Goal: Task Accomplishment & Management: Complete application form

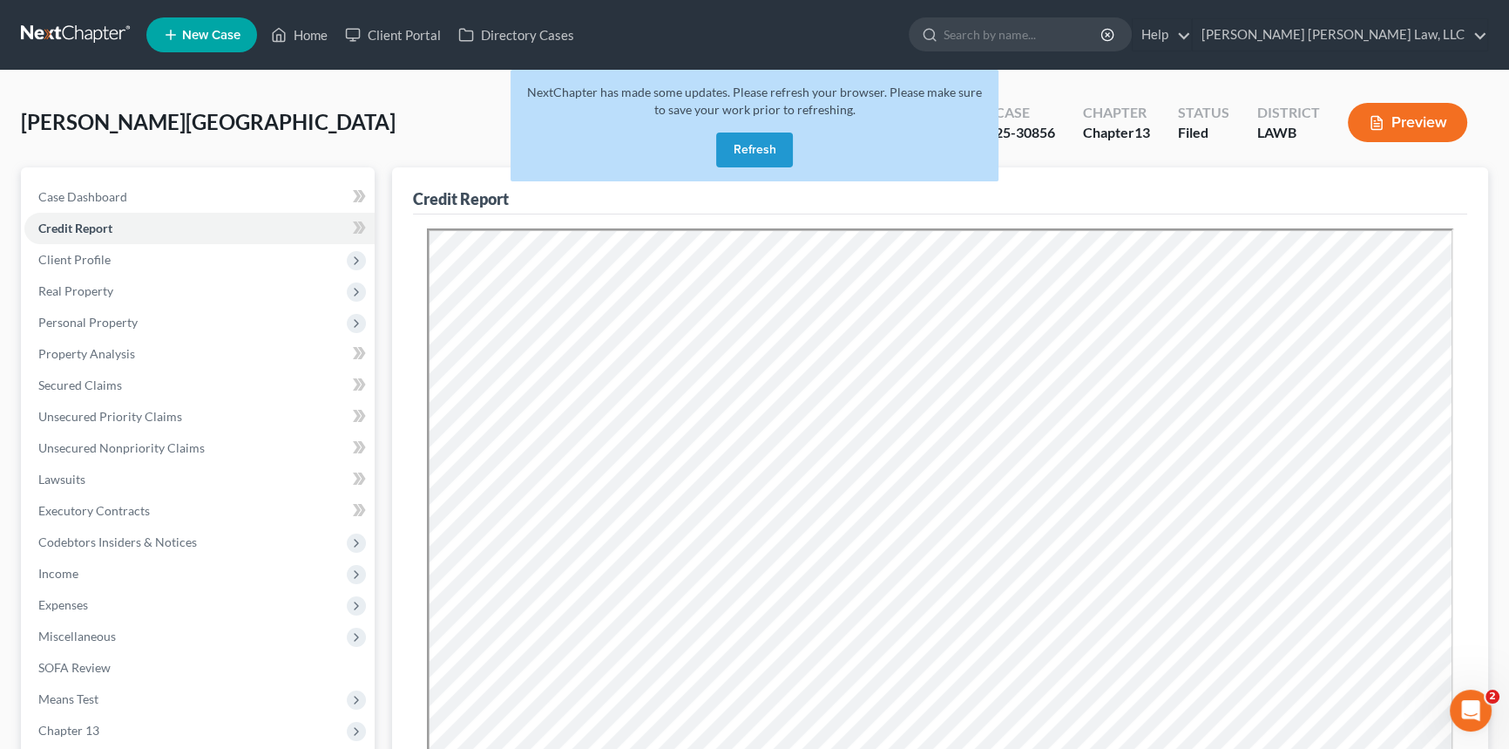
click at [765, 148] on button "Refresh" at bounding box center [754, 149] width 77 height 35
click at [322, 27] on link "Home" at bounding box center [299, 34] width 74 height 31
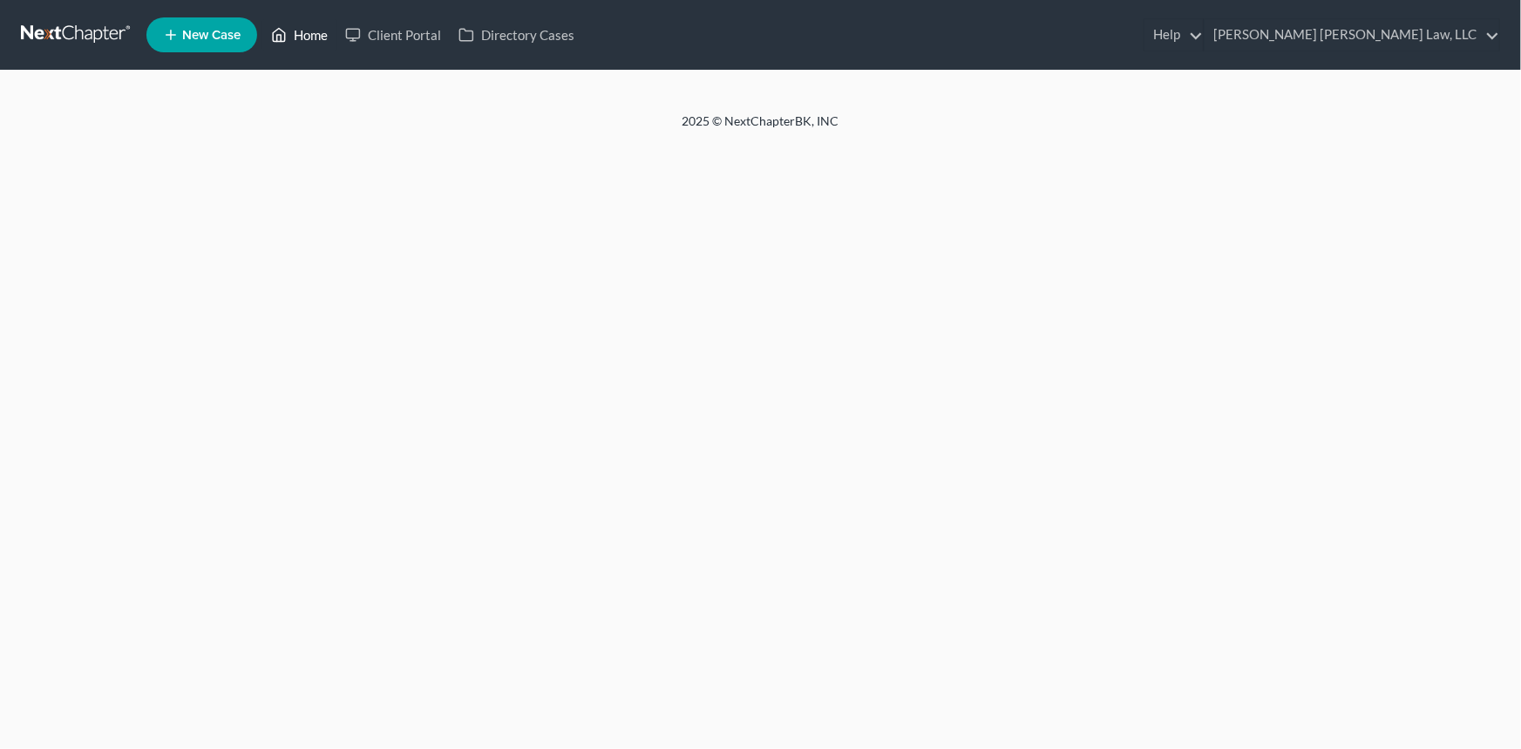
click at [308, 33] on link "Home" at bounding box center [299, 34] width 74 height 31
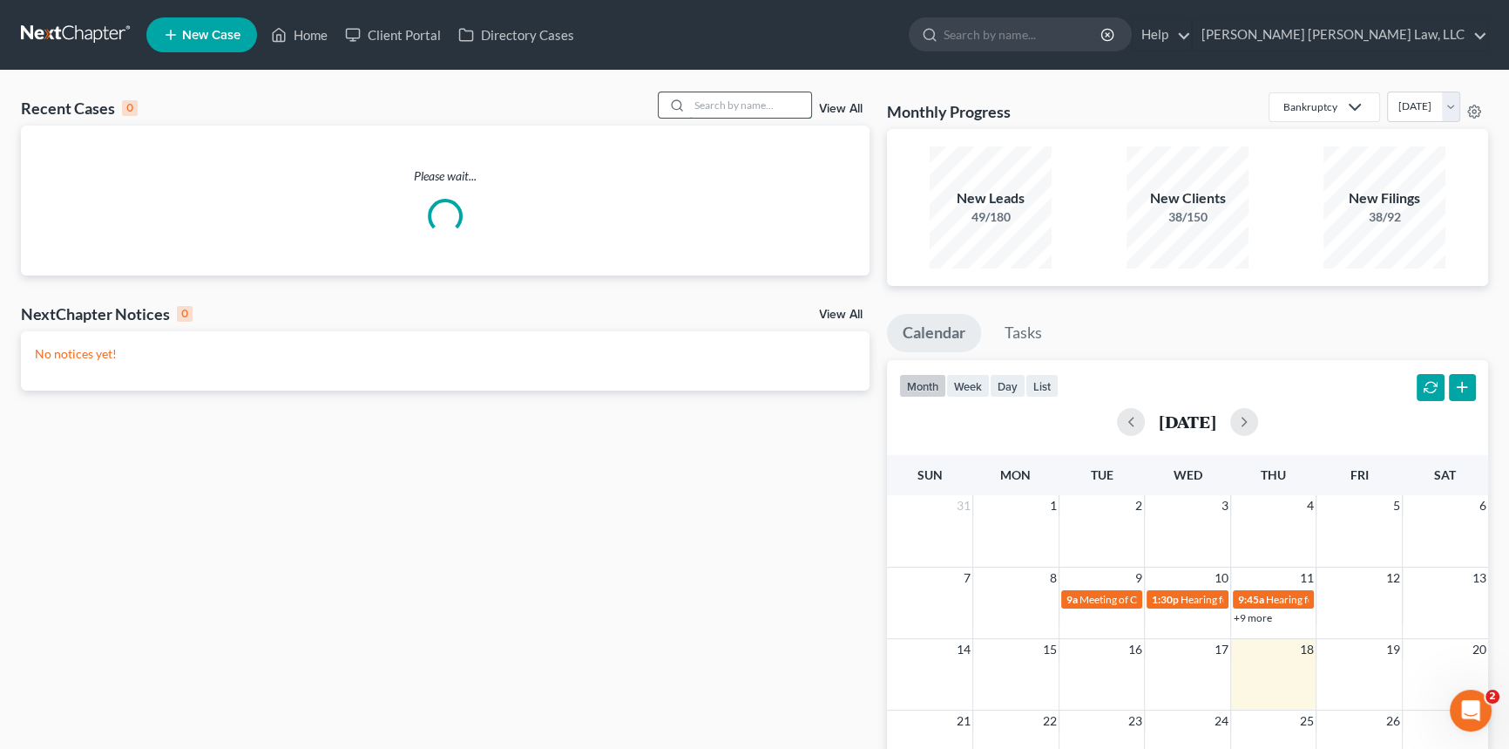
click at [725, 108] on input "search" at bounding box center [750, 104] width 122 height 25
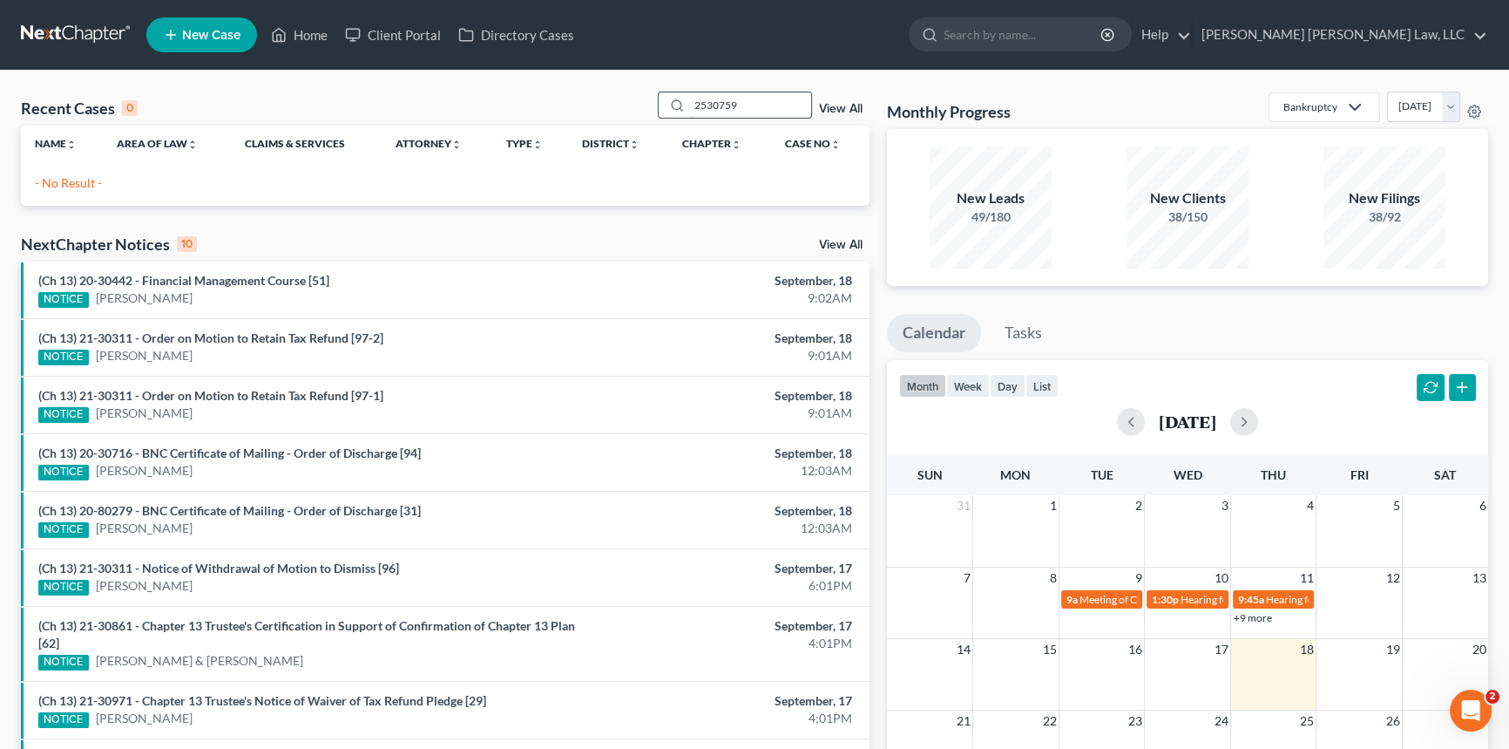
click at [705, 105] on input "2530759" at bounding box center [750, 104] width 122 height 25
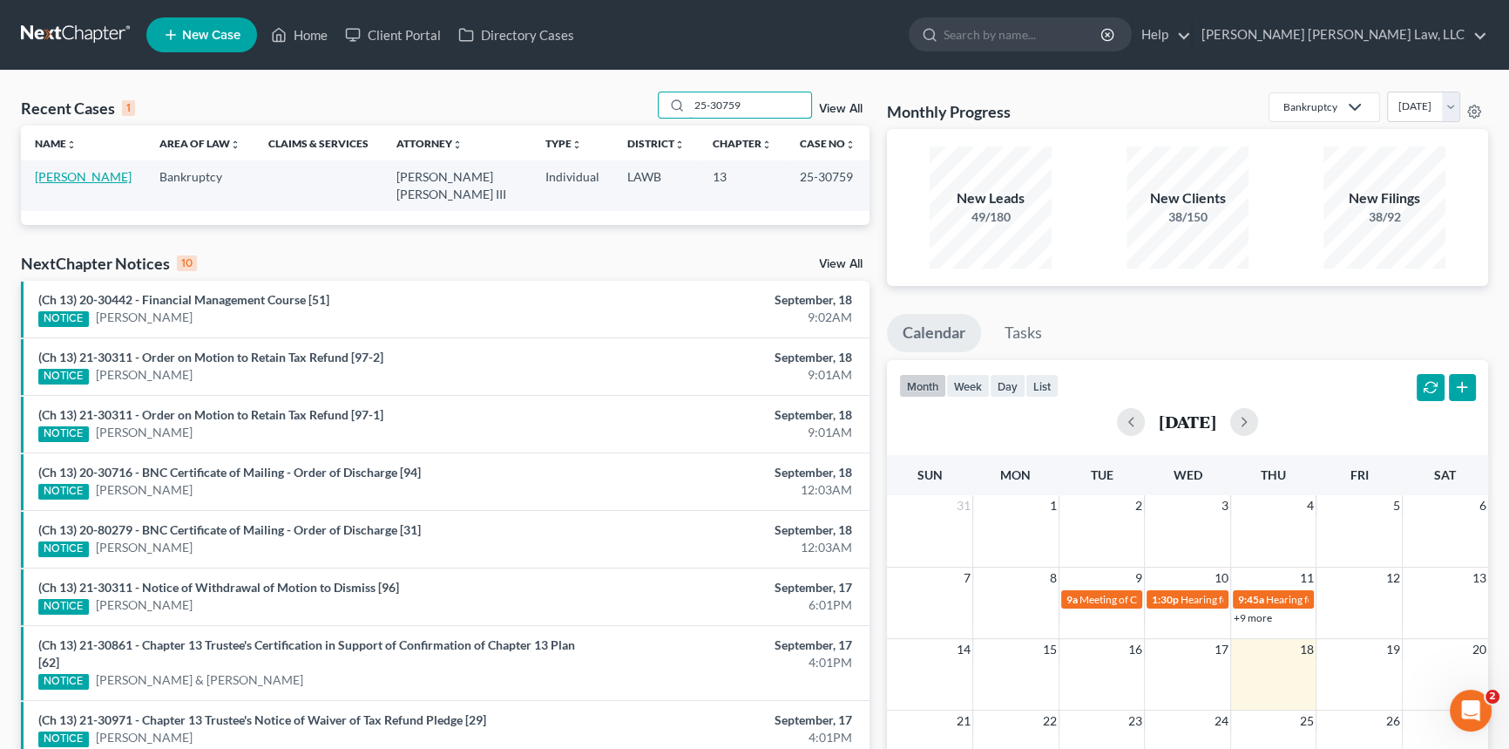
type input "25-30759"
click at [68, 173] on link "[PERSON_NAME]" at bounding box center [83, 176] width 97 height 15
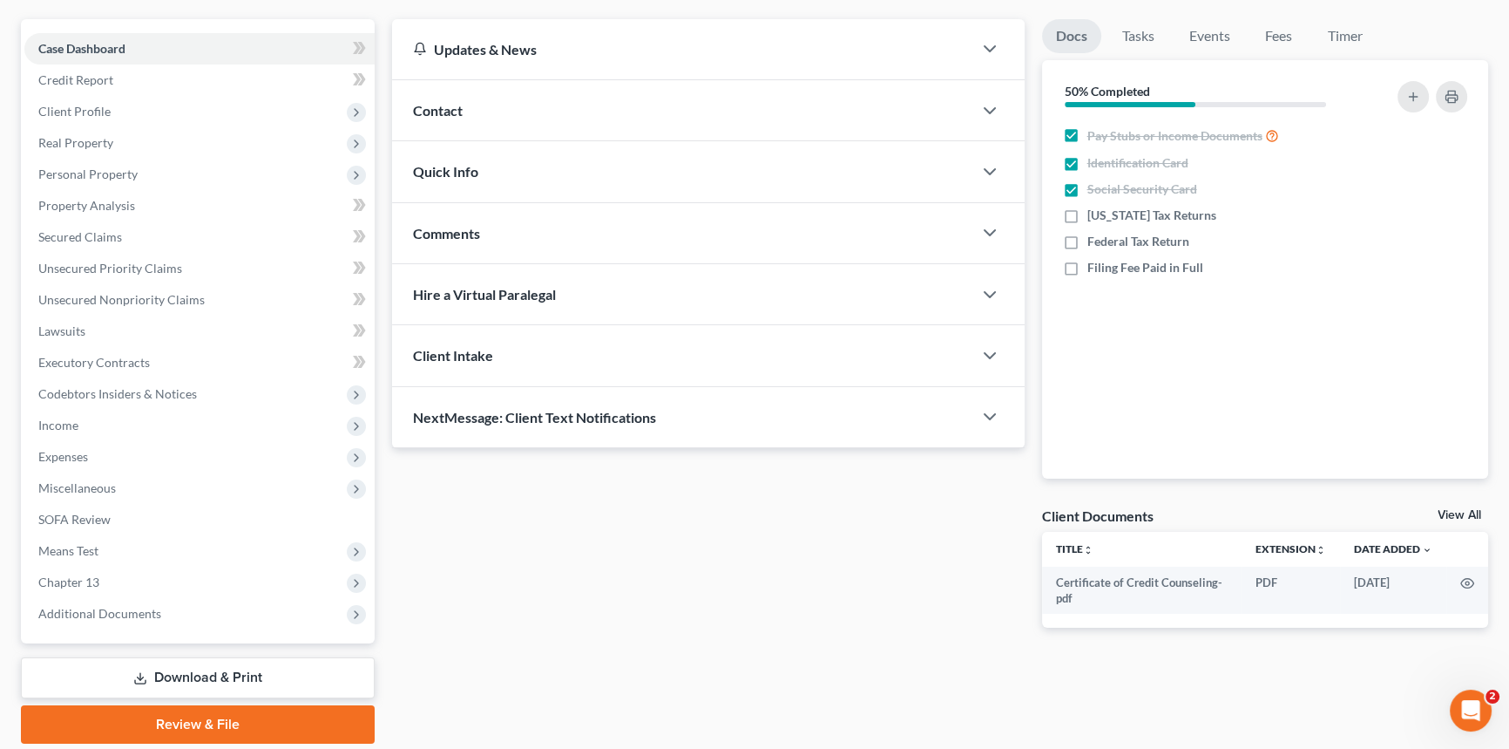
scroll to position [158, 0]
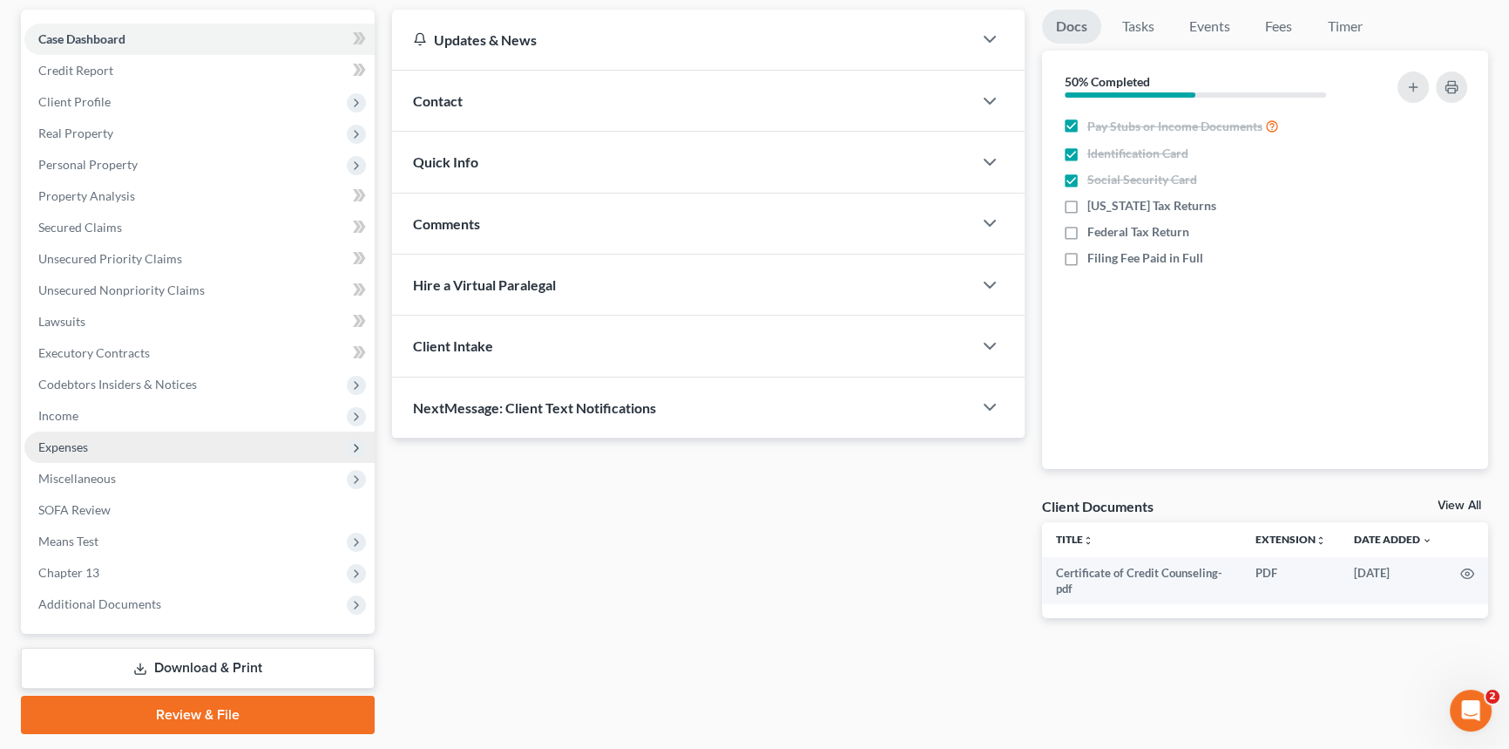
click at [99, 437] on span "Expenses" at bounding box center [199, 446] width 350 height 31
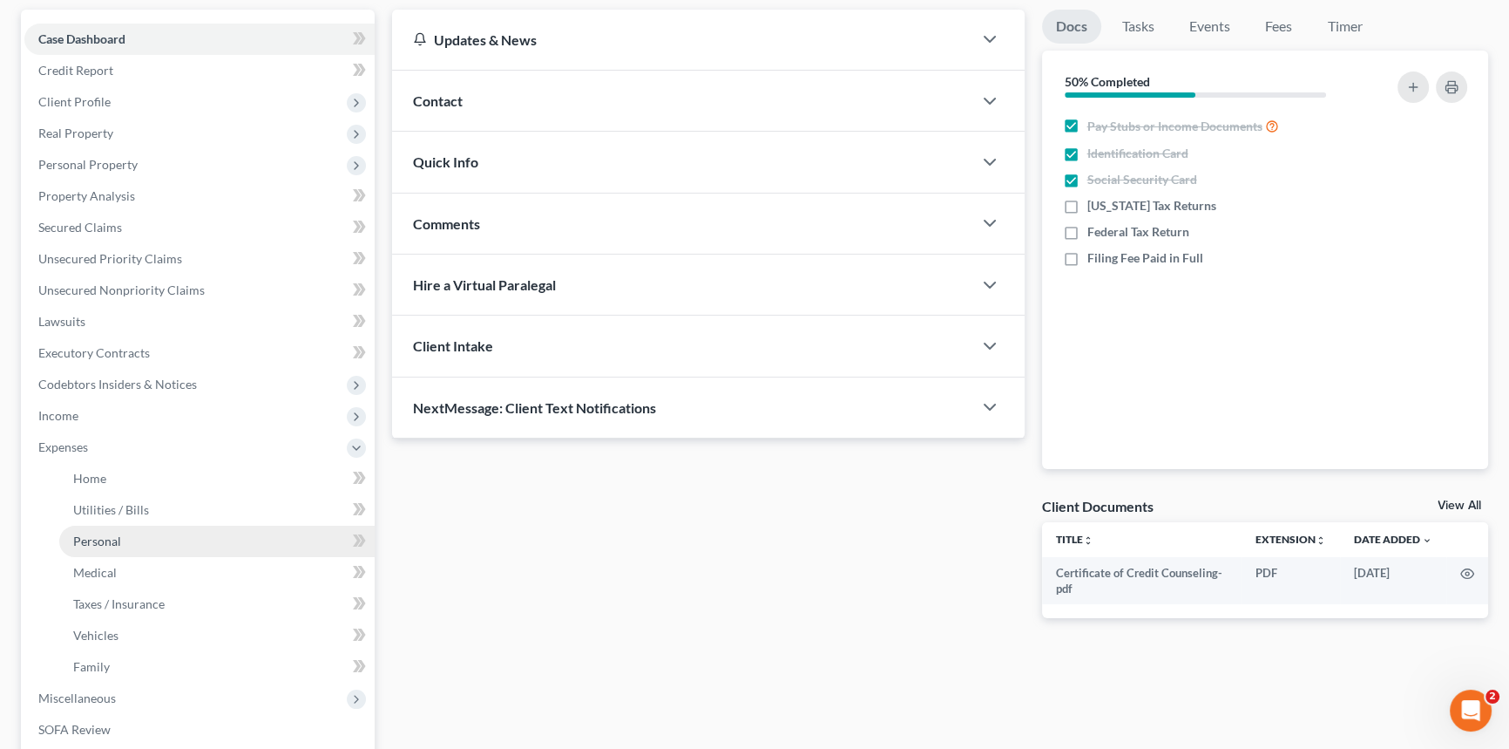
click at [223, 531] on link "Personal" at bounding box center [216, 541] width 315 height 31
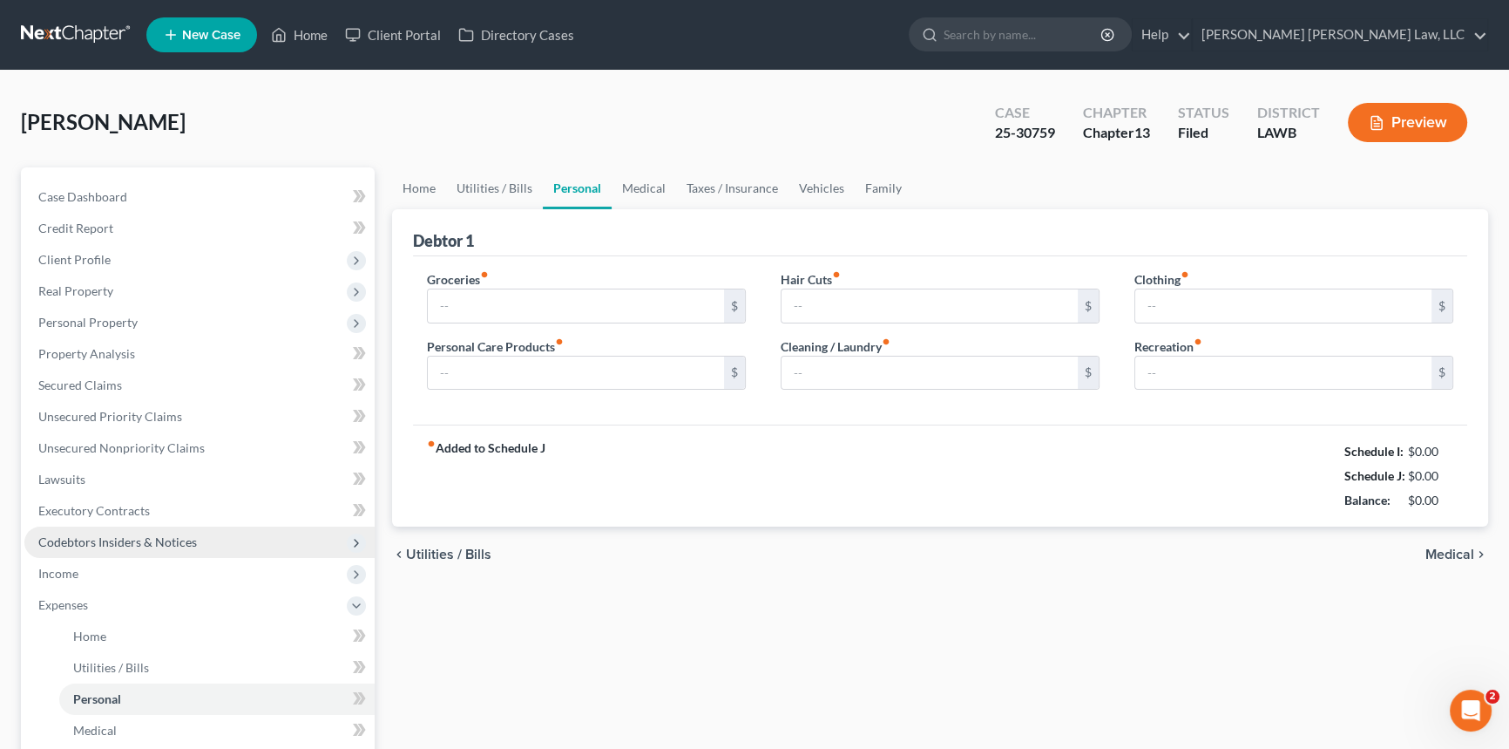
type input "500.00"
type input "232.00"
type input "0.00"
type input "188.00"
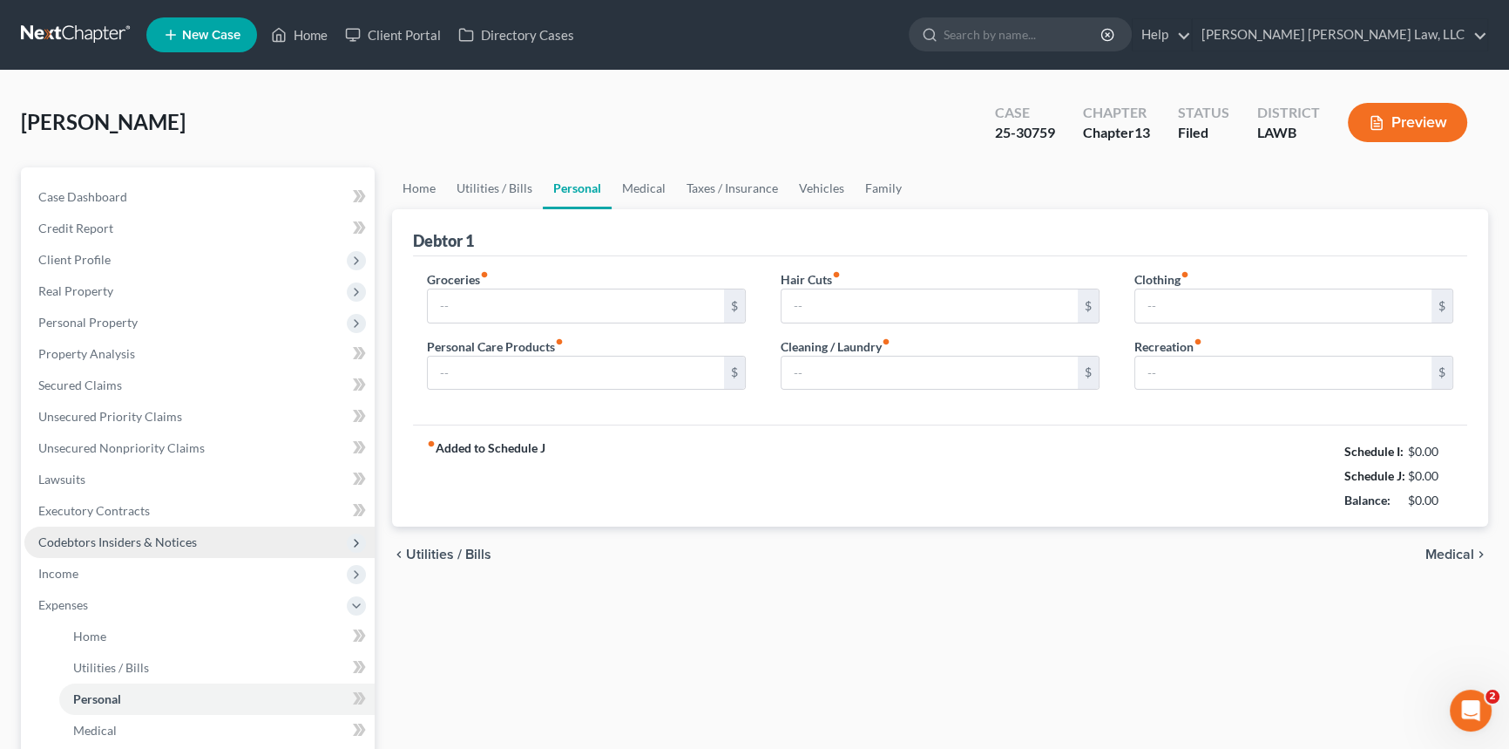
type input "0.00"
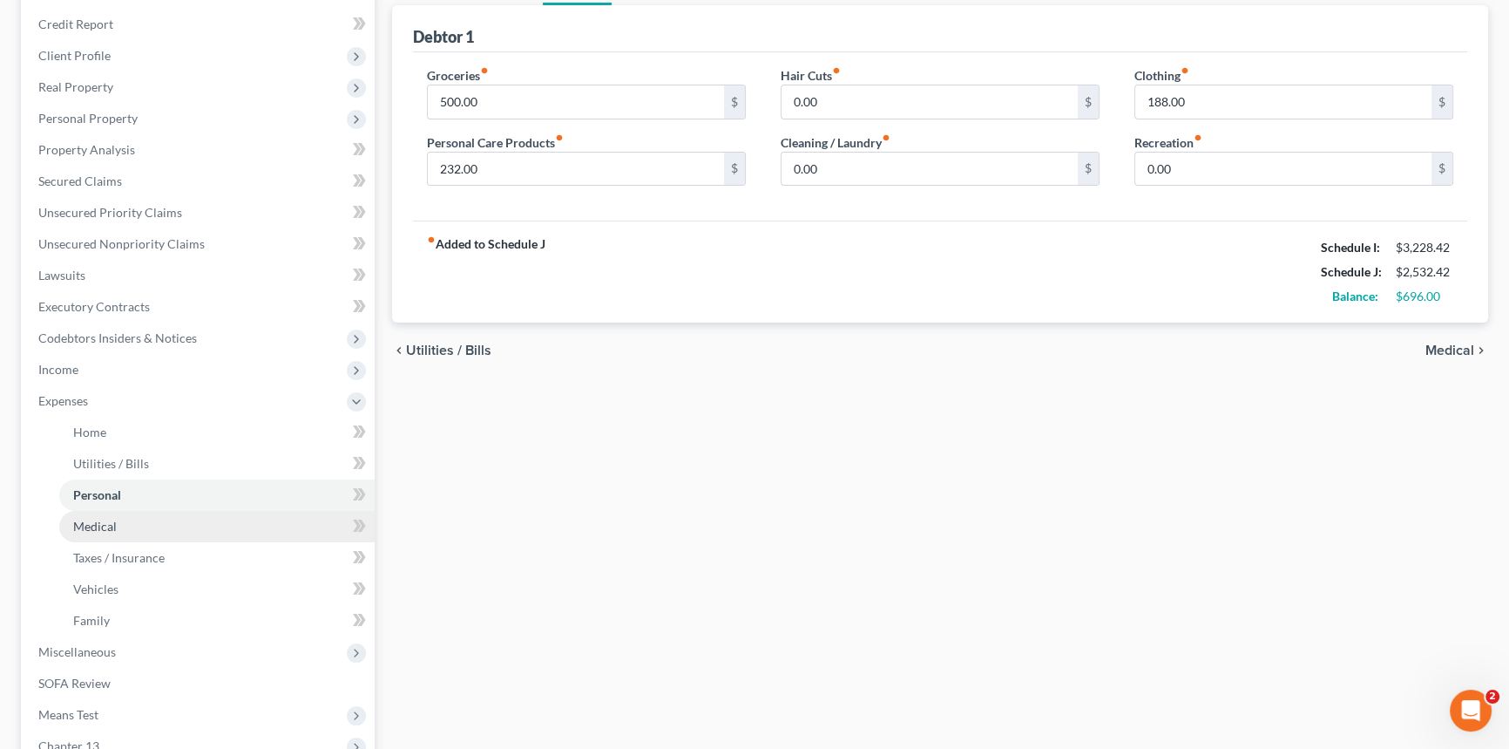
scroll to position [237, 0]
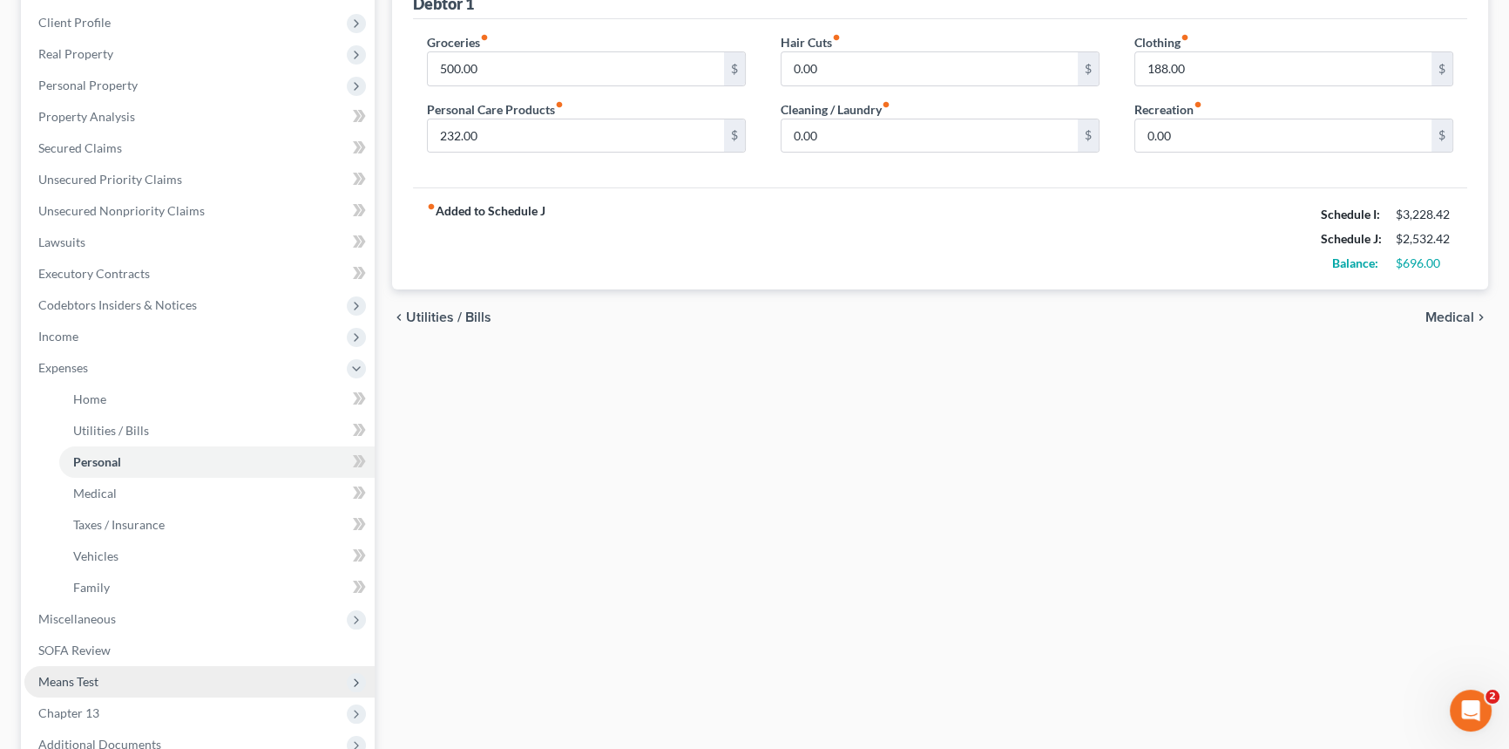
click at [124, 676] on span "Means Test" at bounding box center [199, 681] width 350 height 31
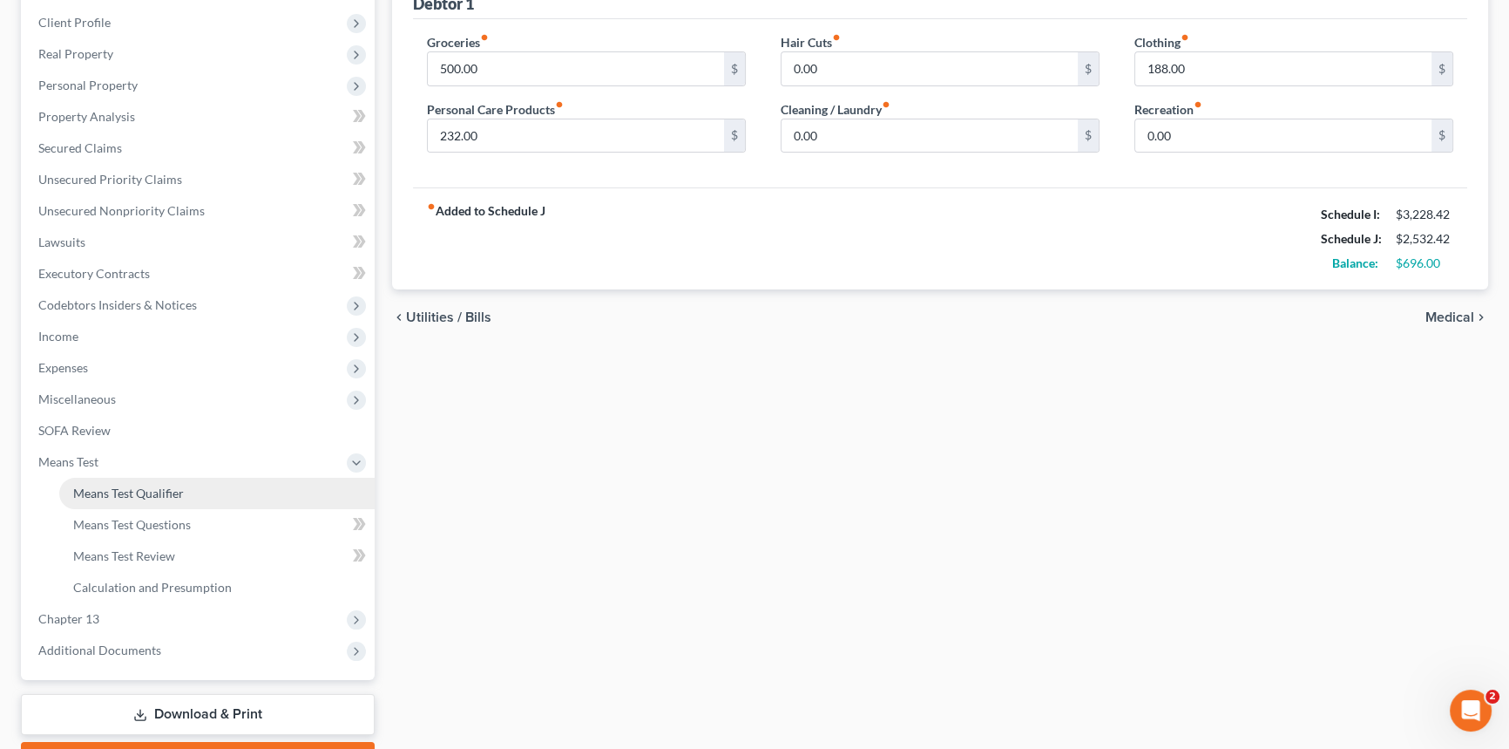
click at [169, 492] on span "Means Test Qualifier" at bounding box center [128, 492] width 111 height 15
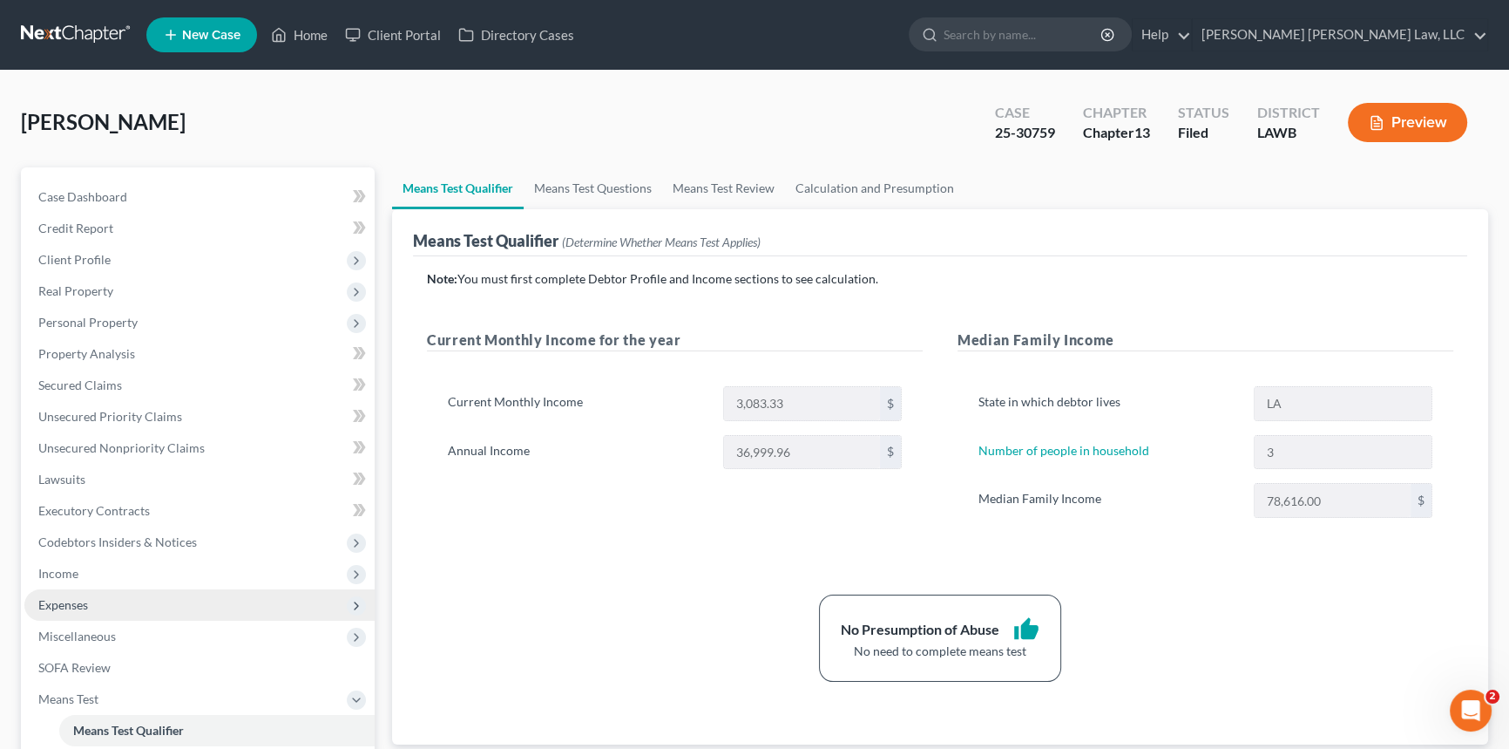
click at [113, 604] on span "Expenses" at bounding box center [199, 604] width 350 height 31
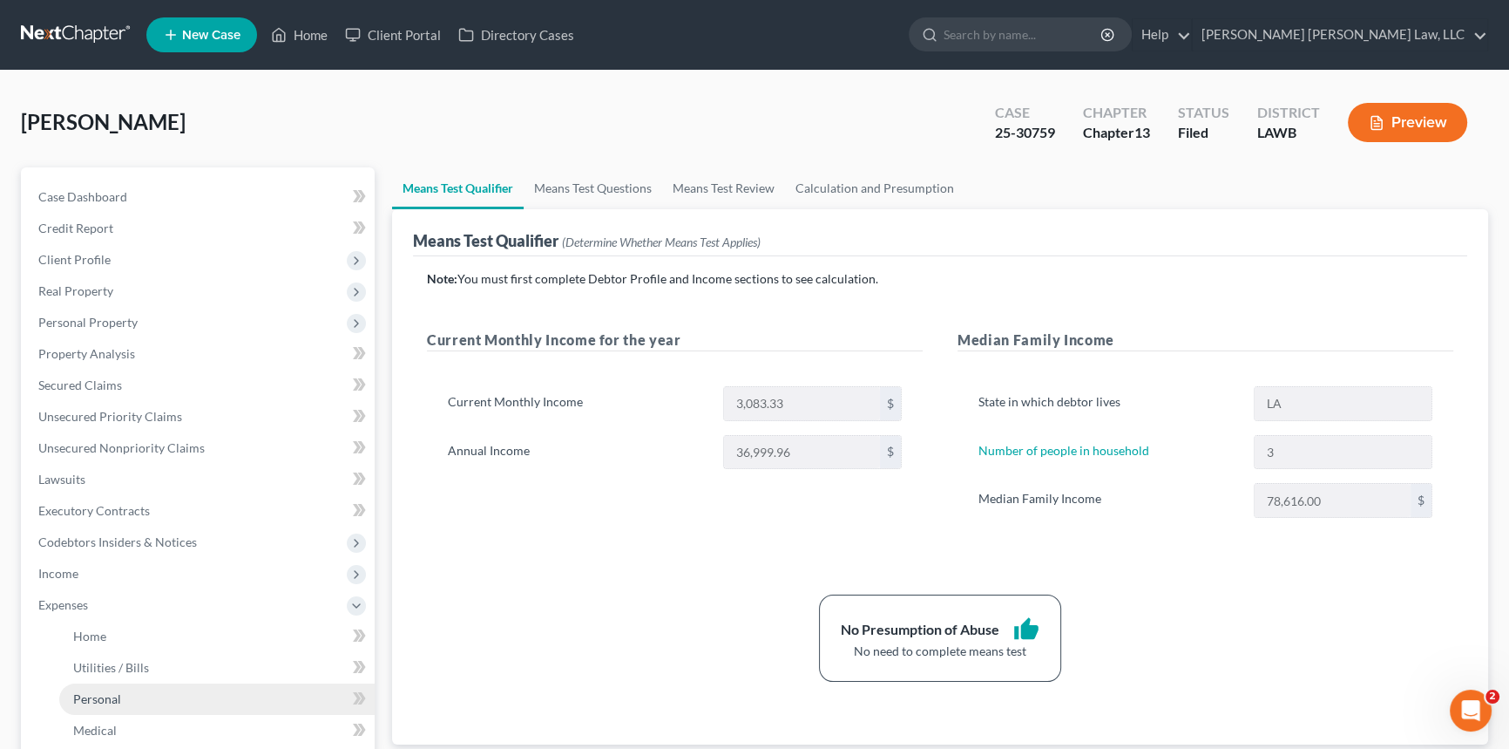
click at [116, 698] on span "Personal" at bounding box center [97, 698] width 48 height 15
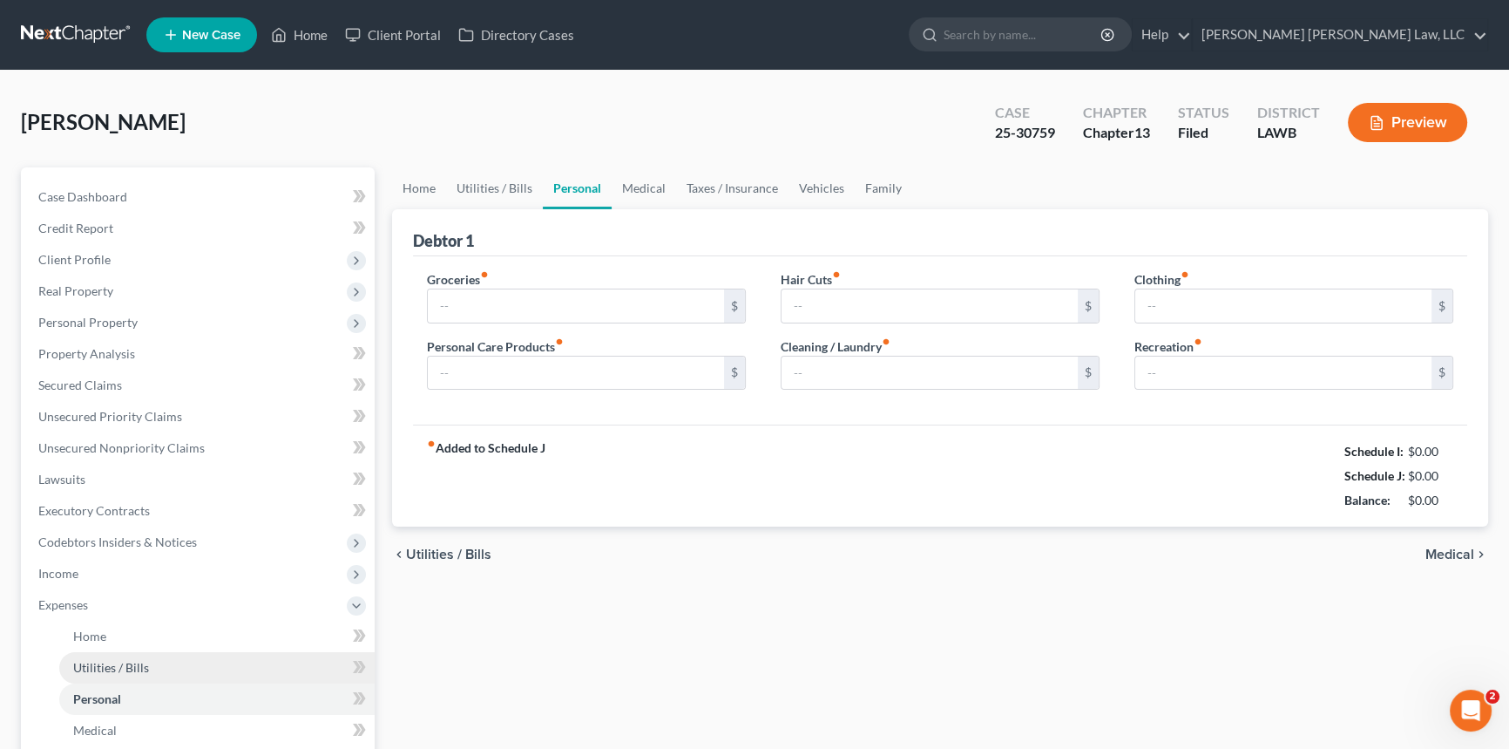
type input "500.00"
type input "232.00"
type input "0.00"
type input "188.00"
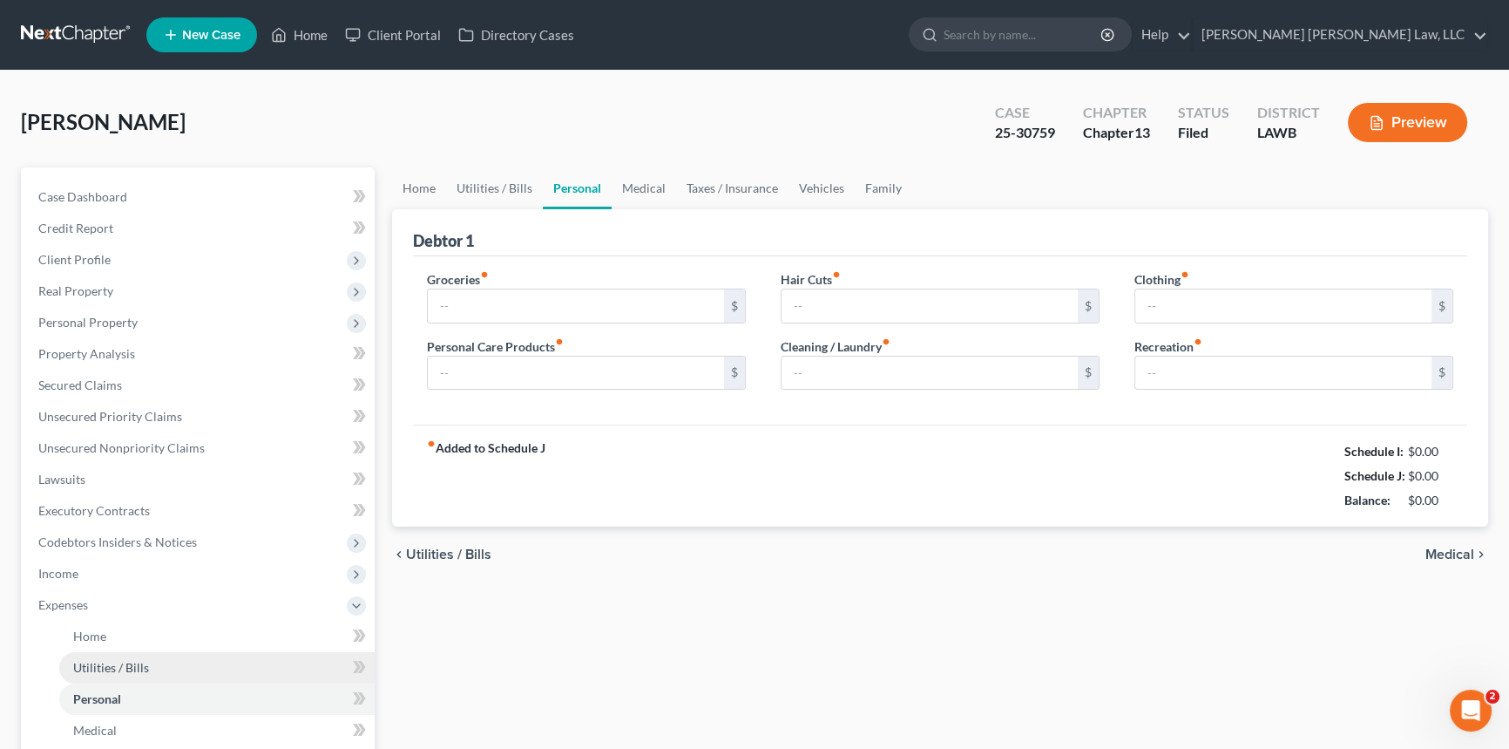
type input "0.00"
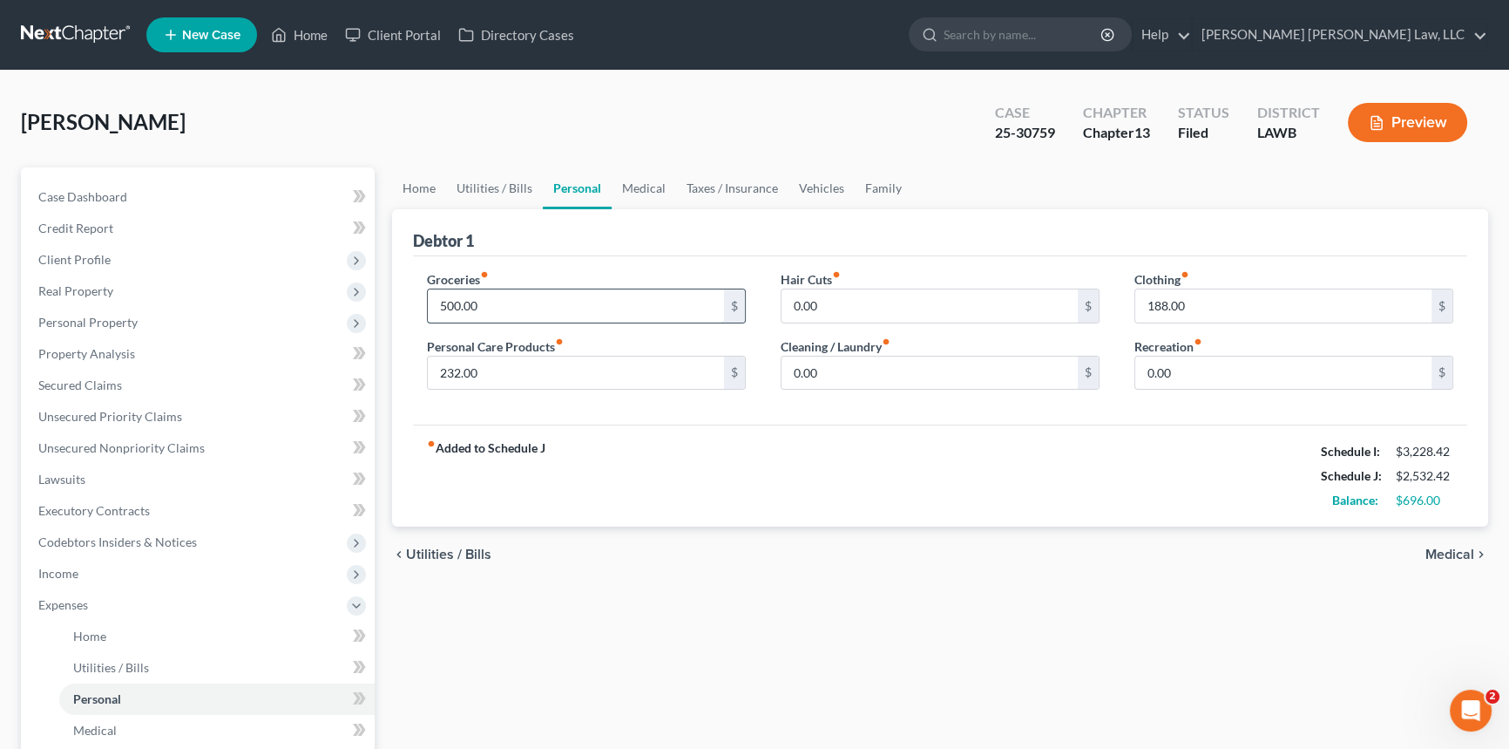
click at [476, 309] on input "500.00" at bounding box center [576, 305] width 296 height 33
type input "900"
click at [829, 305] on input "0.00" at bounding box center [930, 305] width 296 height 33
type input "40.00"
click at [813, 373] on input "0.00" at bounding box center [930, 372] width 296 height 33
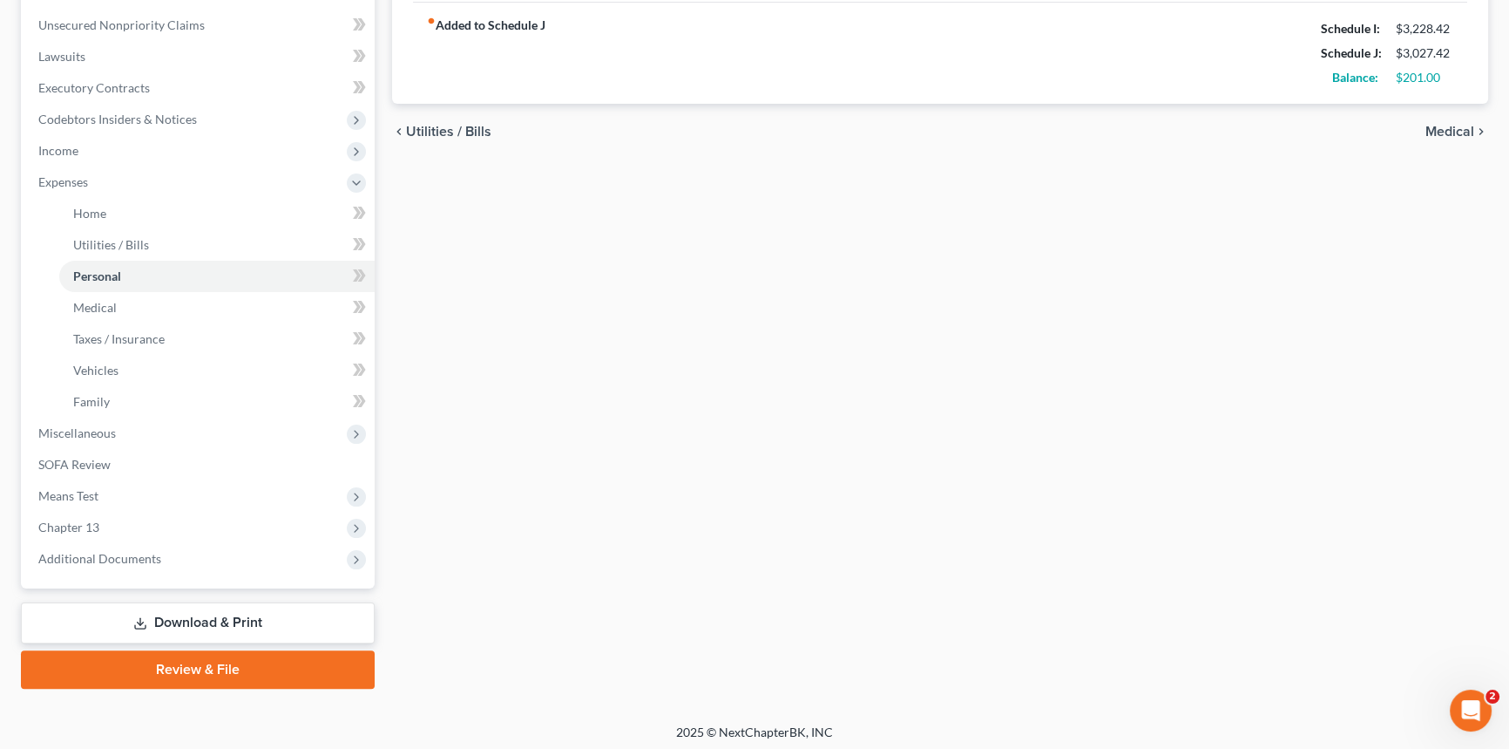
scroll to position [427, 0]
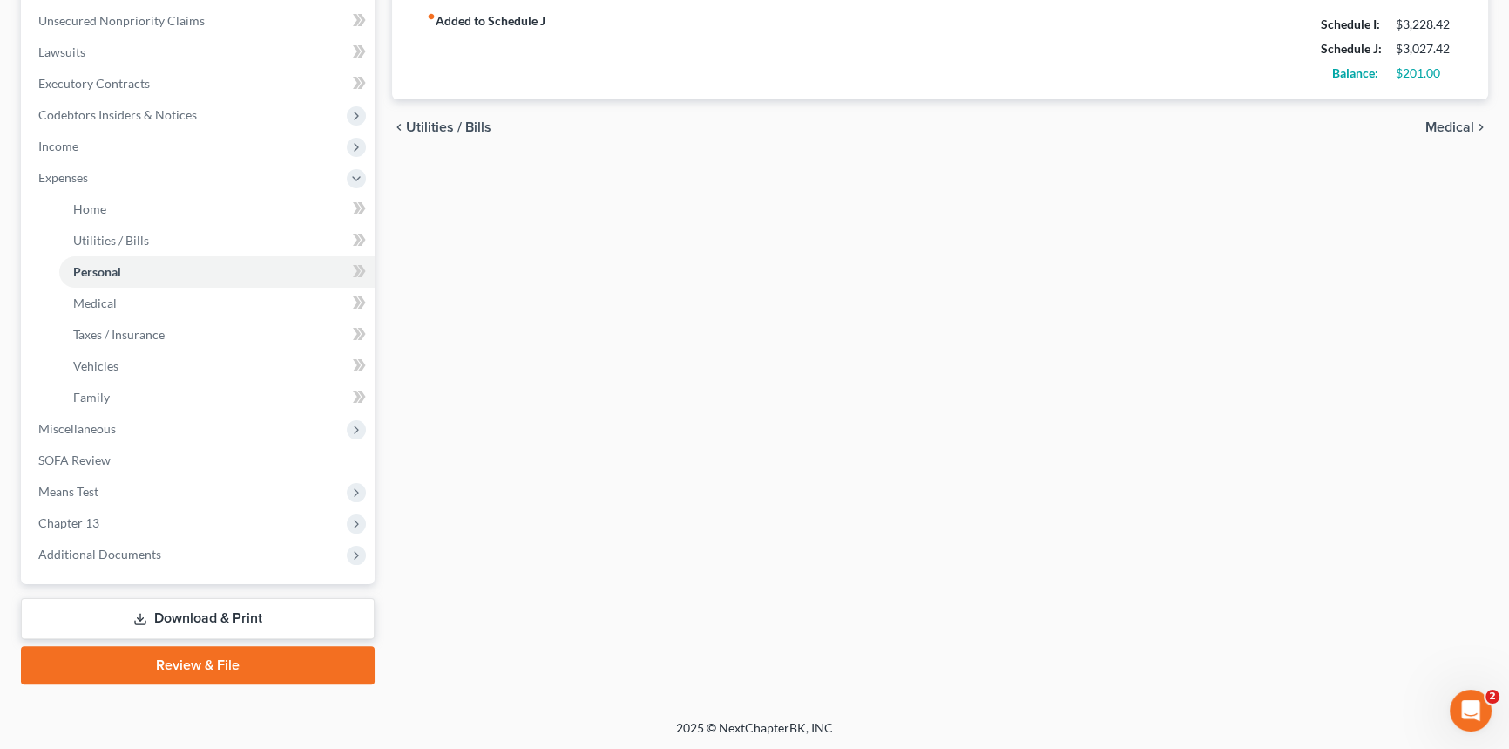
type input "55.00"
click at [339, 619] on link "Download & Print" at bounding box center [198, 618] width 354 height 41
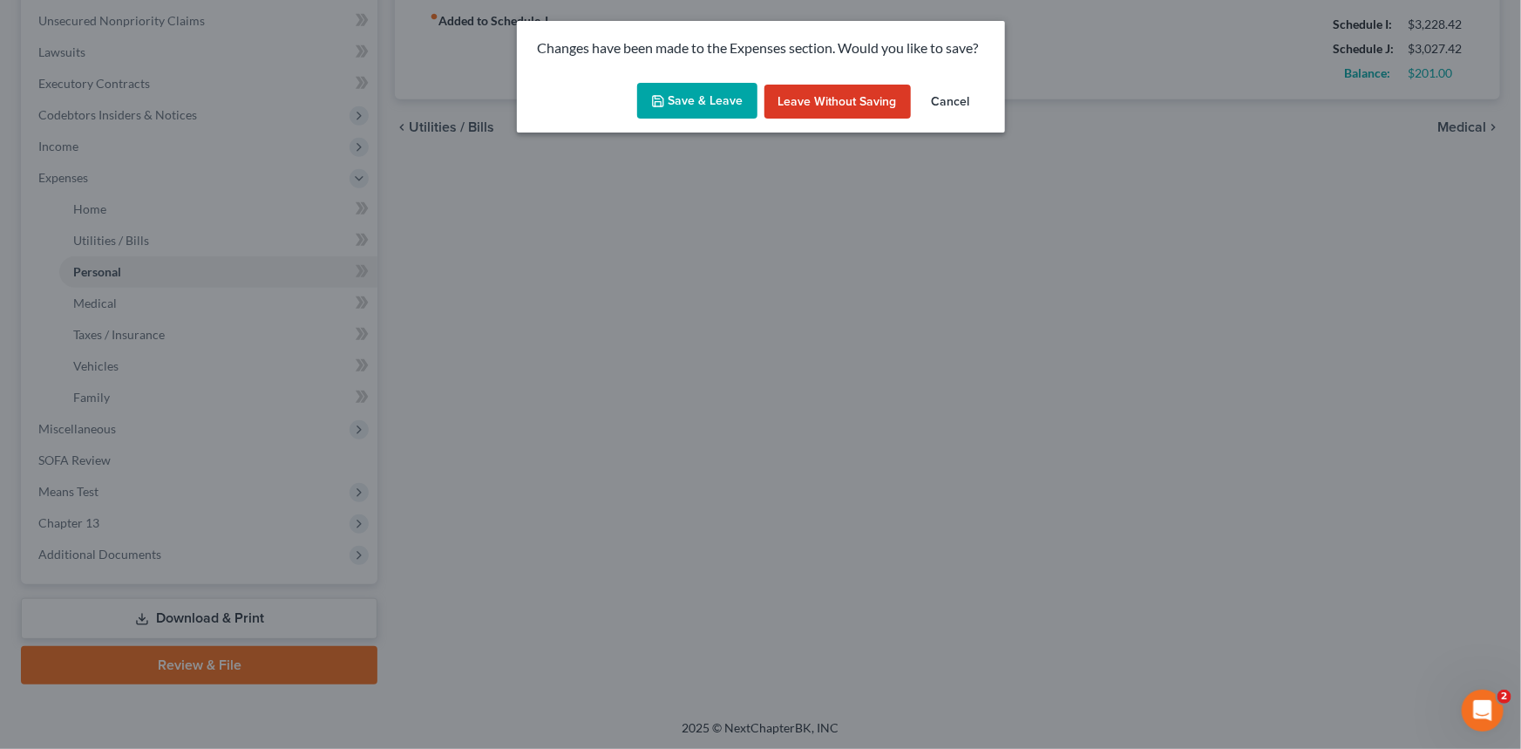
click at [689, 98] on button "Save & Leave" at bounding box center [697, 101] width 120 height 37
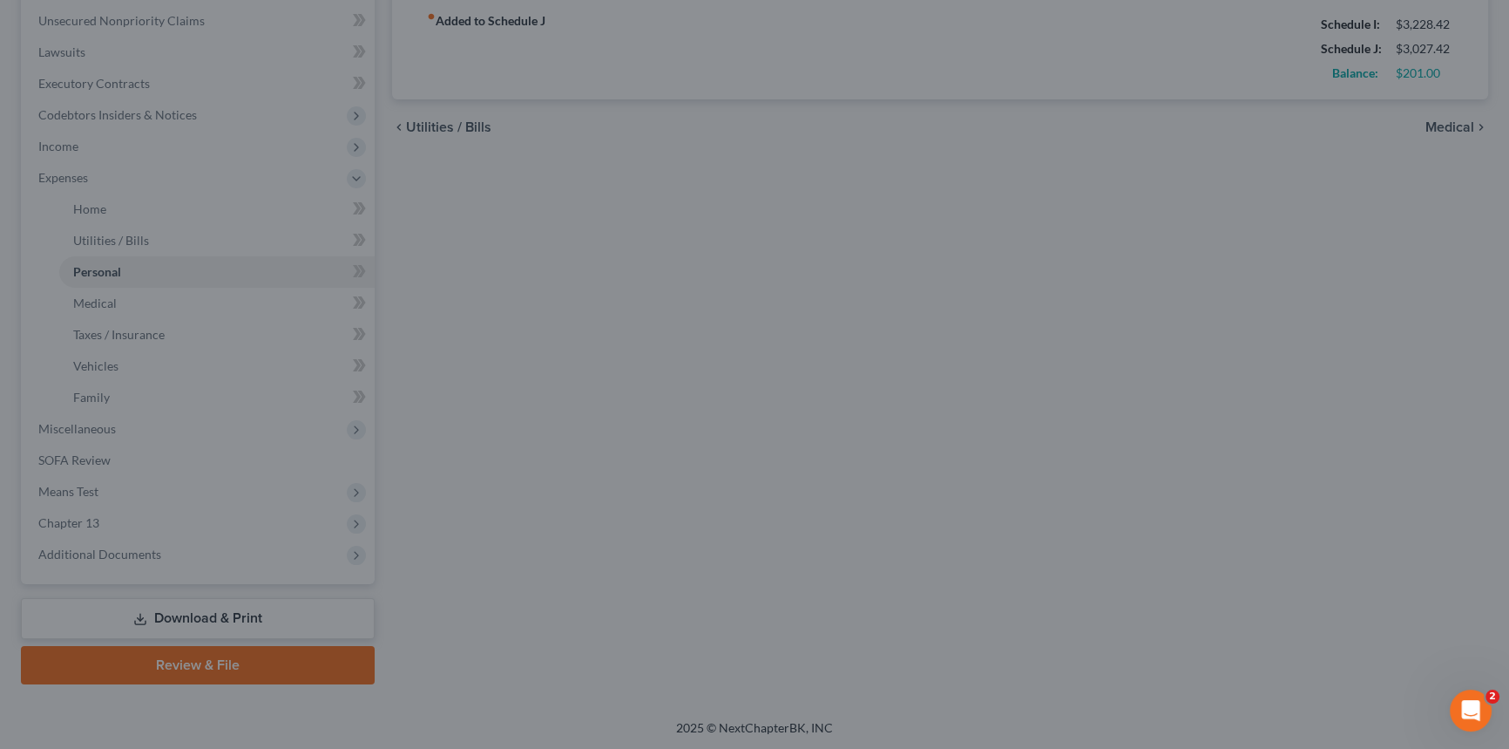
type input "900.00"
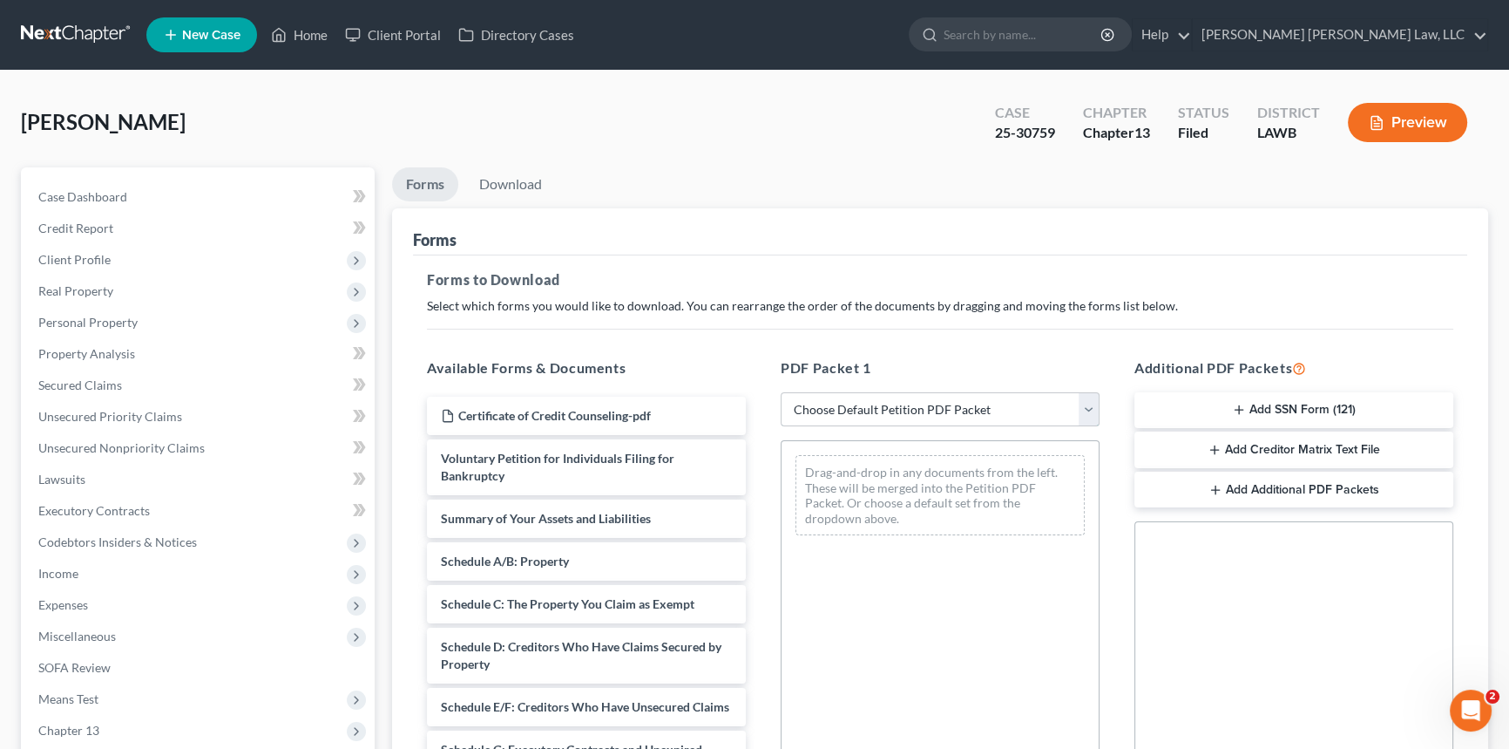
click at [853, 403] on select "Choose Default Petition PDF Packet Complete Bankruptcy Petition (all forms and …" at bounding box center [940, 409] width 319 height 35
select select "2"
click at [781, 392] on select "Choose Default Petition PDF Packet Complete Bankruptcy Petition (all forms and …" at bounding box center [940, 409] width 319 height 35
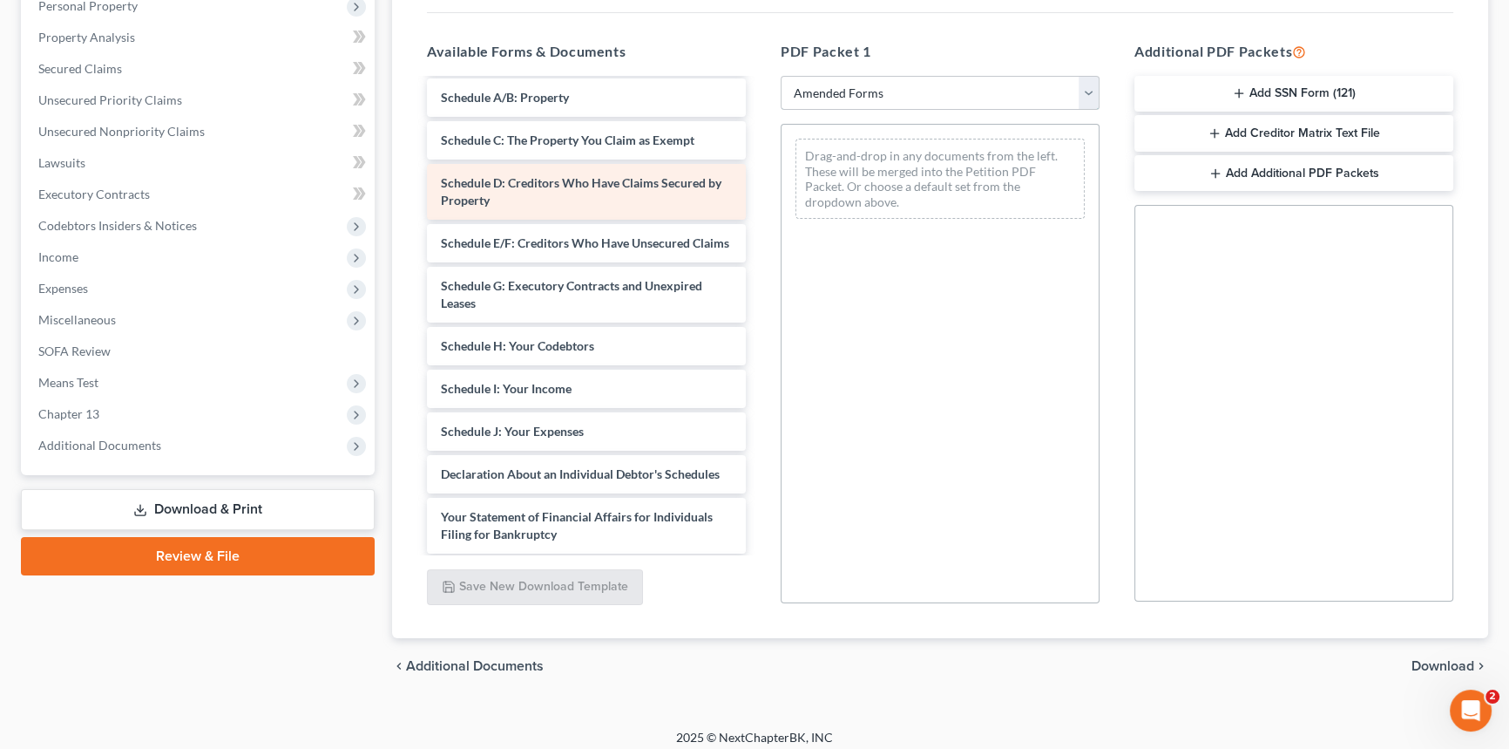
scroll to position [237, 0]
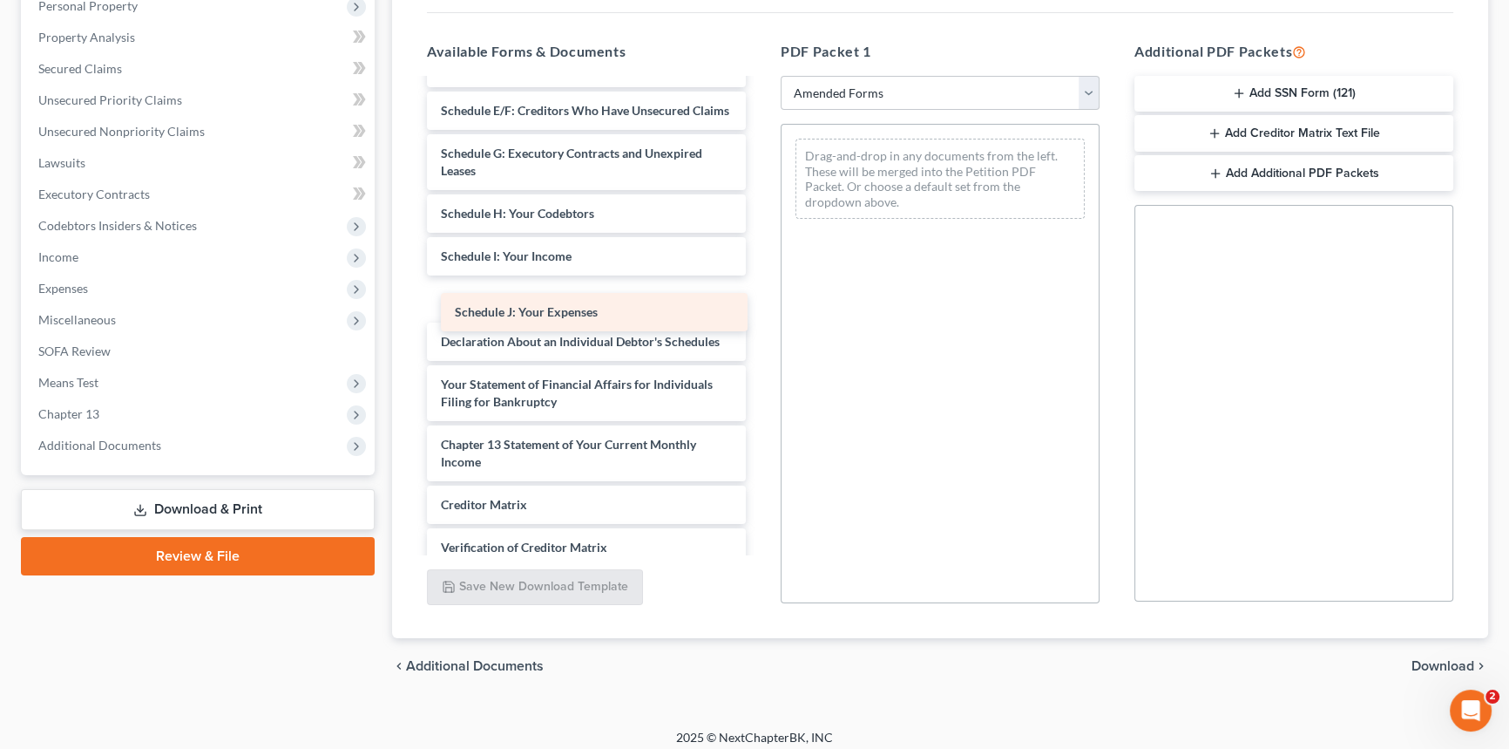
drag, startPoint x: 601, startPoint y: 319, endPoint x: 942, endPoint y: 306, distance: 341.0
click at [760, 306] on div "Schedule J: Your Expenses Voluntary Petition for Individuals Filing for Bankrup…" at bounding box center [586, 256] width 347 height 826
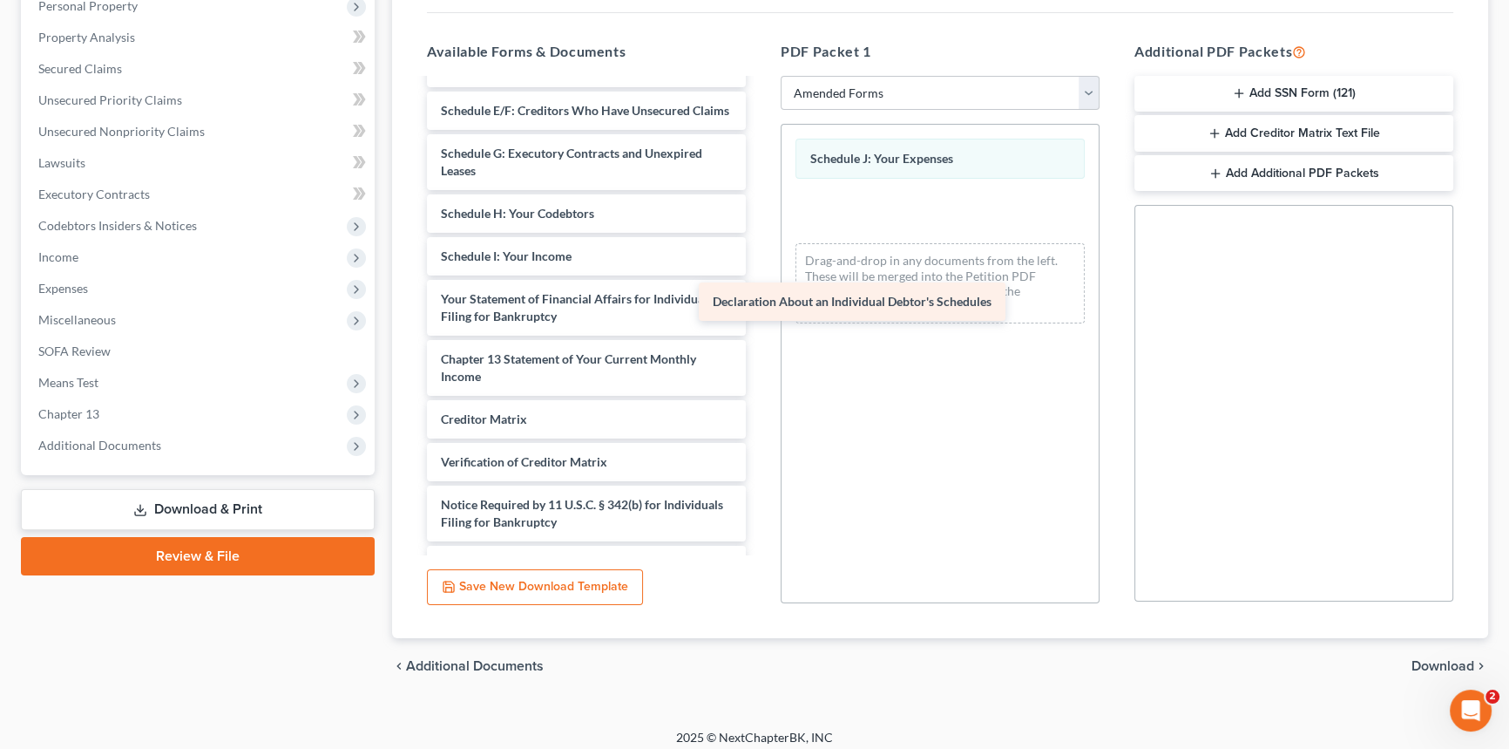
drag, startPoint x: 645, startPoint y: 322, endPoint x: 958, endPoint y: 308, distance: 313.2
click at [760, 308] on div "Declaration About an Individual Debtor's Schedules Voluntary Petition for Indiv…" at bounding box center [586, 213] width 347 height 741
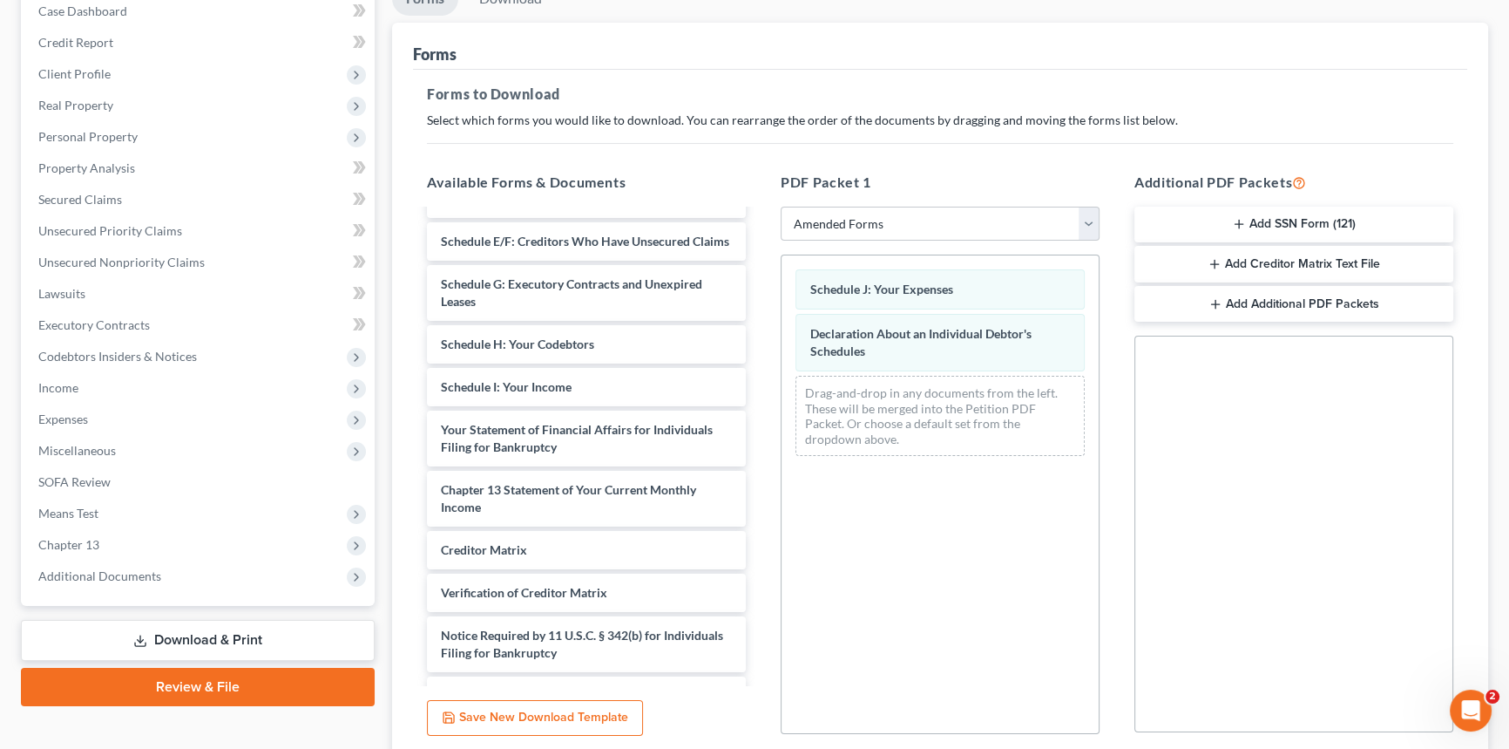
scroll to position [0, 0]
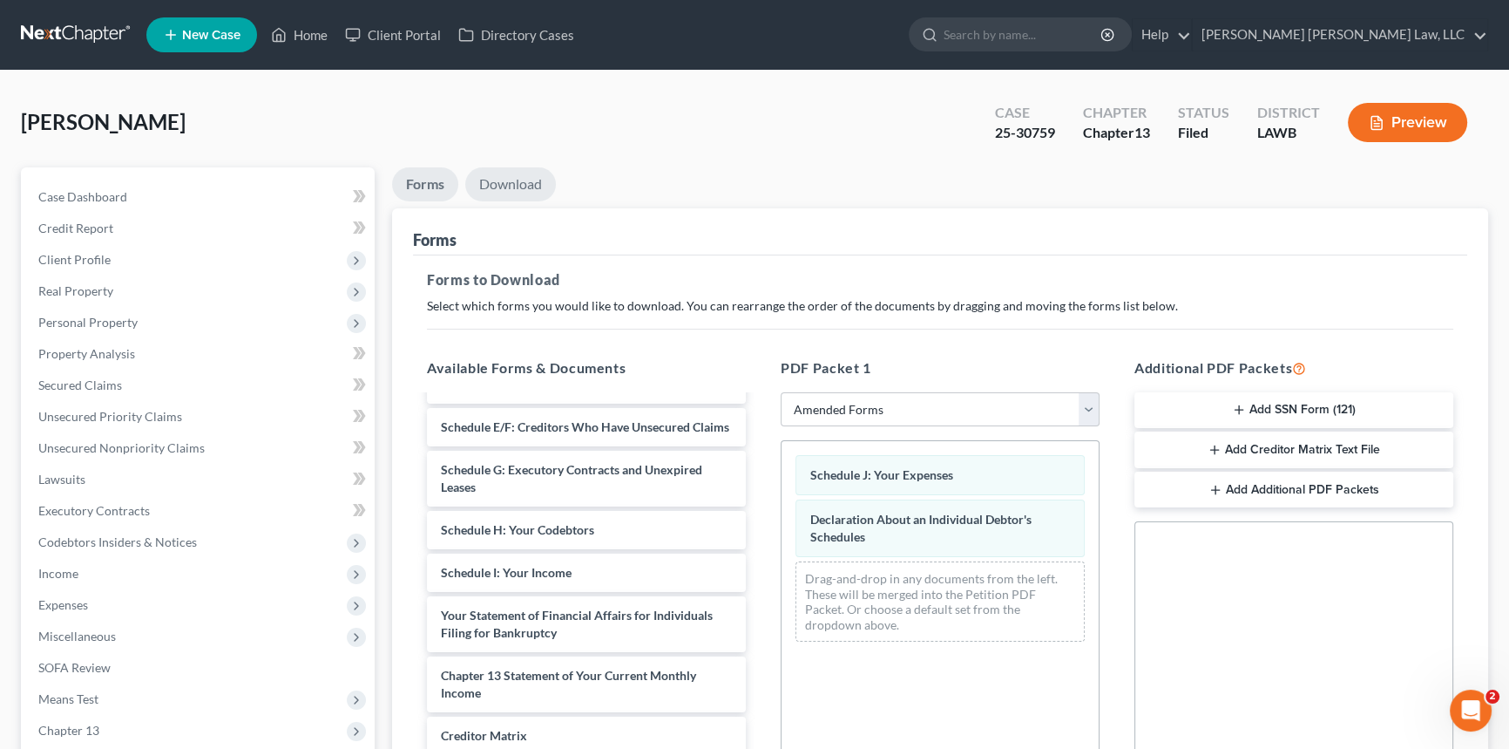
click at [518, 174] on link "Download" at bounding box center [510, 184] width 91 height 34
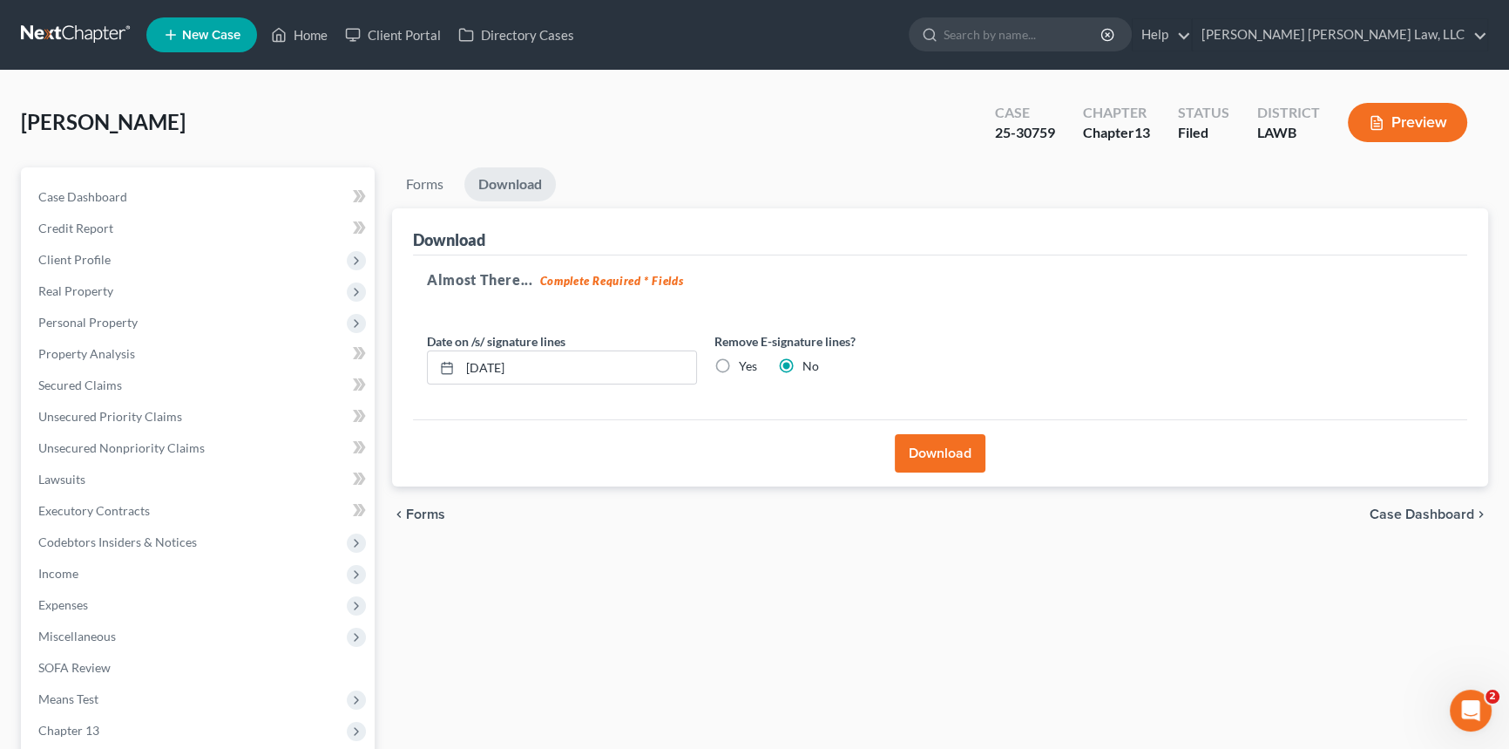
click at [977, 462] on button "Download" at bounding box center [940, 453] width 91 height 38
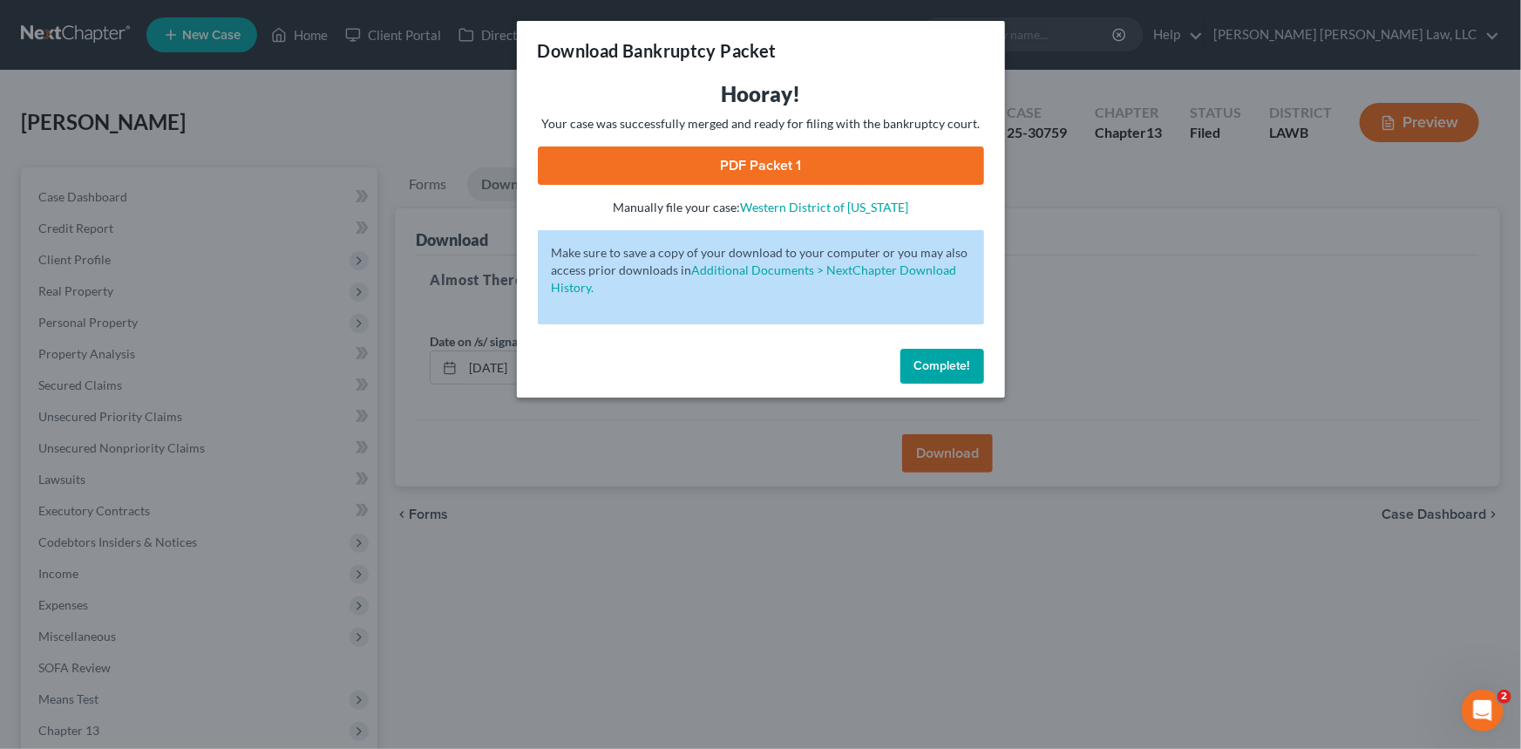
click at [709, 157] on link "PDF Packet 1" at bounding box center [761, 165] width 446 height 38
click at [941, 363] on span "Complete!" at bounding box center [942, 365] width 56 height 15
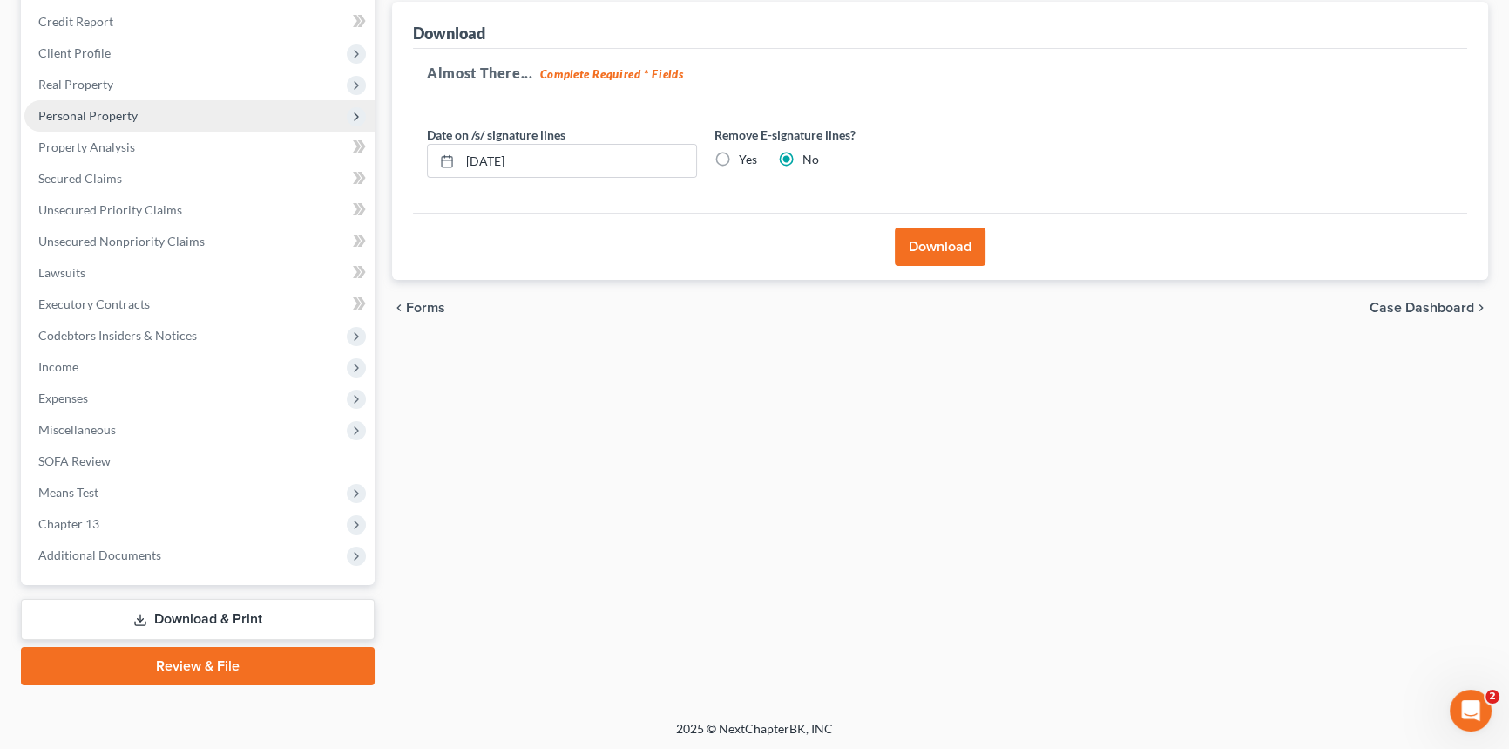
scroll to position [127, 0]
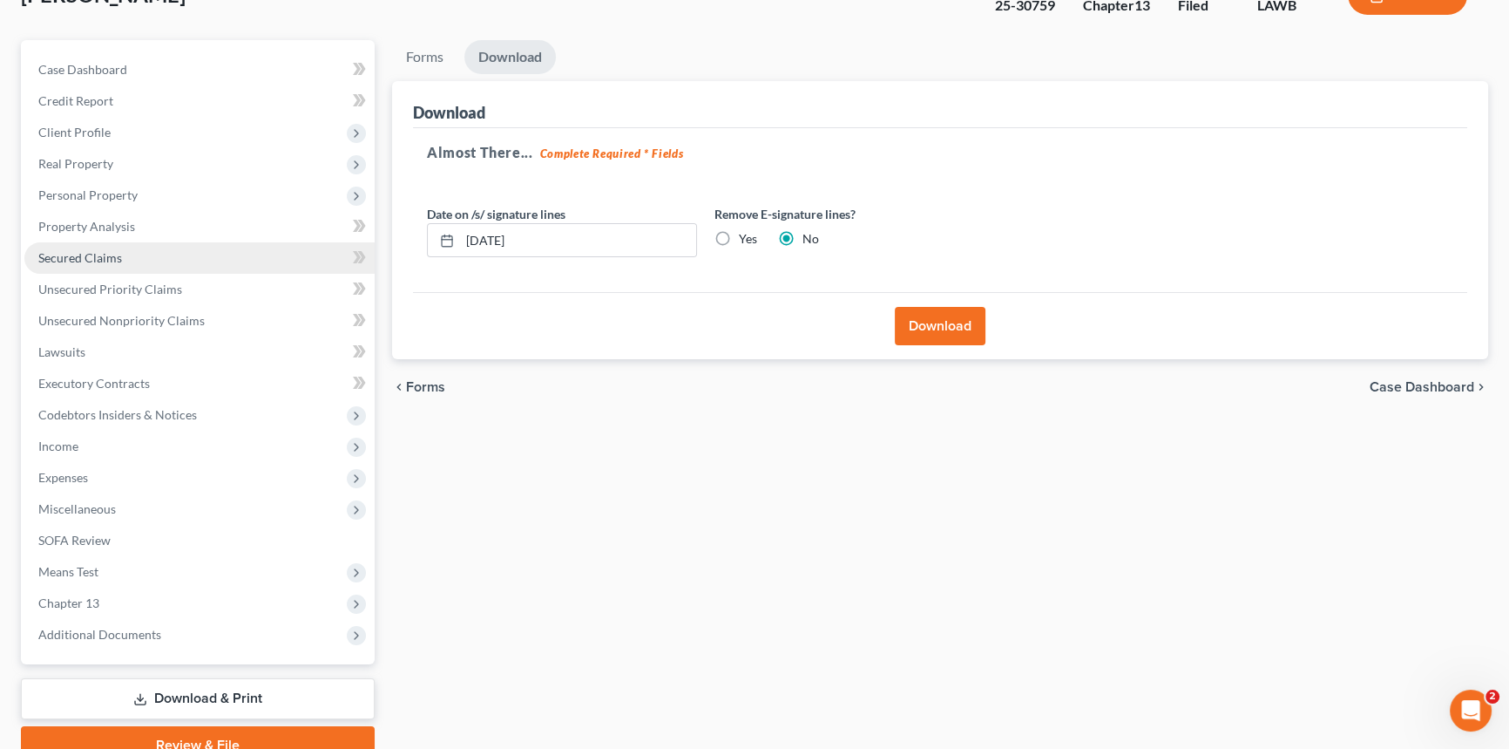
click at [97, 257] on span "Secured Claims" at bounding box center [80, 257] width 84 height 15
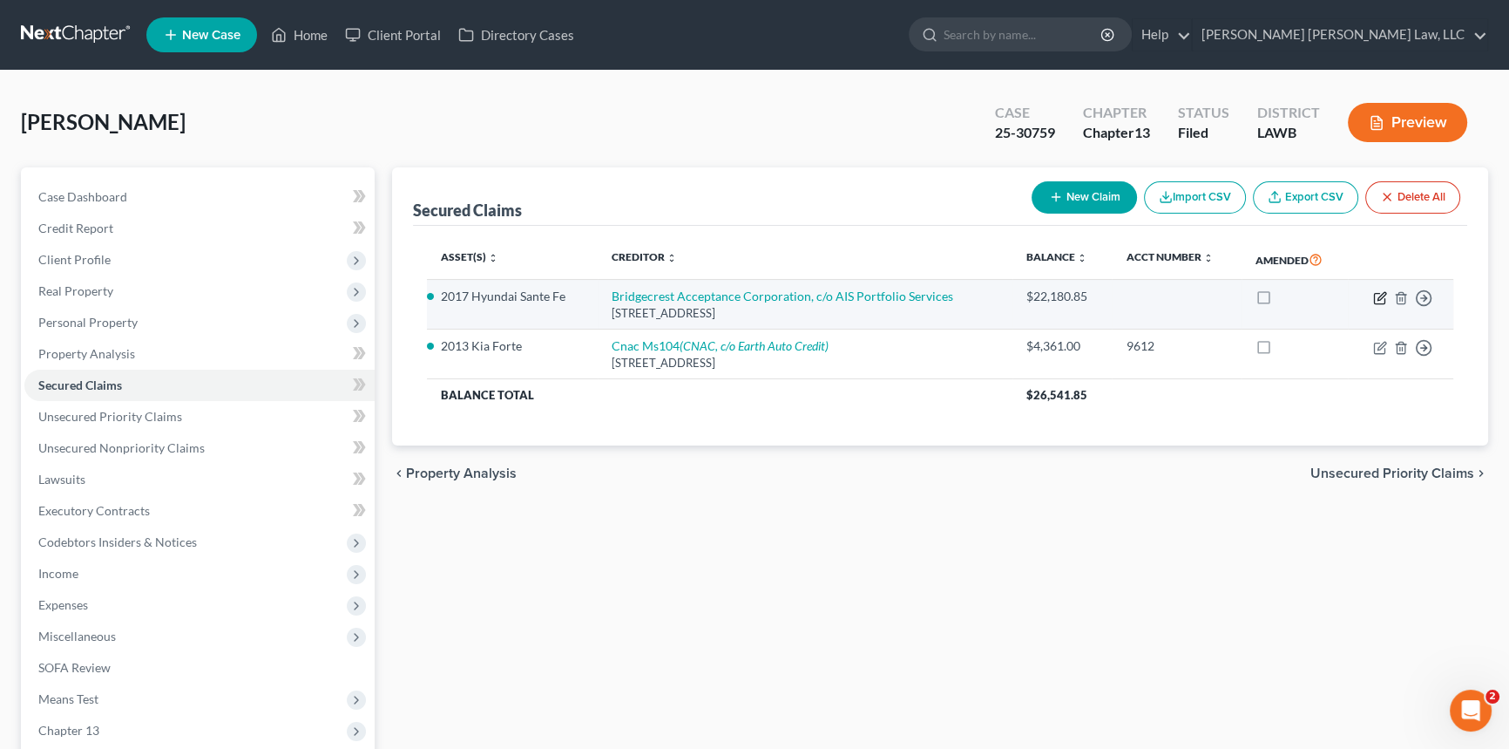
click at [1377, 293] on icon "button" at bounding box center [1379, 298] width 10 height 10
select select "45"
select select "0"
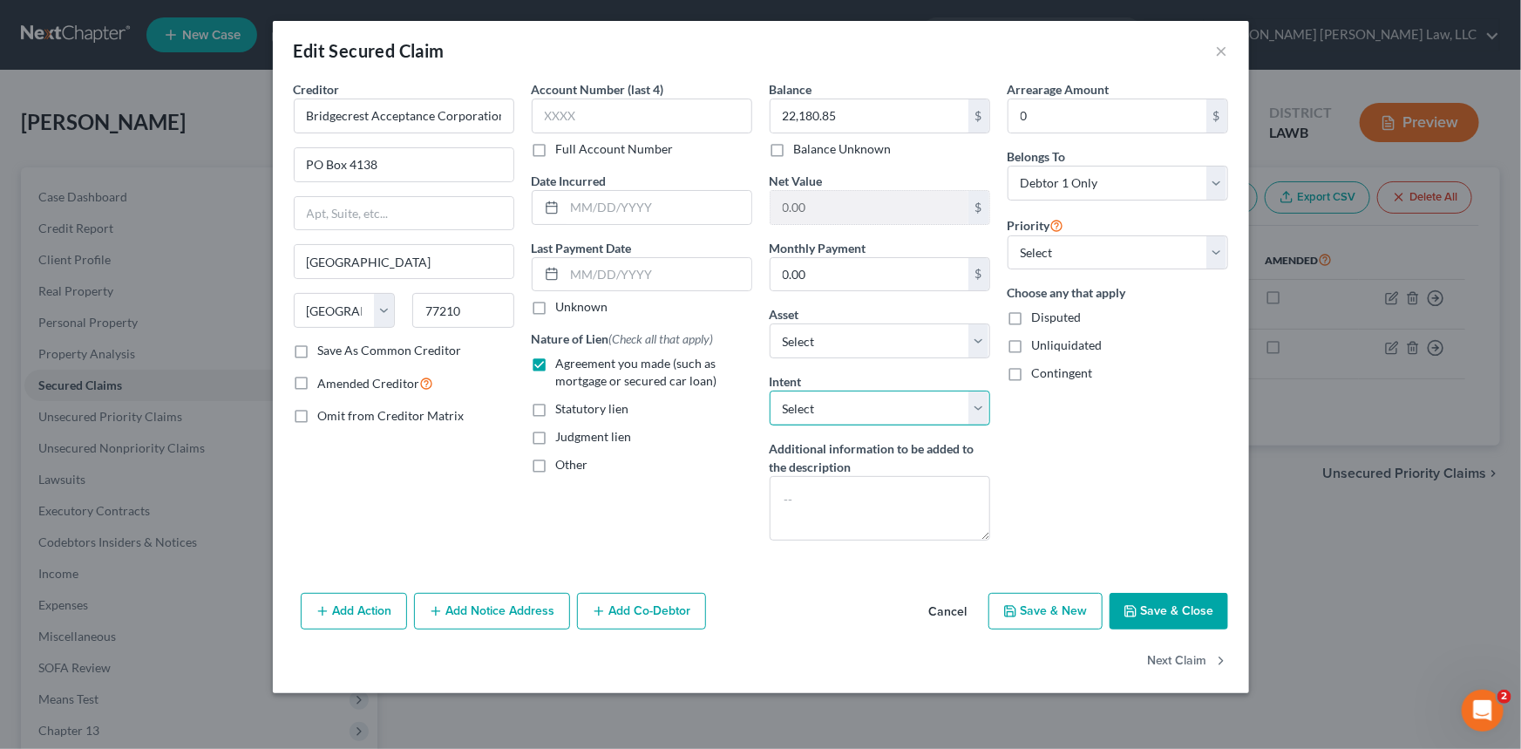
click at [923, 410] on select "Select Surrender Redeem Reaffirm Avoid Other" at bounding box center [880, 407] width 220 height 35
select select "0"
click at [770, 390] on select "Select Surrender Redeem Reaffirm Avoid Other" at bounding box center [880, 407] width 220 height 35
click at [1163, 609] on button "Save & Close" at bounding box center [1168, 611] width 119 height 37
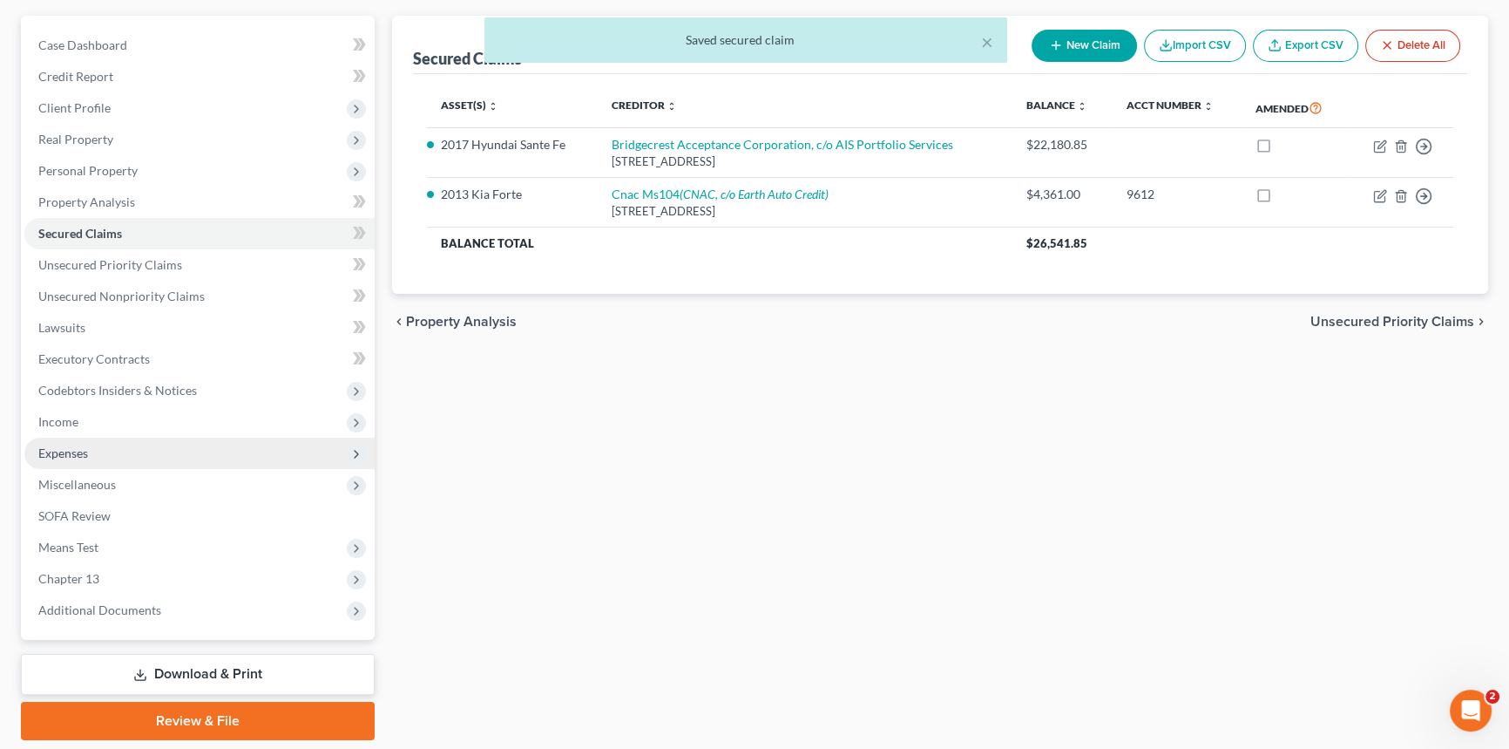
scroll to position [207, 0]
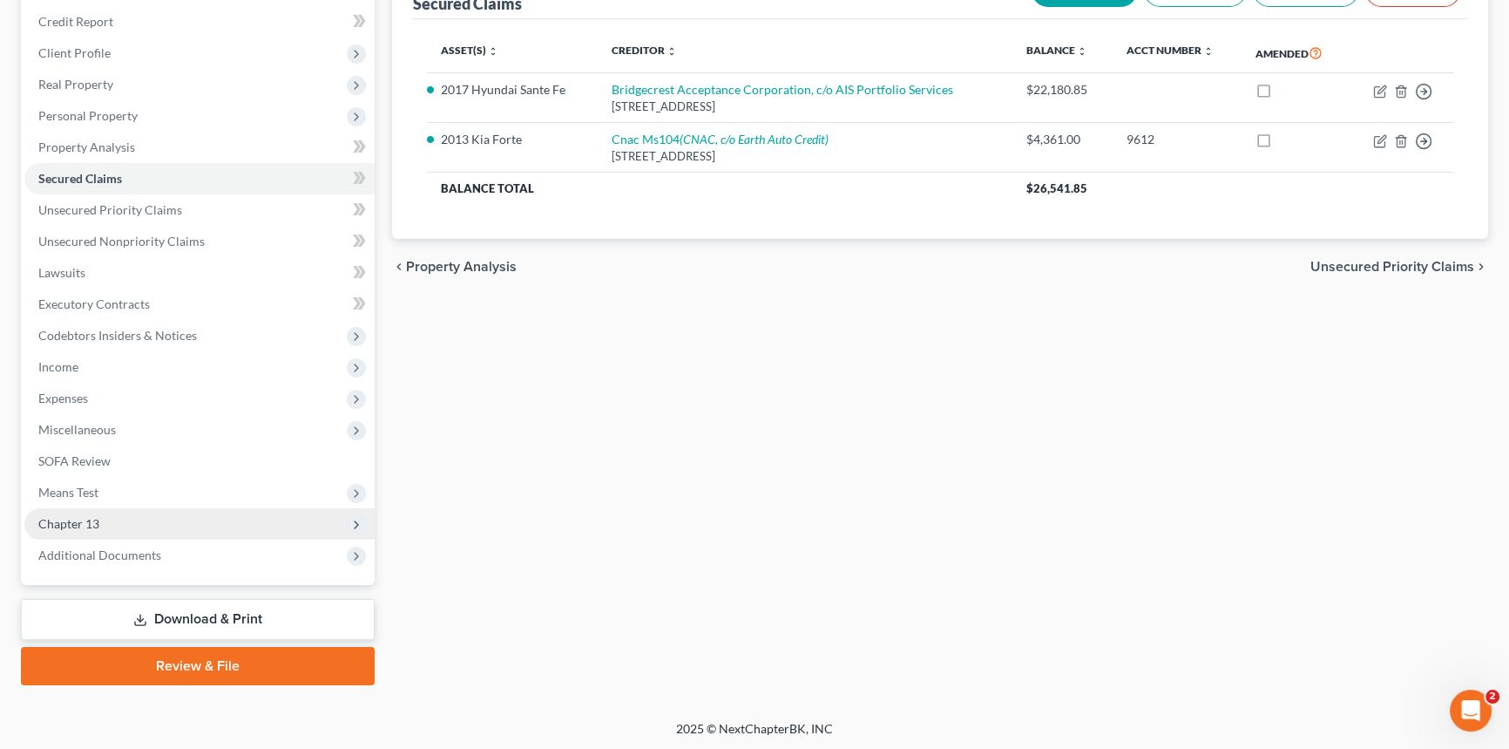
click at [181, 520] on span "Chapter 13" at bounding box center [199, 523] width 350 height 31
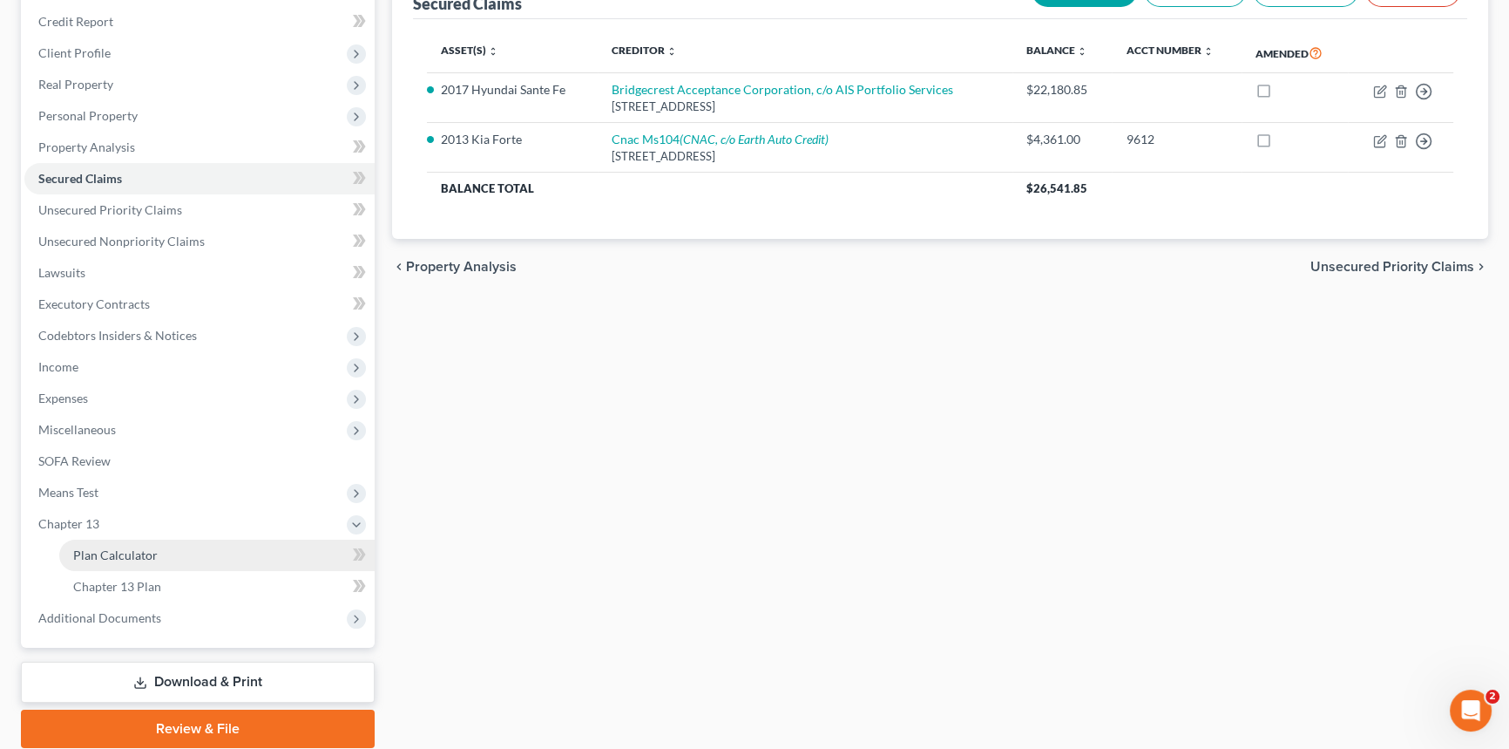
click at [183, 547] on link "Plan Calculator" at bounding box center [216, 554] width 315 height 31
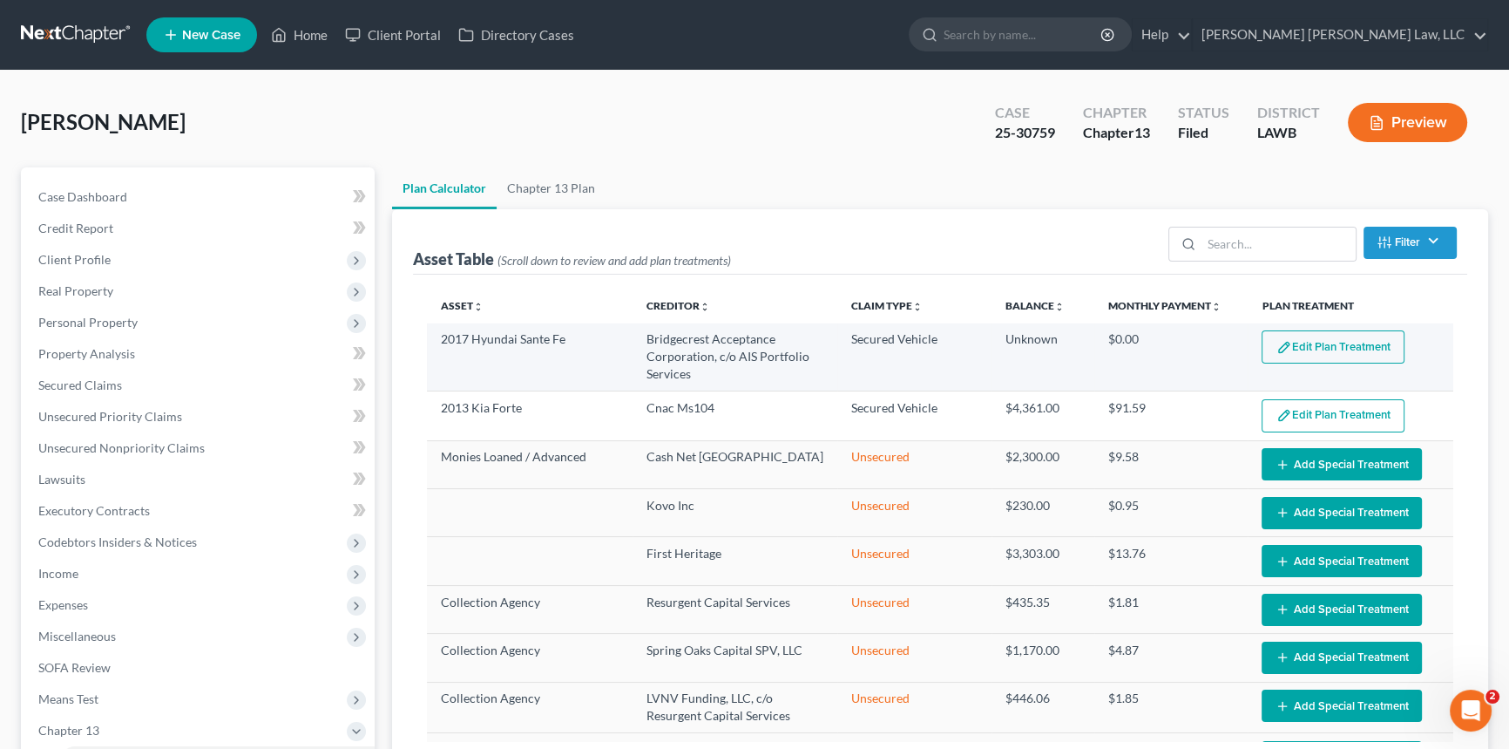
select select "59"
click at [1312, 342] on button "Edit Plan Treatment" at bounding box center [1333, 346] width 143 height 33
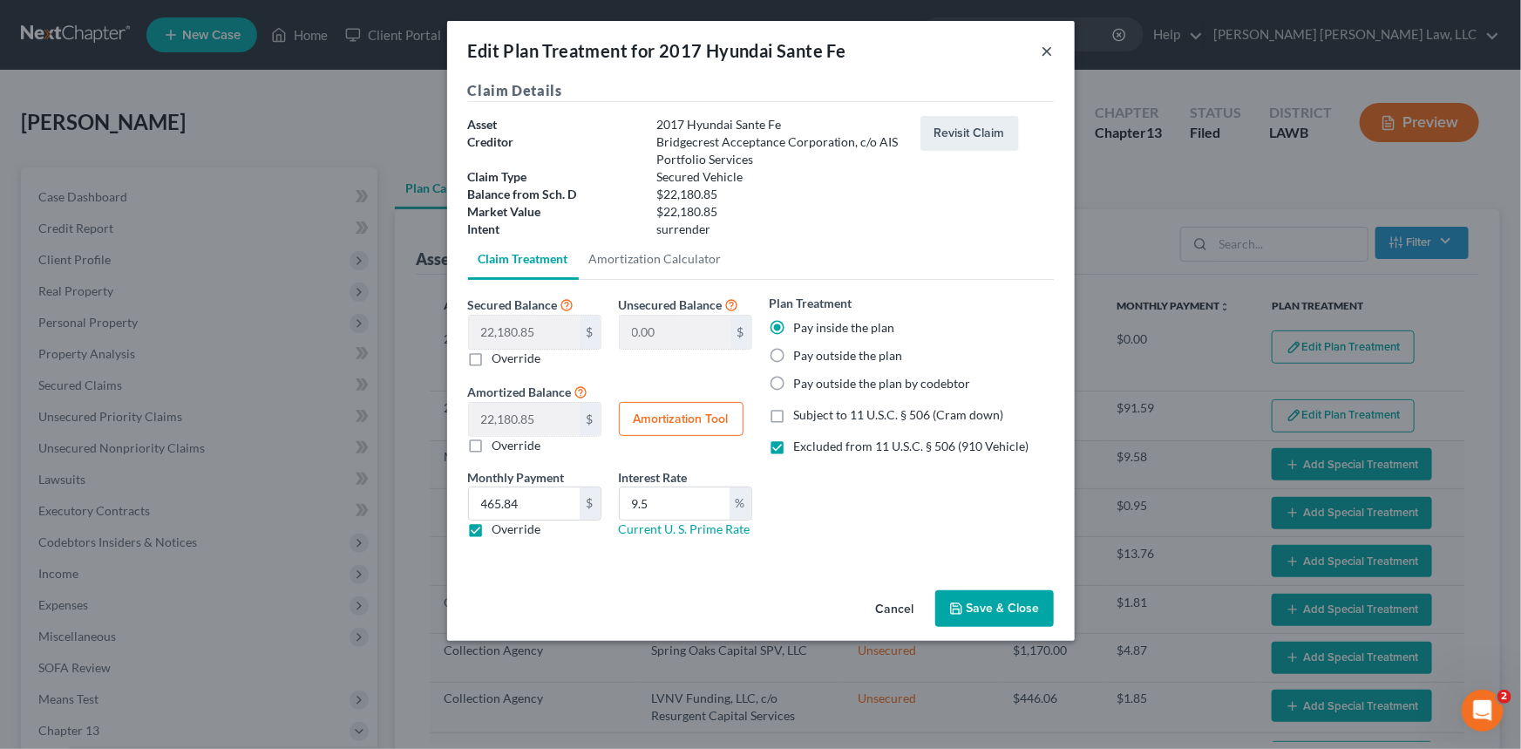
click at [1045, 51] on button "×" at bounding box center [1047, 50] width 12 height 21
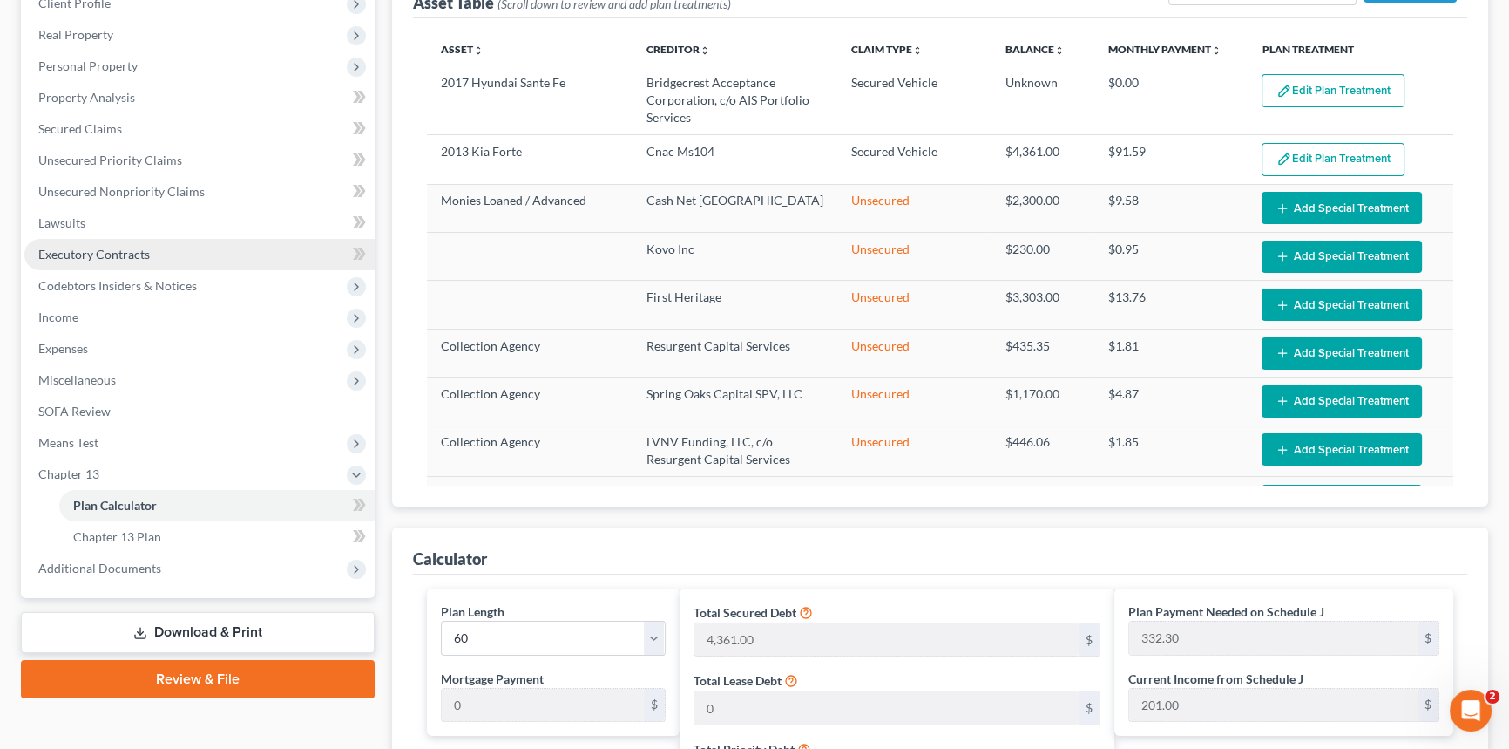
scroll to position [316, 0]
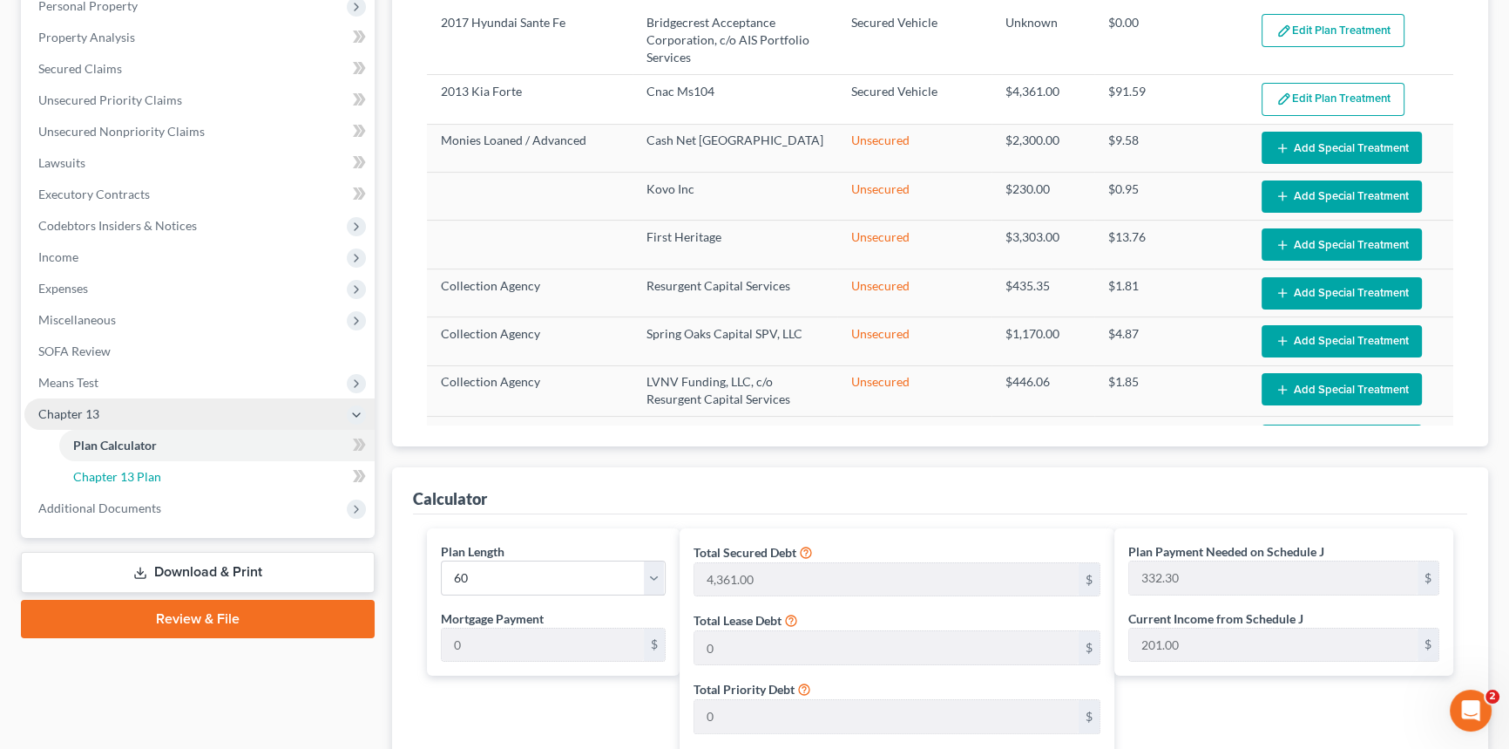
drag, startPoint x: 238, startPoint y: 473, endPoint x: 248, endPoint y: 471, distance: 9.9
click at [238, 473] on link "Chapter 13 Plan" at bounding box center [216, 476] width 315 height 31
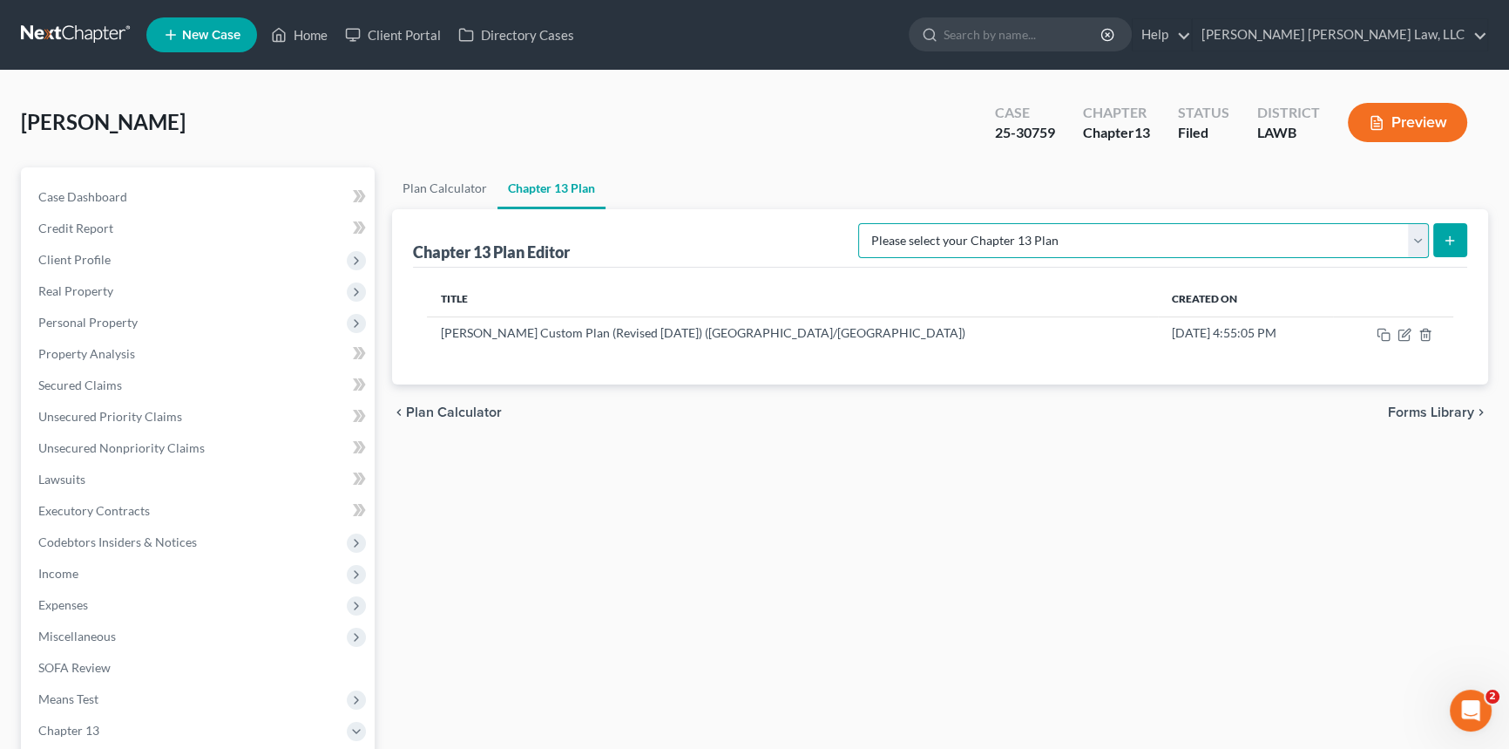
click at [1421, 241] on select "Please select your Chapter 13 Plan [PERSON_NAME] Custom Plan (Revised [DATE]) […" at bounding box center [1143, 240] width 571 height 35
select select "1"
click at [1041, 223] on select "Please select your Chapter 13 Plan [PERSON_NAME] Custom Plan (Revised [DATE]) […" at bounding box center [1143, 240] width 571 height 35
click at [1461, 233] on button "submit" at bounding box center [1451, 240] width 34 height 34
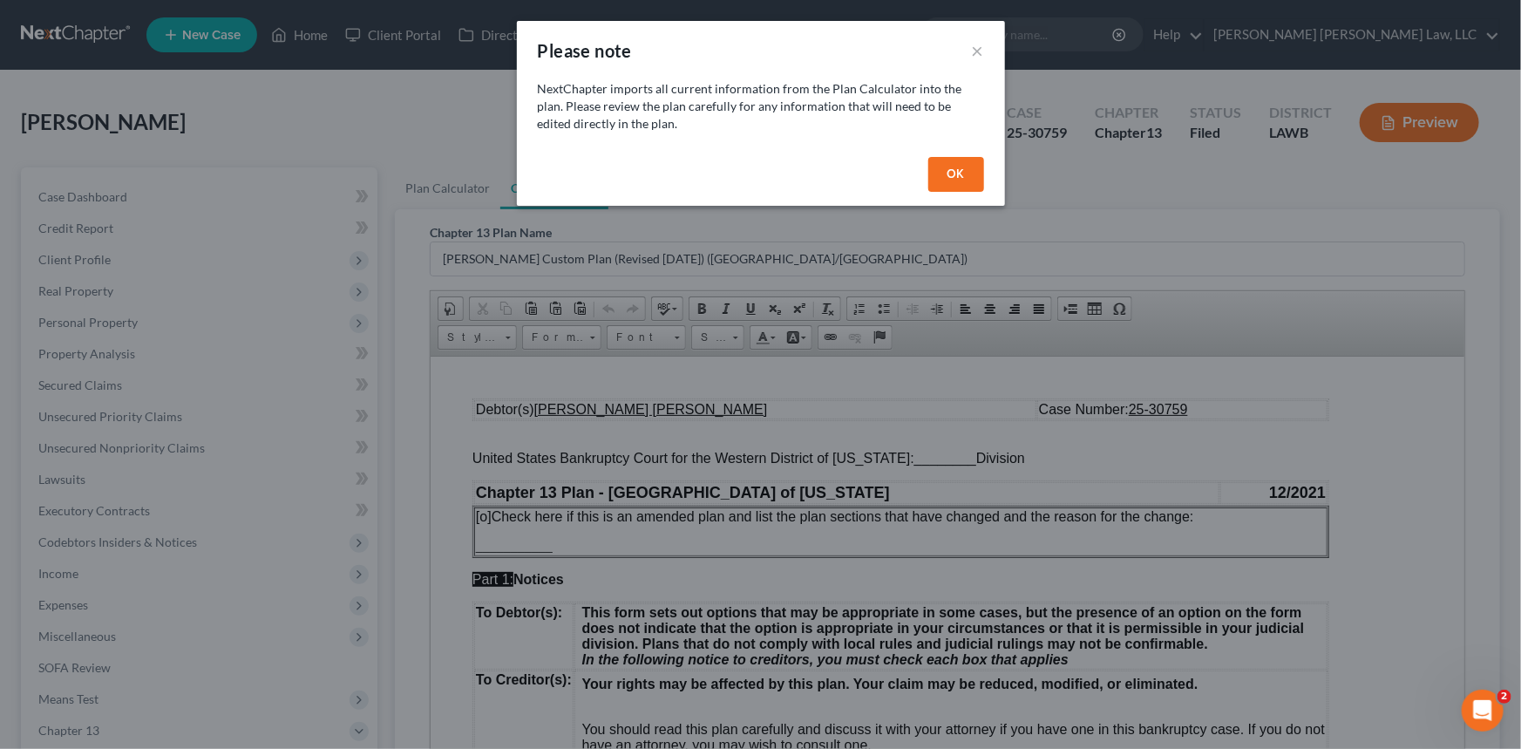
click at [951, 180] on button "OK" at bounding box center [956, 174] width 56 height 35
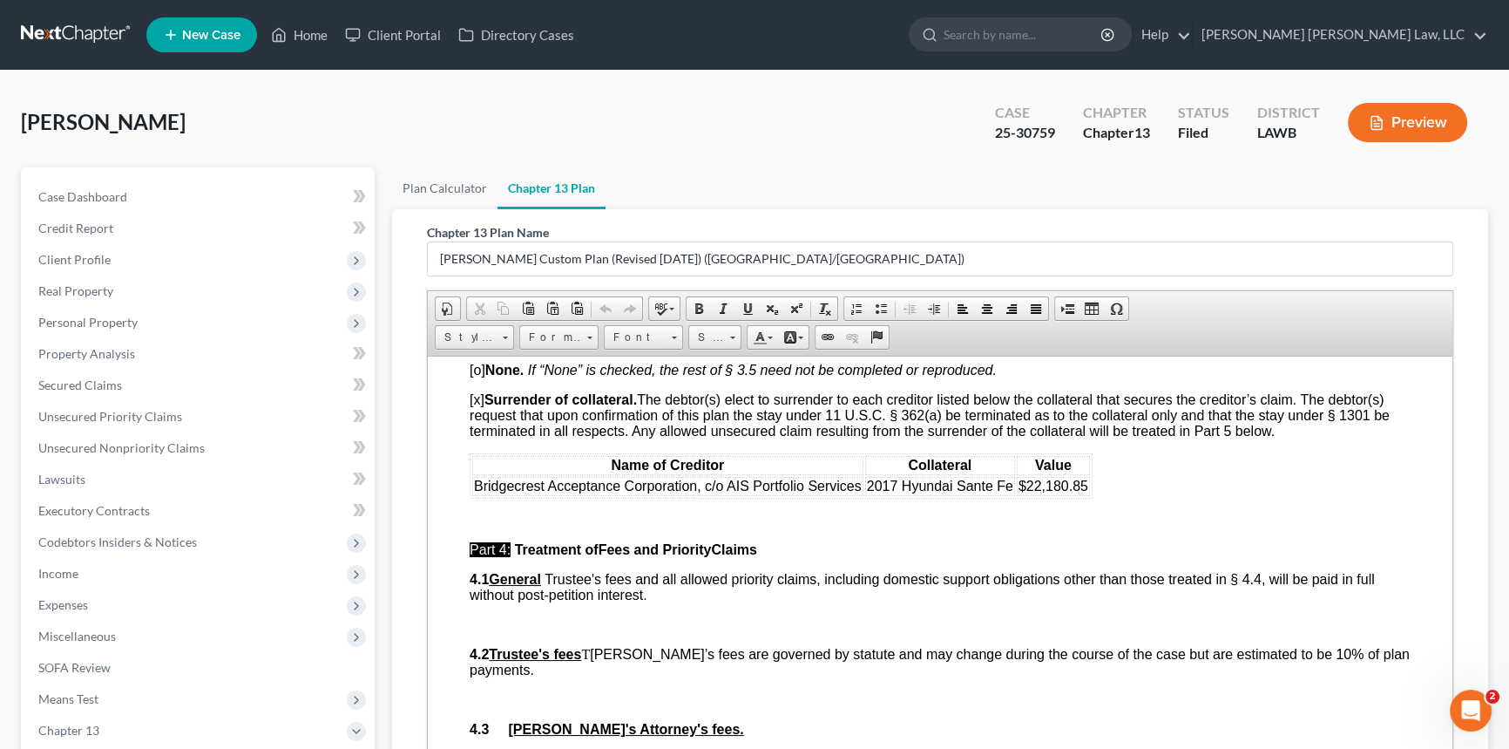
scroll to position [3010, 0]
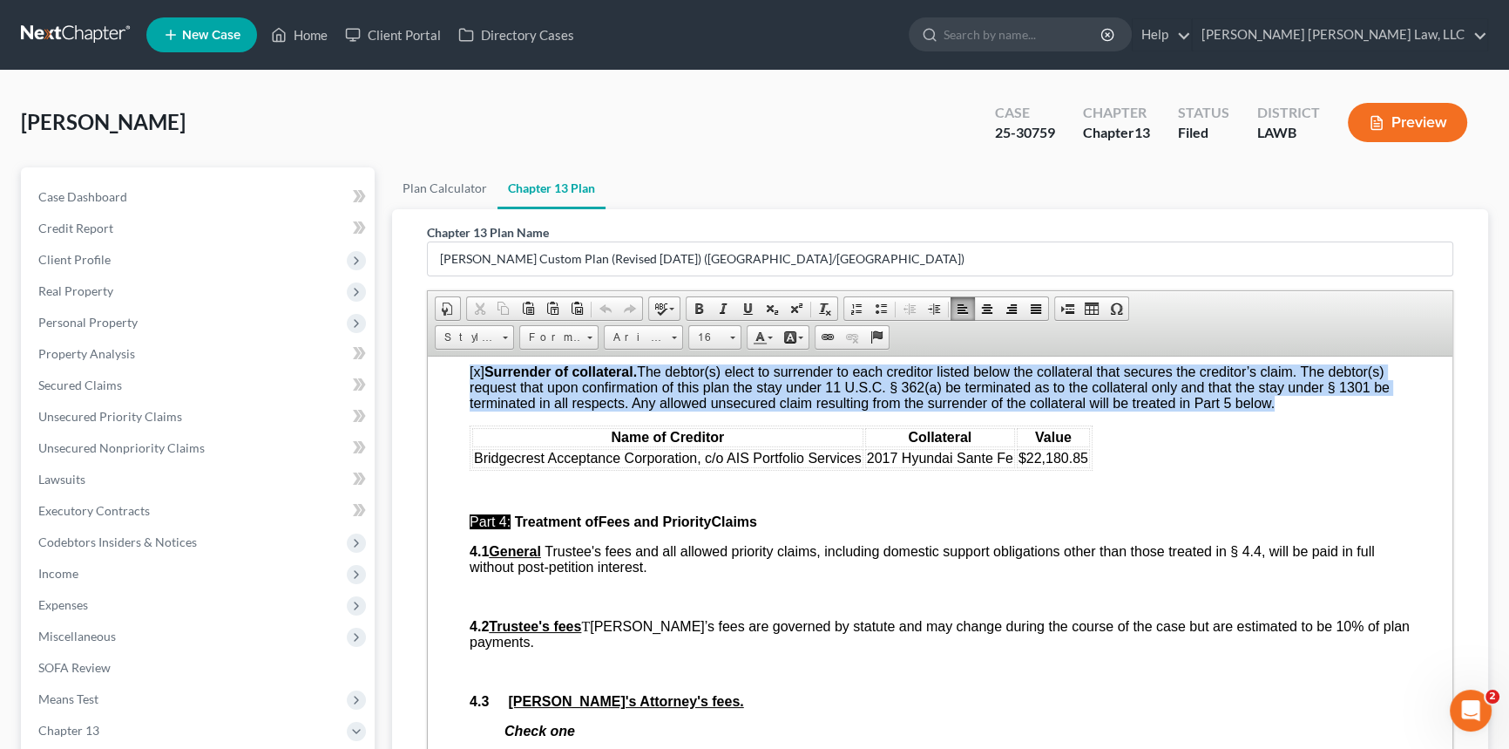
drag, startPoint x: 1116, startPoint y: 558, endPoint x: 439, endPoint y: 437, distance: 687.0
click at [439, 437] on html "Debtor(s) [PERSON_NAME] [PERSON_NAME] Case Number: 25-30759 United States Bankr…" at bounding box center [940, 415] width 1025 height 6140
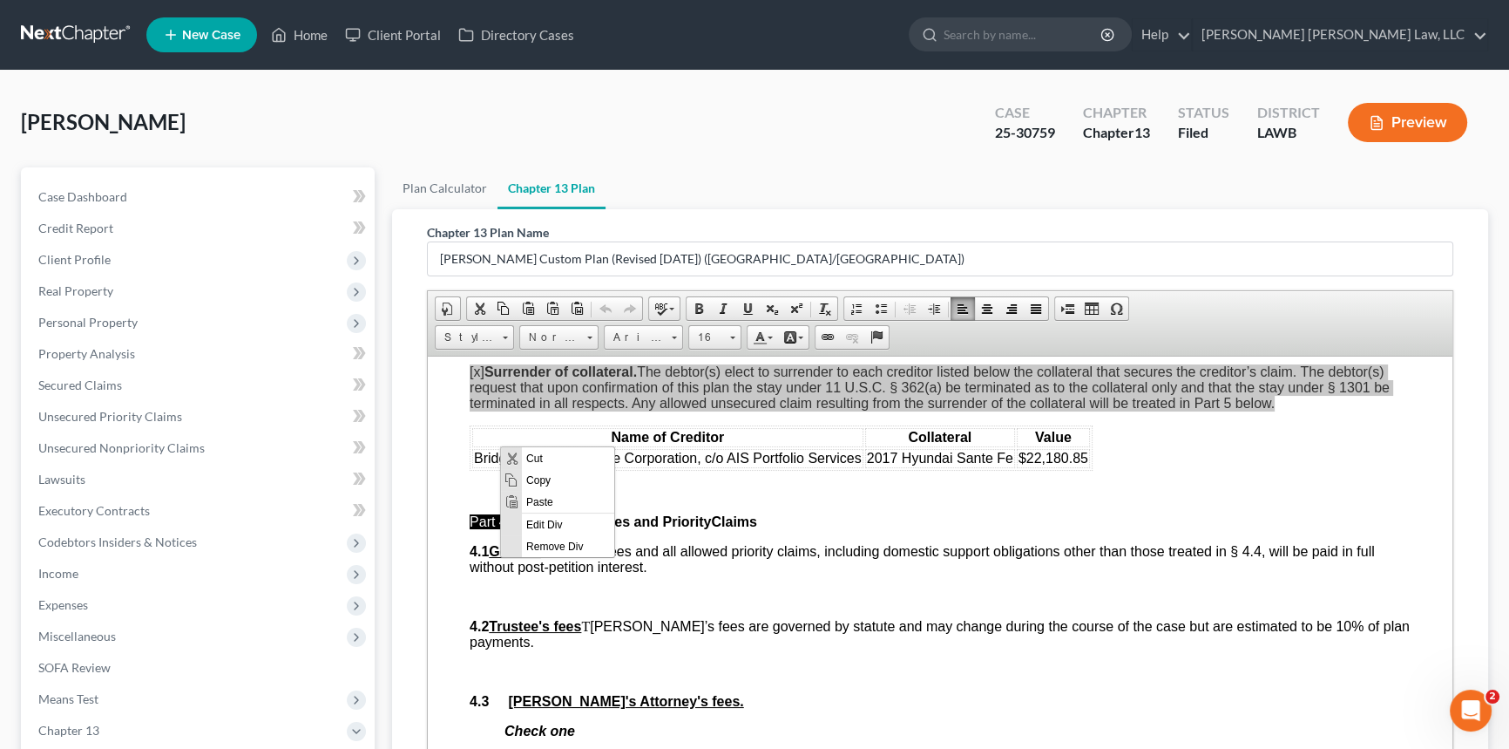
scroll to position [0, 0]
click at [535, 480] on span "Copy" at bounding box center [567, 480] width 92 height 22
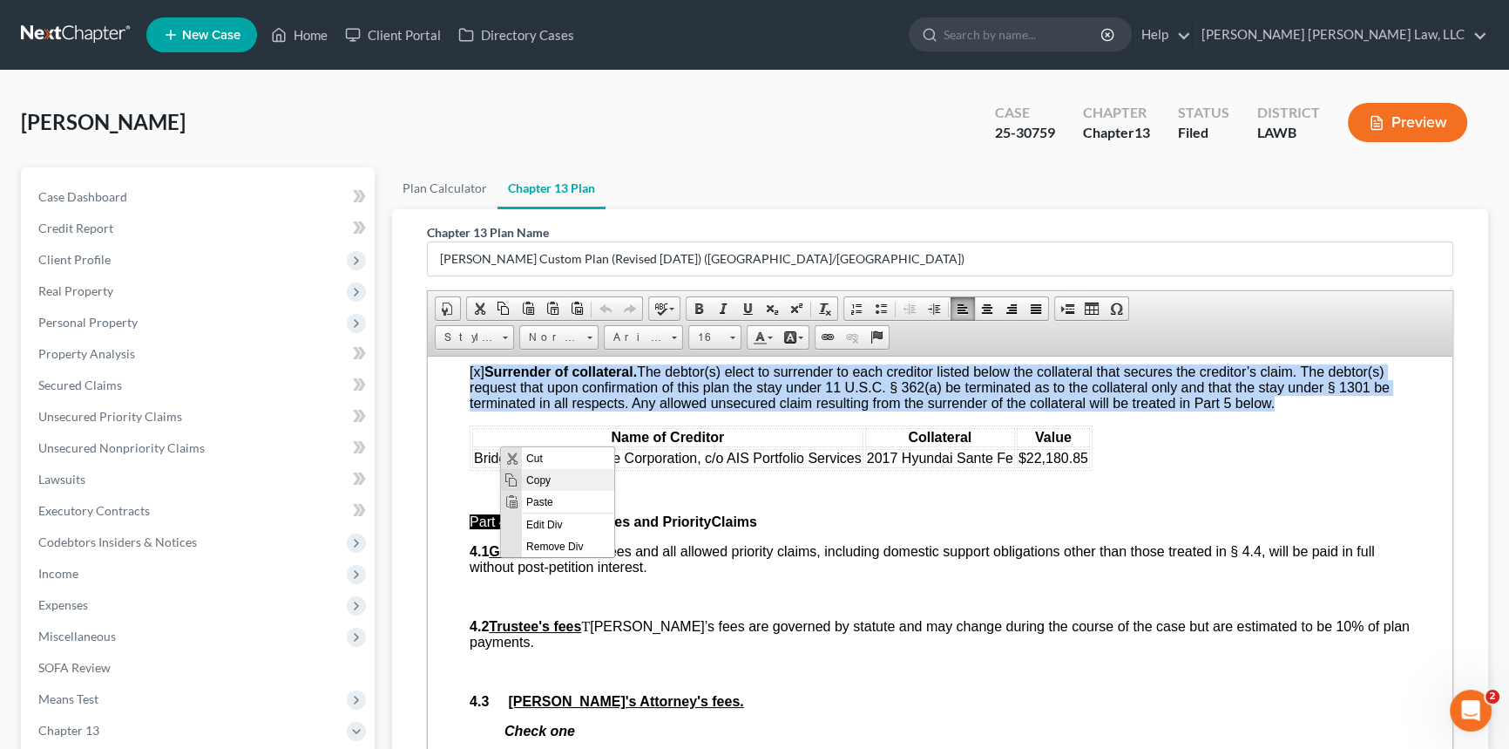
copy div "[o] None. If “None” is checked, the rest of § 3.5 need not be completed or repr…"
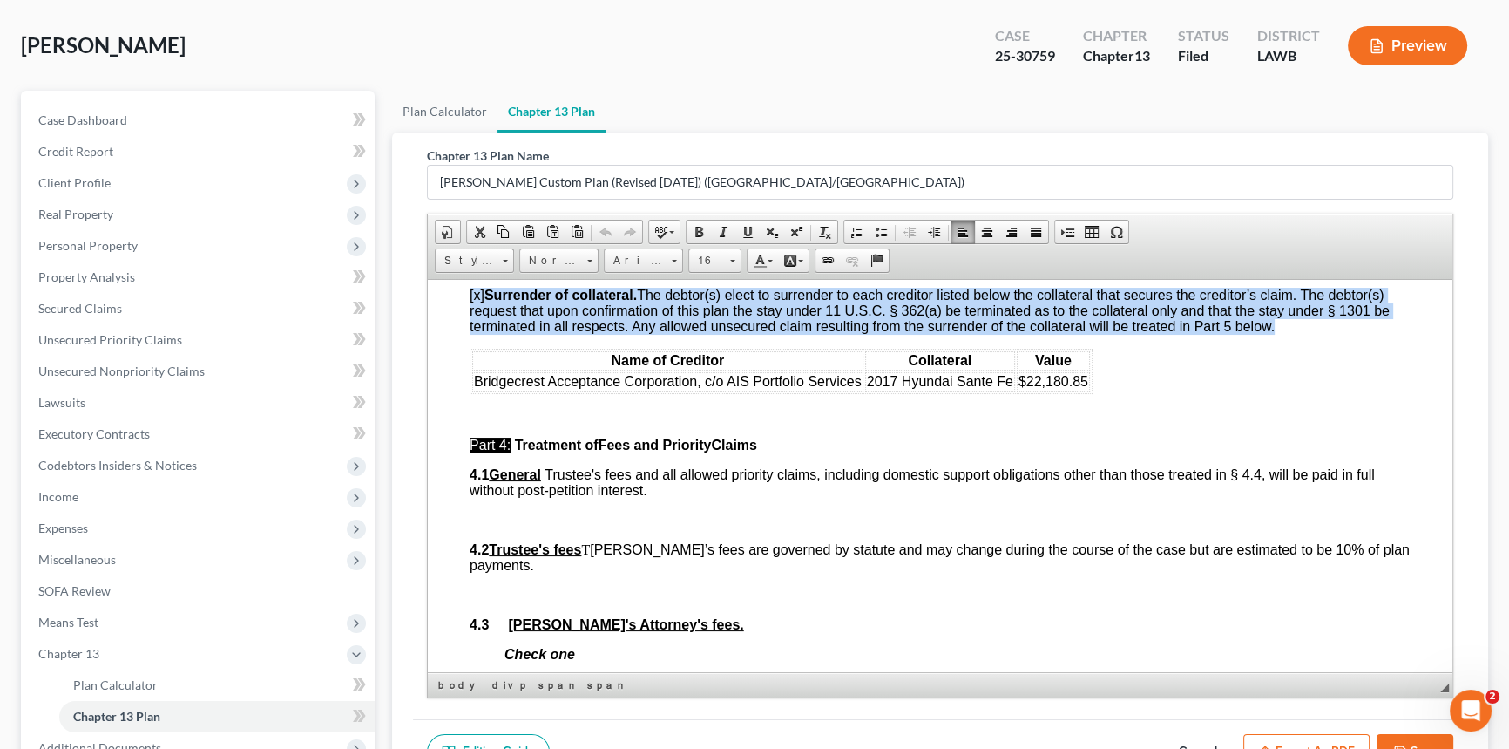
scroll to position [270, 0]
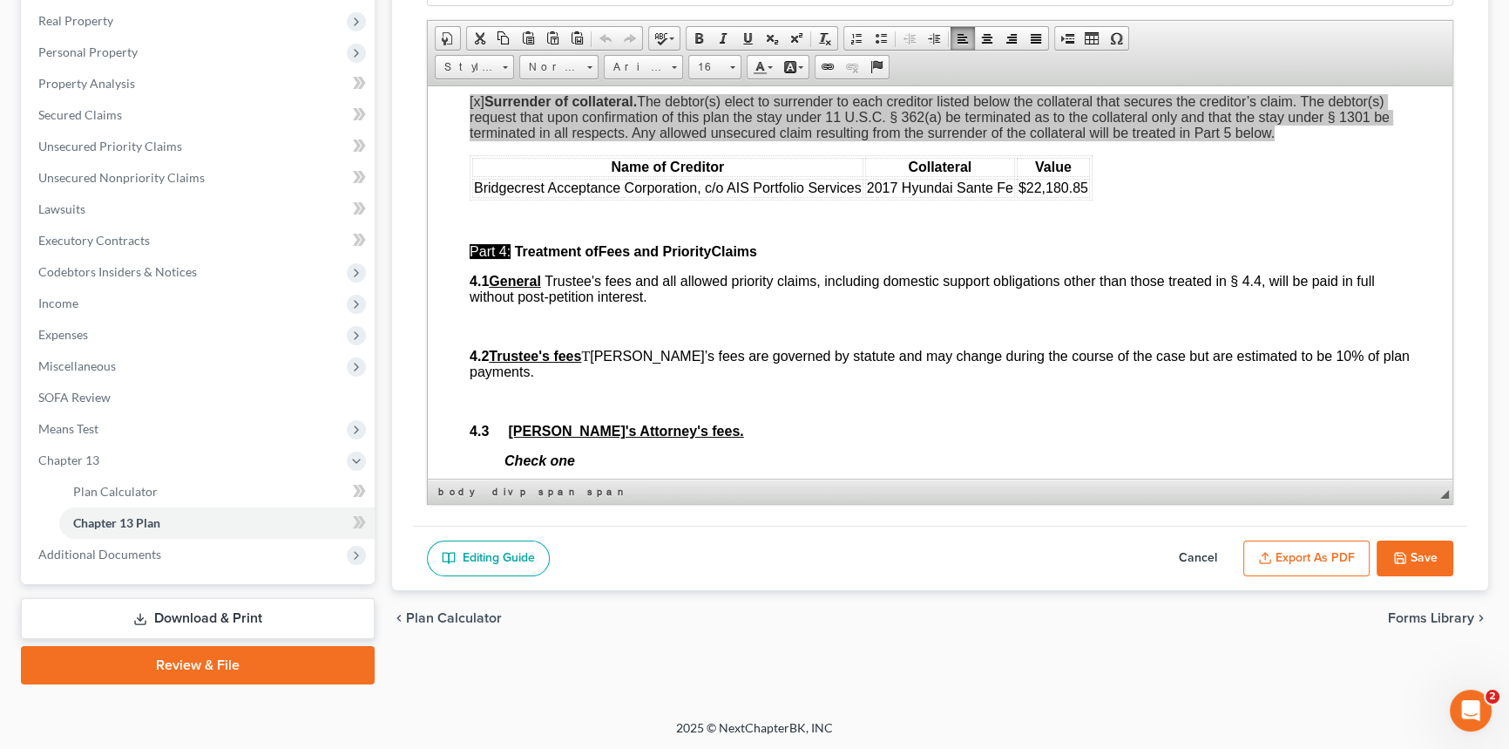
click at [1196, 551] on button "Cancel" at bounding box center [1198, 558] width 77 height 37
select select "1"
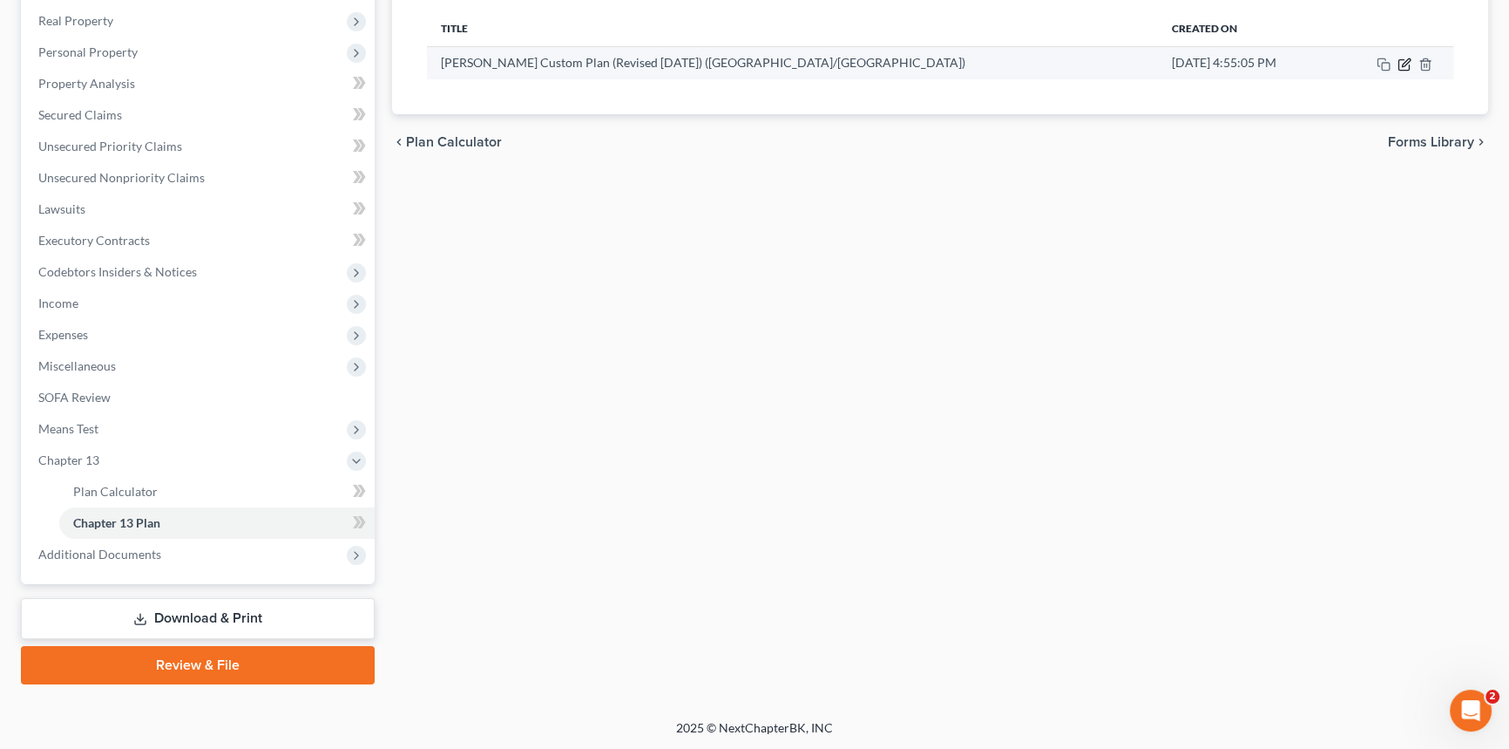
click at [1403, 64] on icon "button" at bounding box center [1405, 65] width 14 height 14
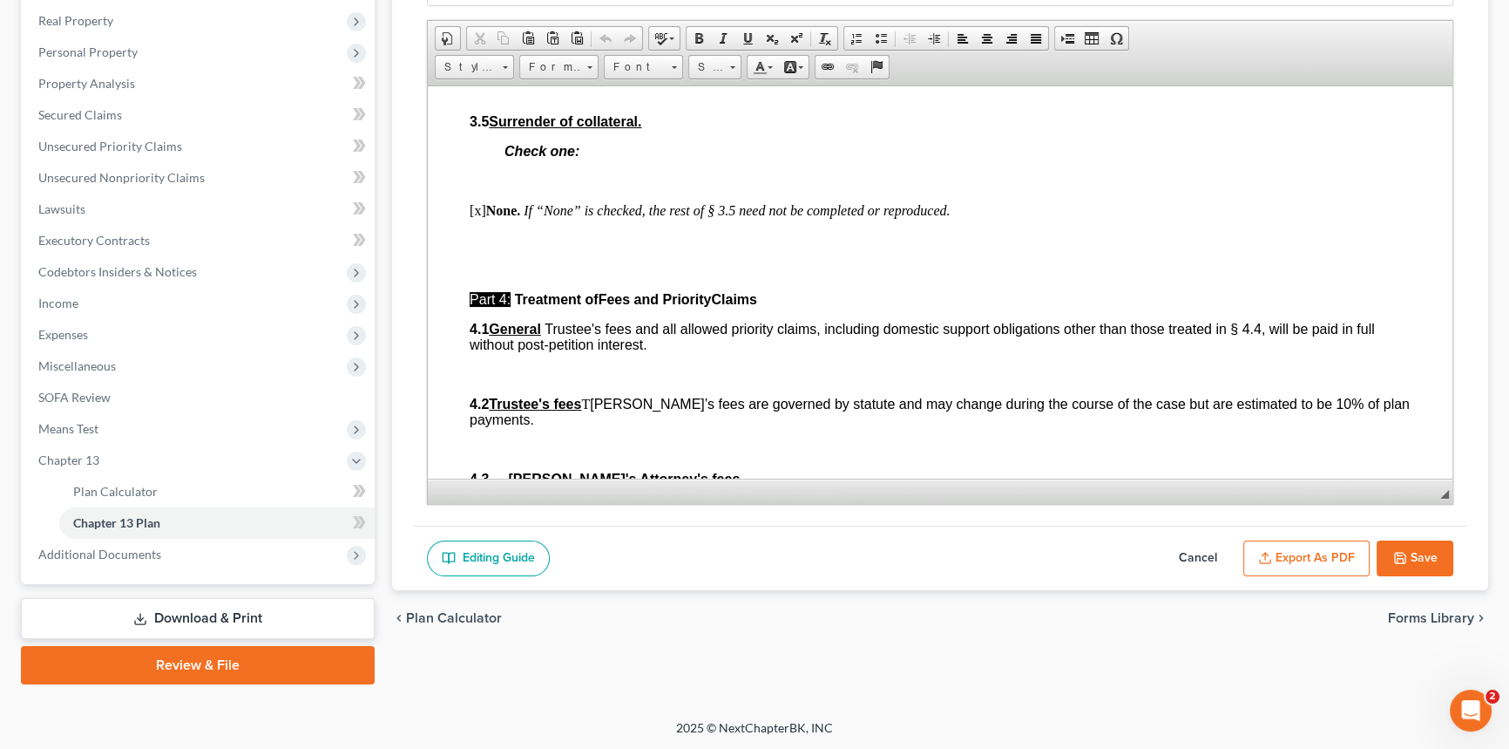
scroll to position [2931, 0]
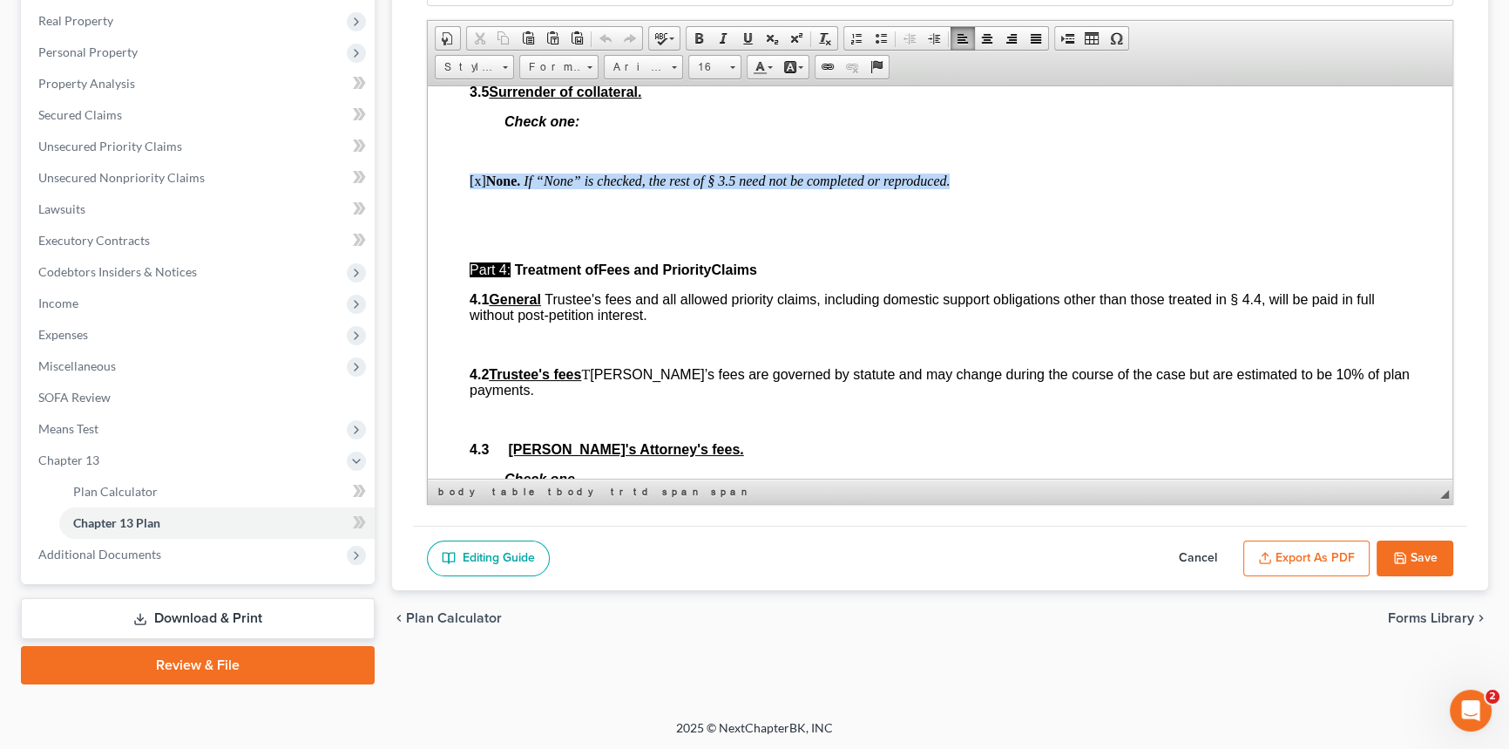
drag, startPoint x: 955, startPoint y: 282, endPoint x: 461, endPoint y: 285, distance: 494.1
click at [461, 285] on html "Debtor(s) [PERSON_NAME] [PERSON_NAME] Case Number: 25-30759 United States Bankr…" at bounding box center [940, 154] width 1025 height 5998
paste body
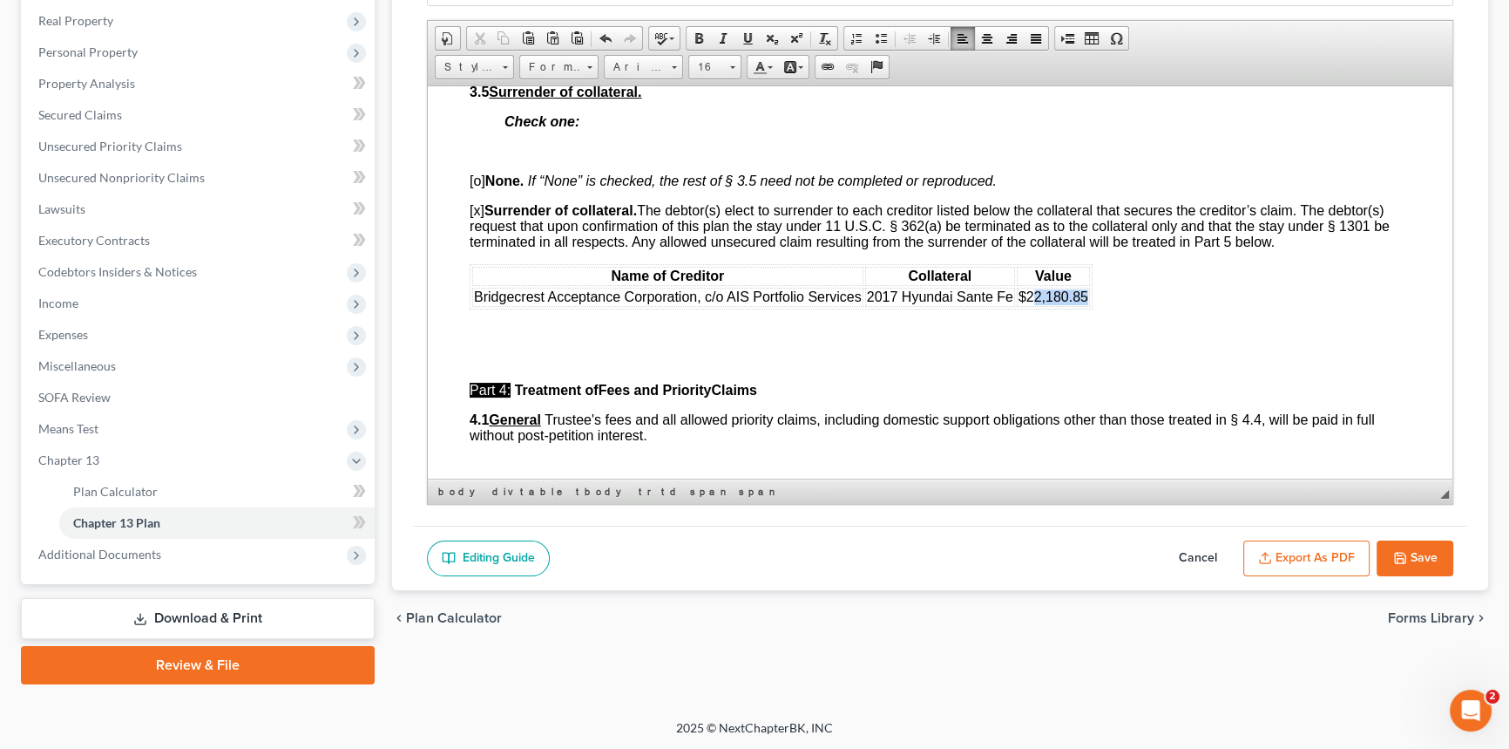
drag, startPoint x: 1031, startPoint y: 403, endPoint x: 1085, endPoint y: 403, distance: 54.0
click at [1085, 303] on span "$22,180.85" at bounding box center [1054, 295] width 70 height 15
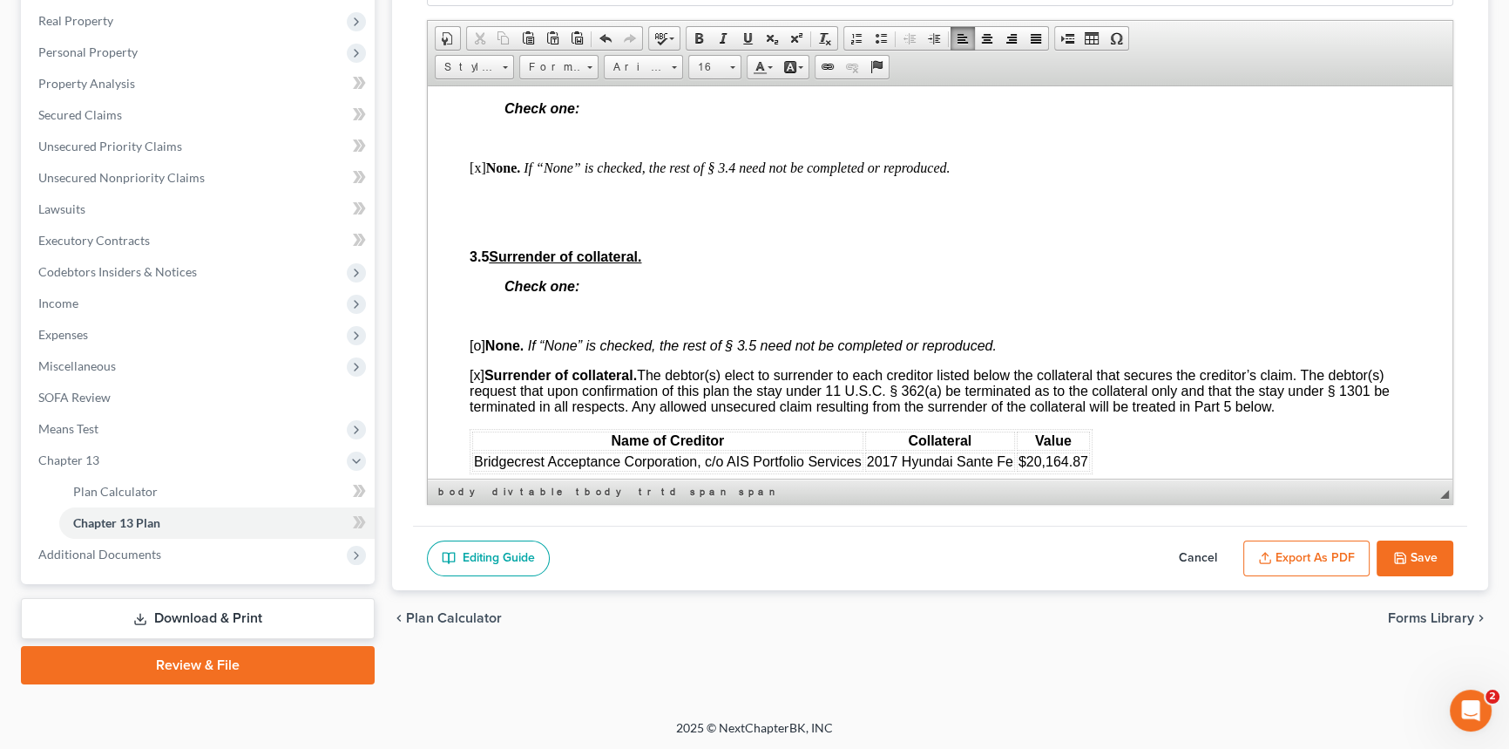
scroll to position [2535, 0]
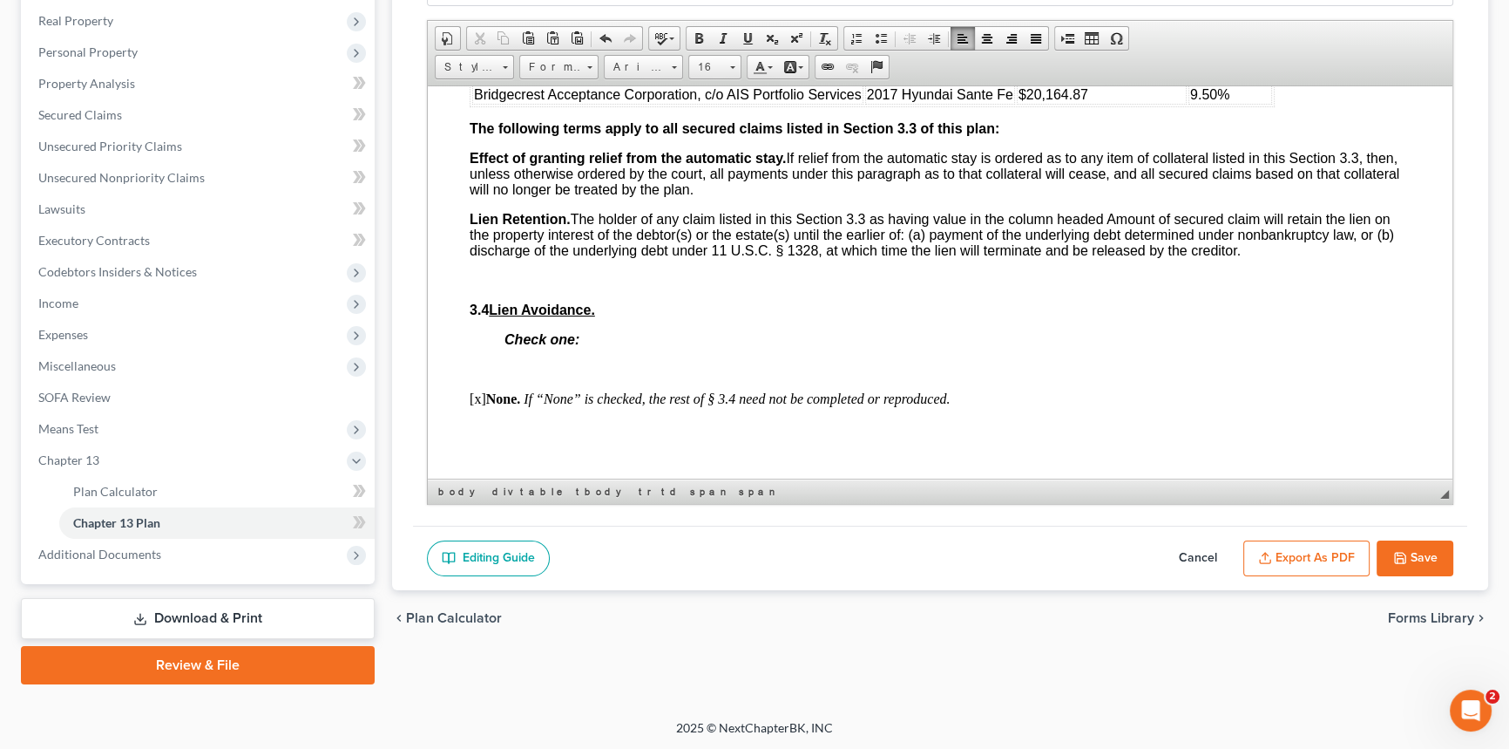
drag, startPoint x: 1282, startPoint y: 173, endPoint x: 854, endPoint y: 254, distance: 435.5
click at [449, 167] on html "Debtor(s) [PERSON_NAME] [PERSON_NAME] Case Number: 25-30759 United States Bankr…" at bounding box center [940, 609] width 1025 height 6119
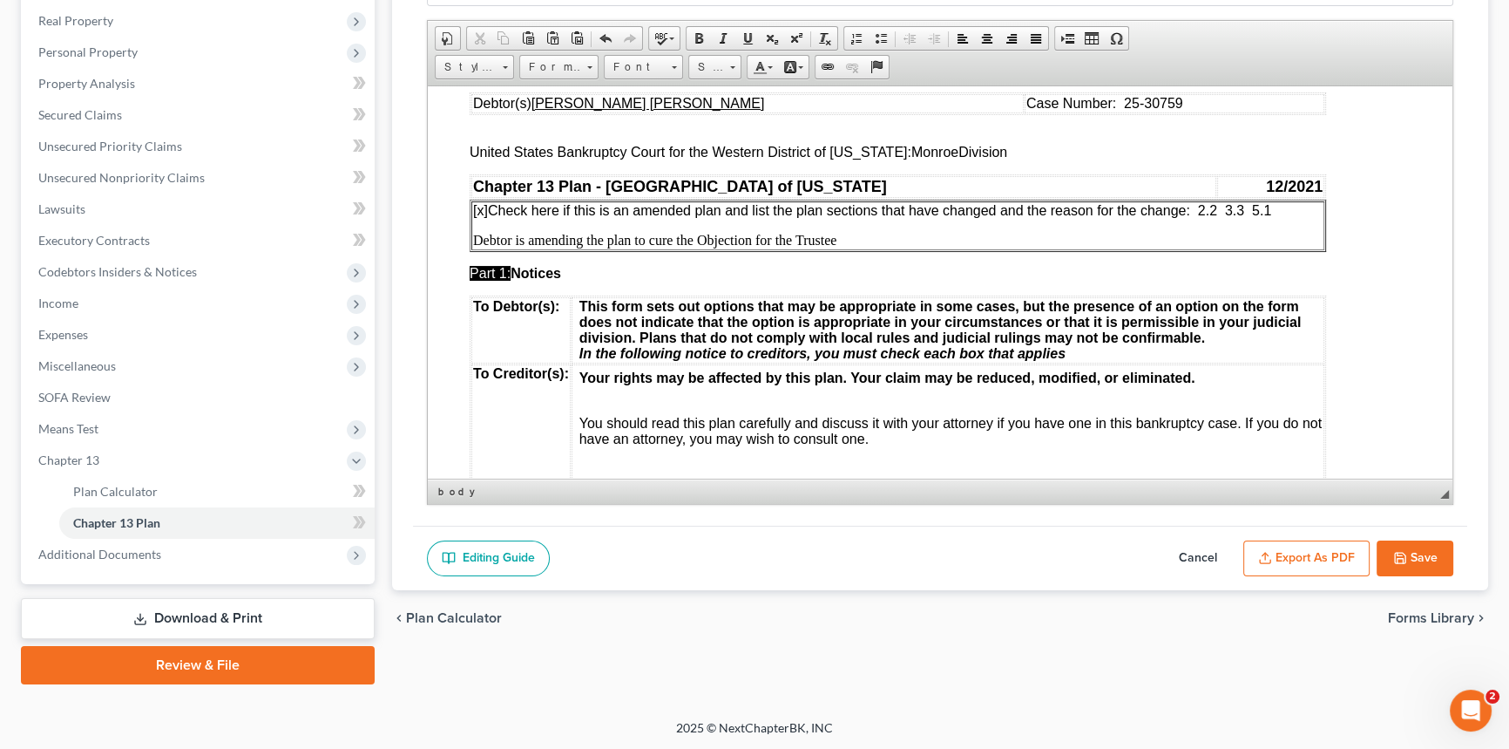
scroll to position [0, 0]
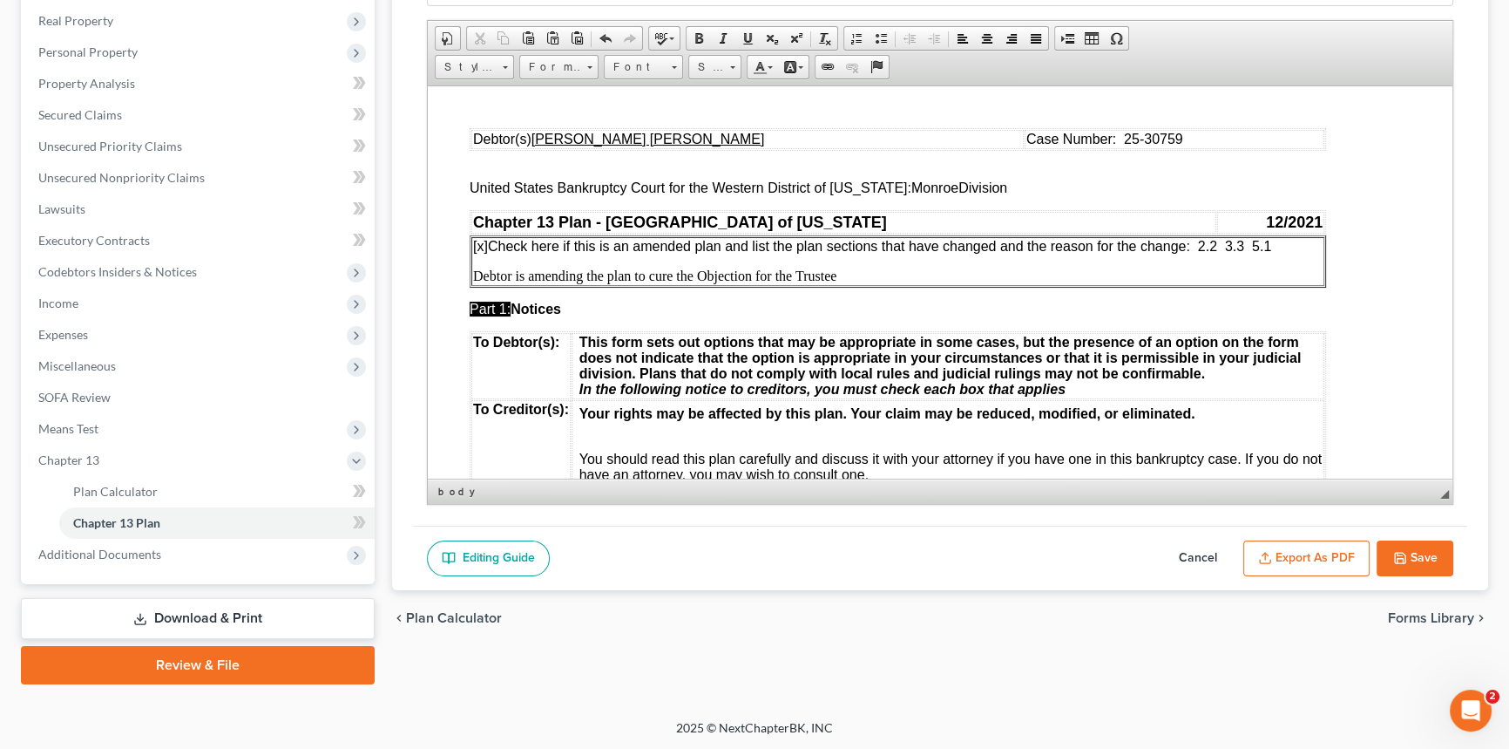
click at [1247, 246] on span "[x] Check here if this is an amended plan and list the plan sections that have …" at bounding box center [872, 245] width 798 height 15
click at [843, 280] on p "Debtor is amending the plan to cure the Objection for the Trustee" at bounding box center [898, 276] width 850 height 16
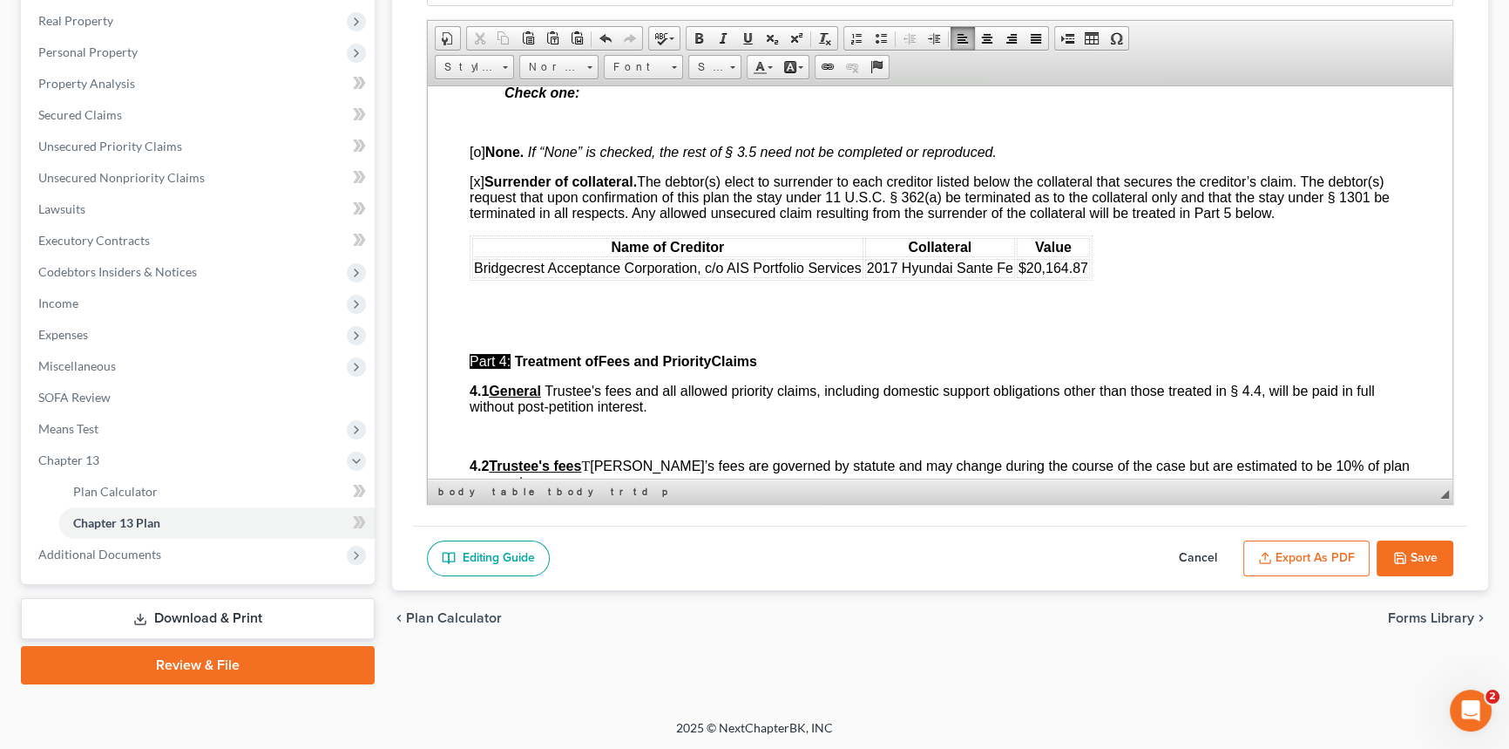
scroll to position [2931, 0]
drag, startPoint x: 864, startPoint y: 371, endPoint x: 1012, endPoint y: 367, distance: 148.2
click at [1012, 276] on td "2017 Hyundai Sante Fe" at bounding box center [940, 266] width 150 height 19
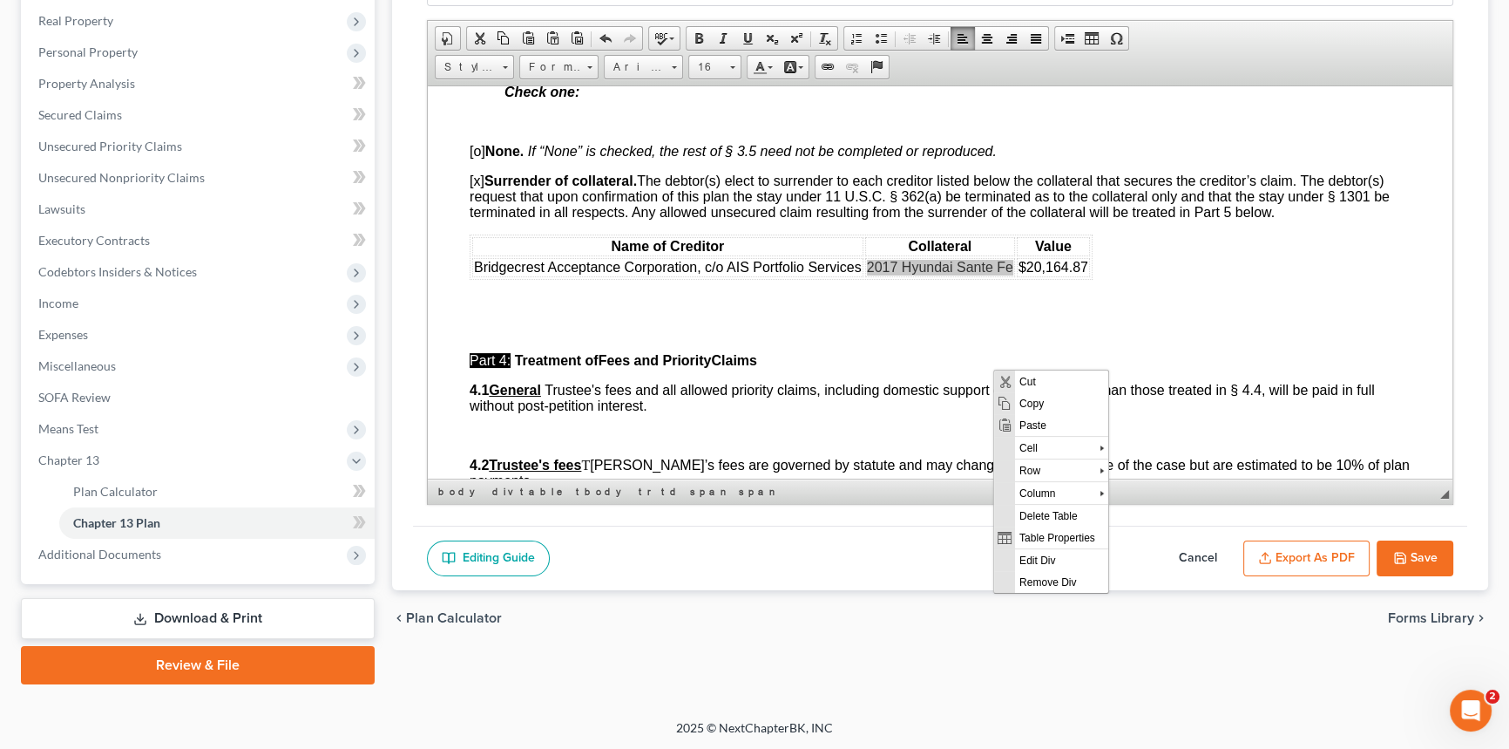
scroll to position [0, 0]
drag, startPoint x: 1021, startPoint y: 396, endPoint x: 1580, endPoint y: 672, distance: 624.0
click at [1021, 396] on span "Copy" at bounding box center [1060, 403] width 93 height 22
copy span "2017 Hyundai Sante Fe"
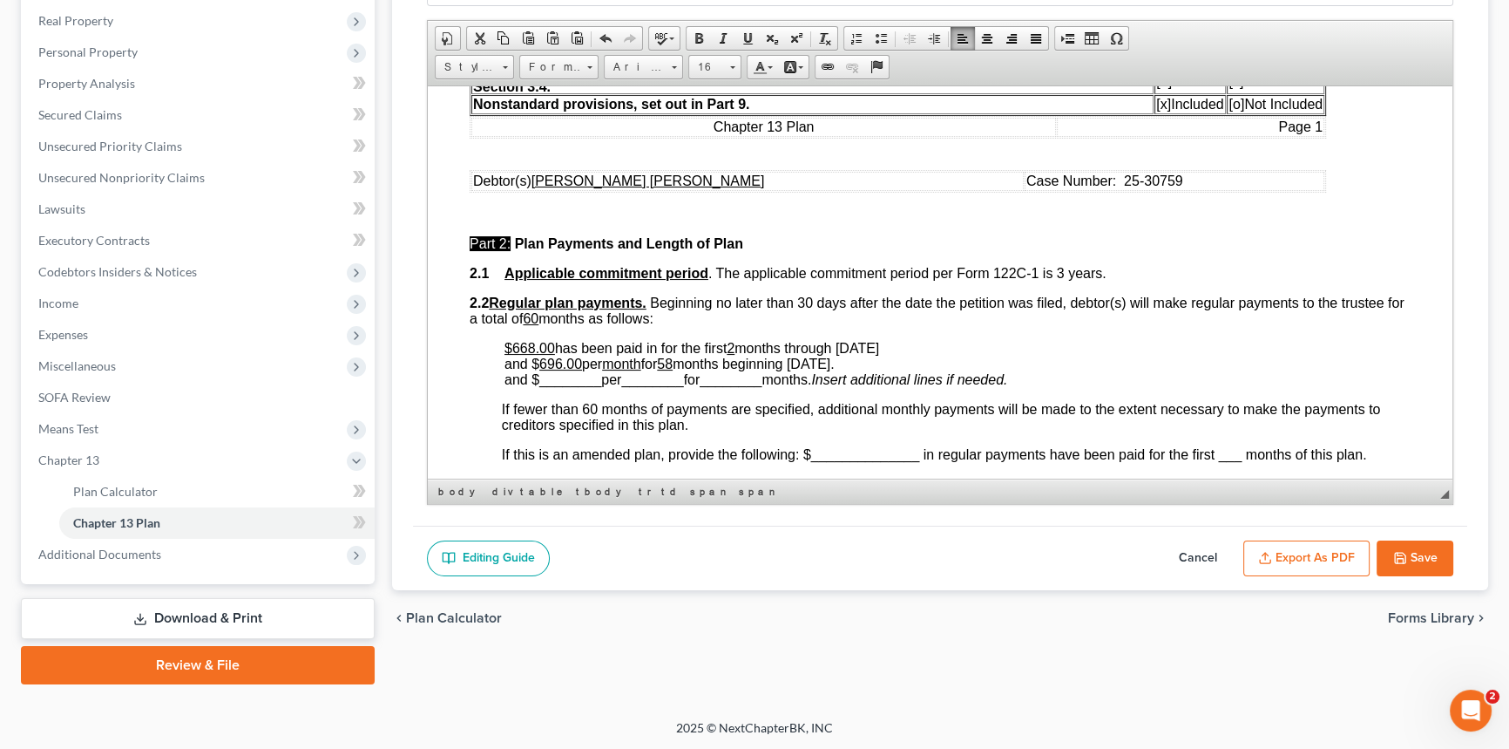
scroll to position [78, 0]
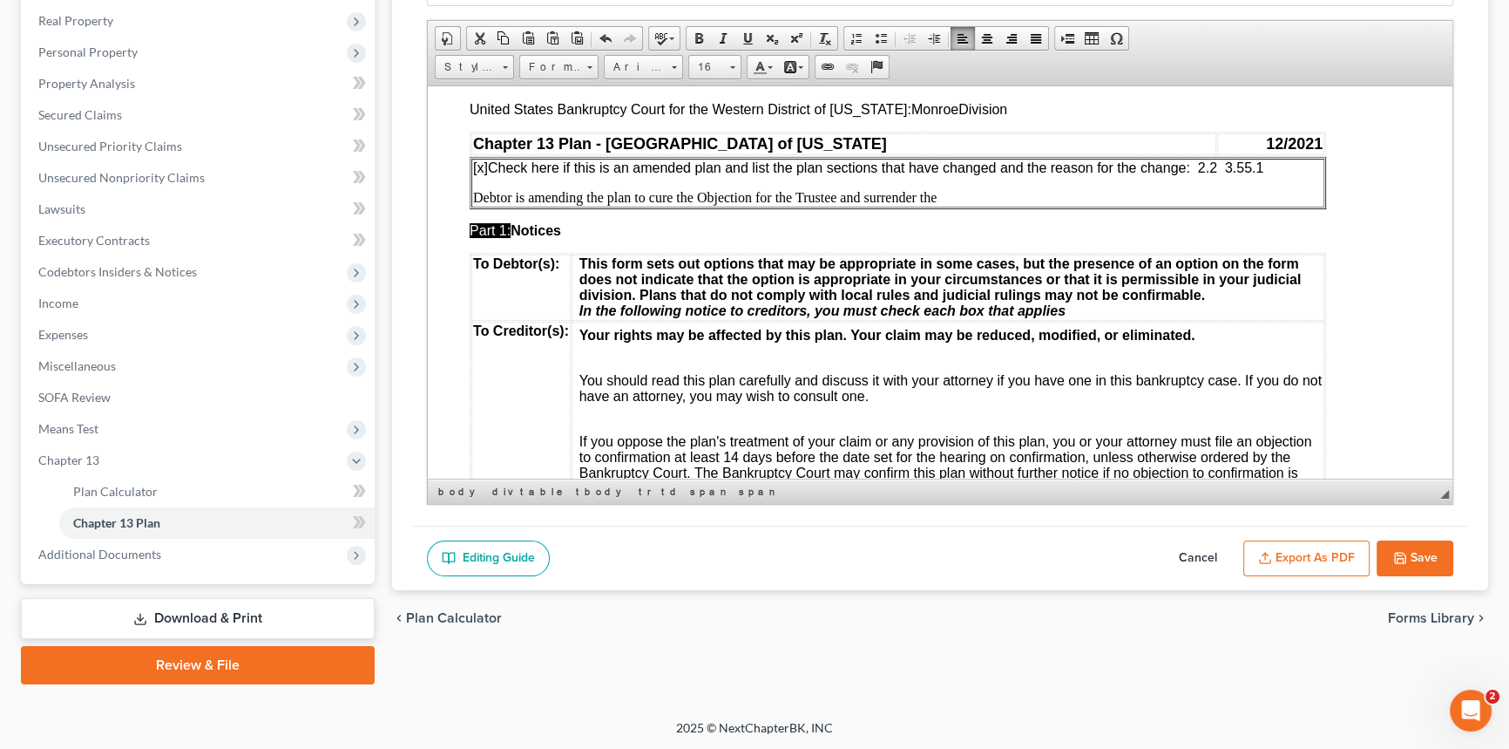
click at [942, 200] on p "Debtor is amending the plan to cure the Objection for the Trustee and surrender…" at bounding box center [898, 197] width 850 height 16
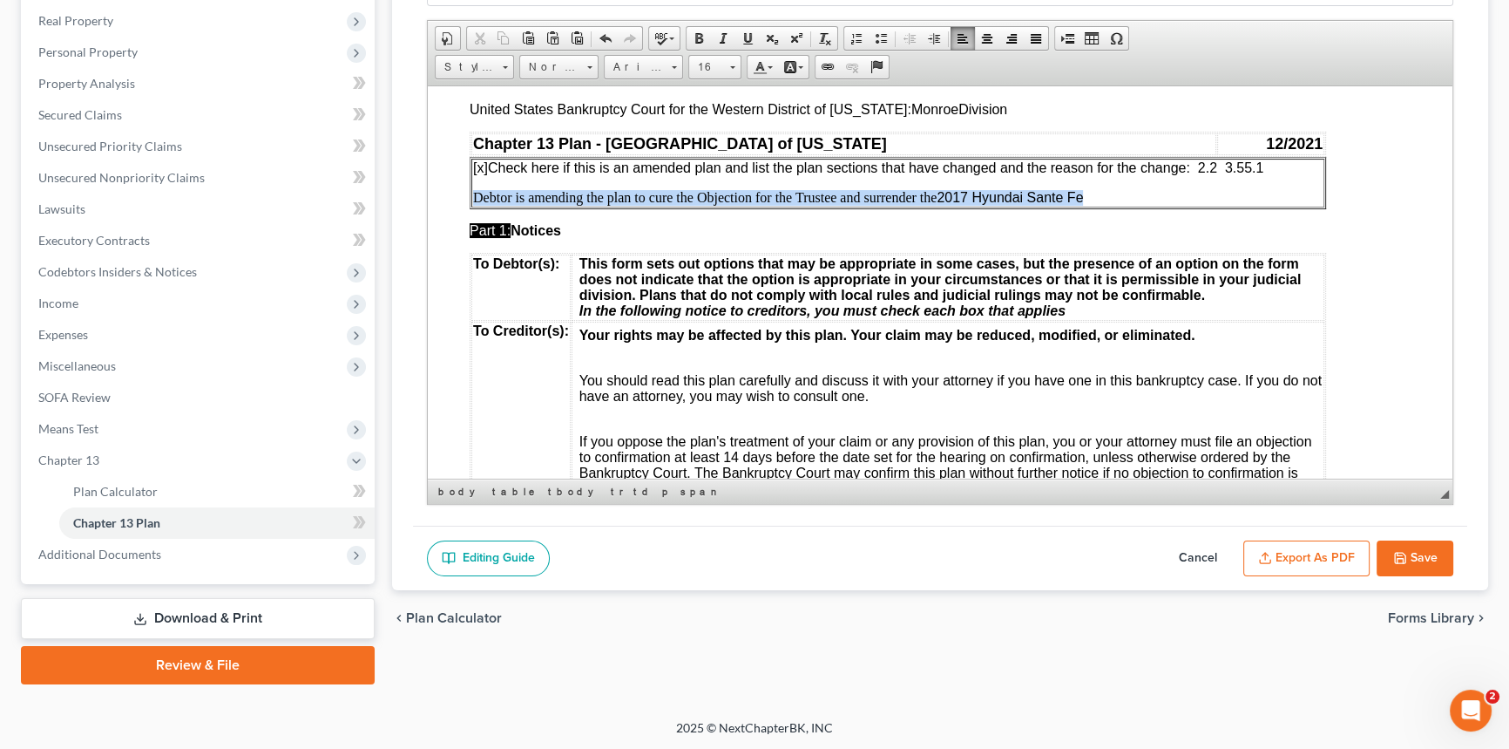
drag, startPoint x: 1086, startPoint y: 198, endPoint x: 476, endPoint y: 194, distance: 610.0
click at [476, 194] on p "Debtor is amending the plan to cure the Objection for the Trustee and surrender…" at bounding box center [898, 197] width 850 height 16
click at [661, 63] on span "Font" at bounding box center [635, 67] width 61 height 23
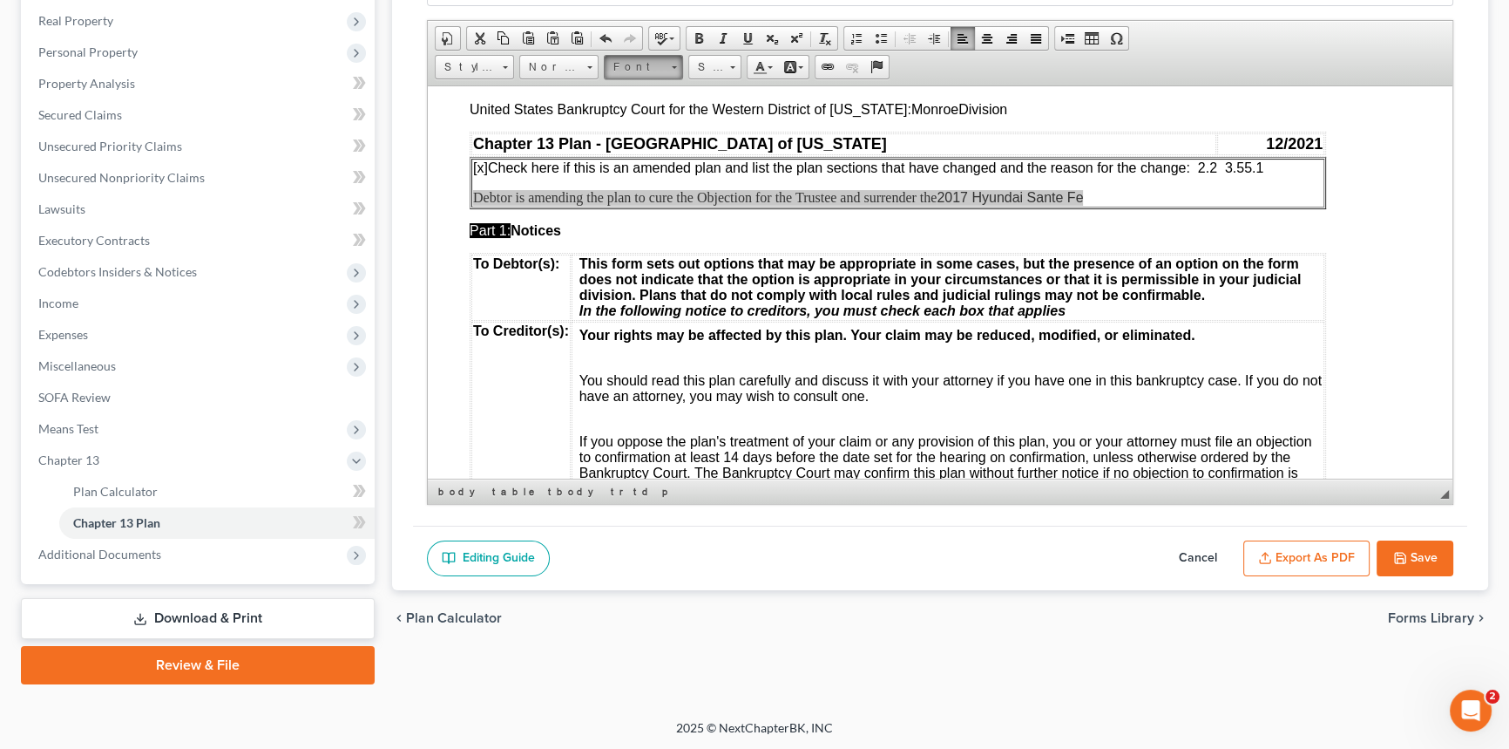
scroll to position [0, 0]
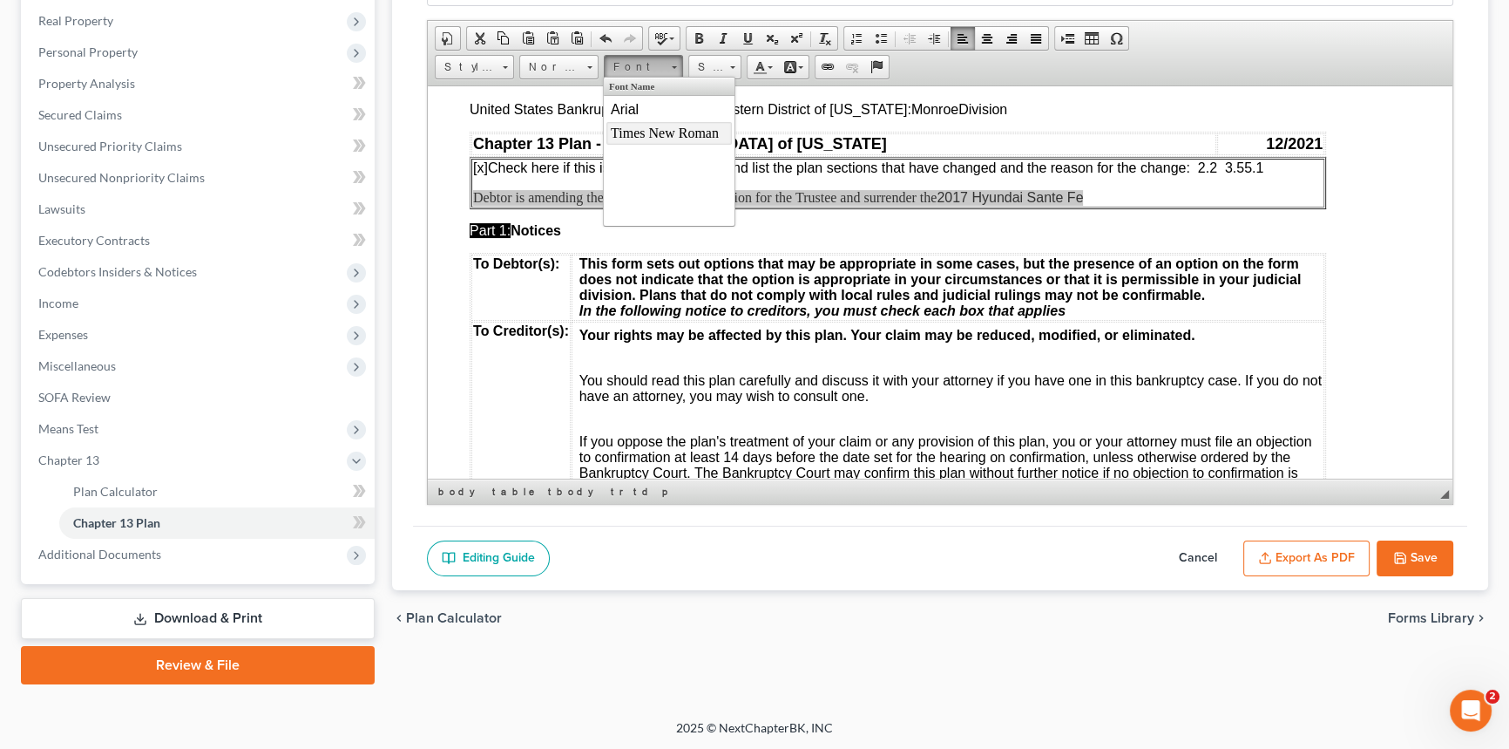
click at [661, 132] on span "Times New Roman" at bounding box center [665, 132] width 108 height 15
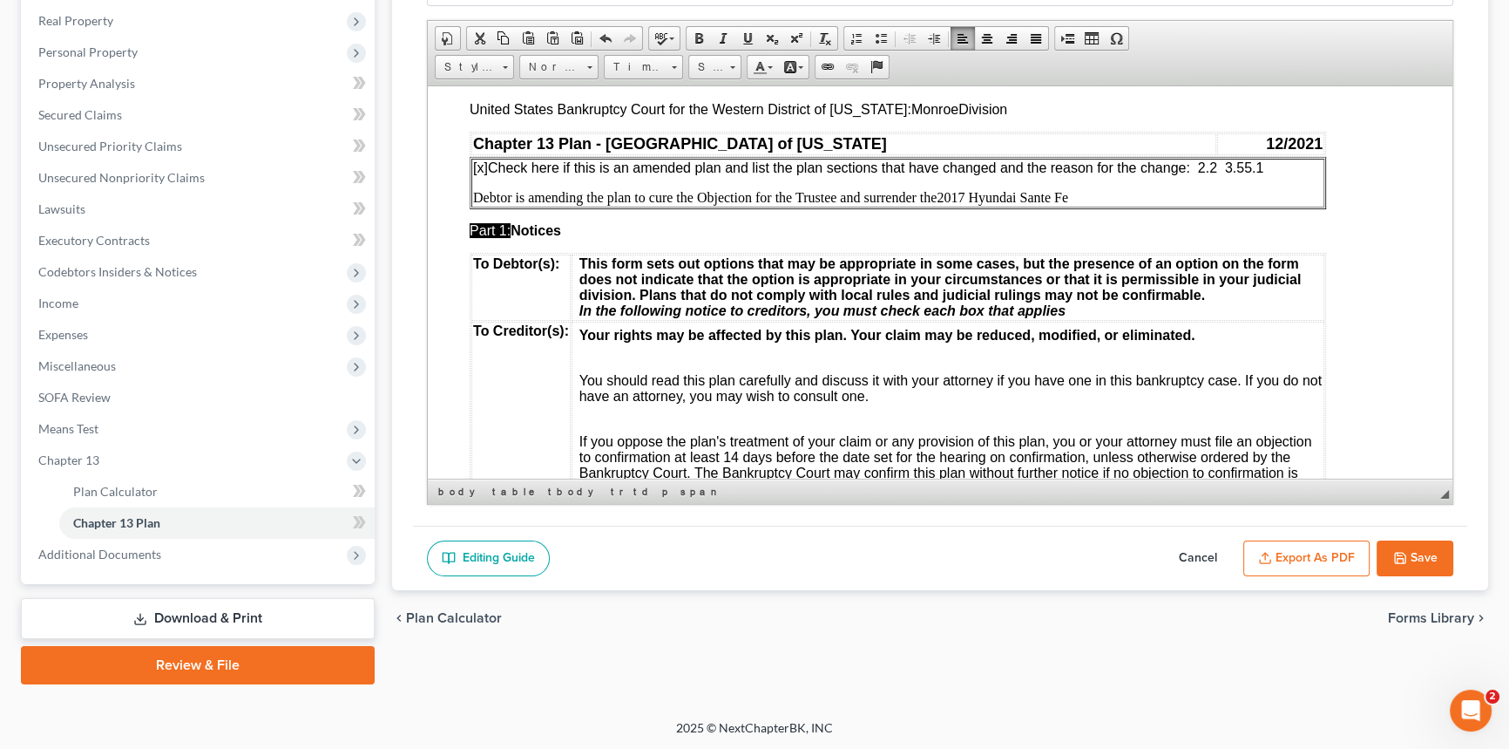
click at [1125, 207] on td "[x] Check here if this is an amended plan and list the plan sections that have …" at bounding box center [897, 182] width 853 height 49
click at [1018, 199] on span "2017 Hyundai Sante Fe" at bounding box center [1003, 196] width 132 height 15
click at [869, 198] on span "Debtor is amending the plan to cure the Objection for the Trustee and surrender…" at bounding box center [770, 196] width 595 height 15
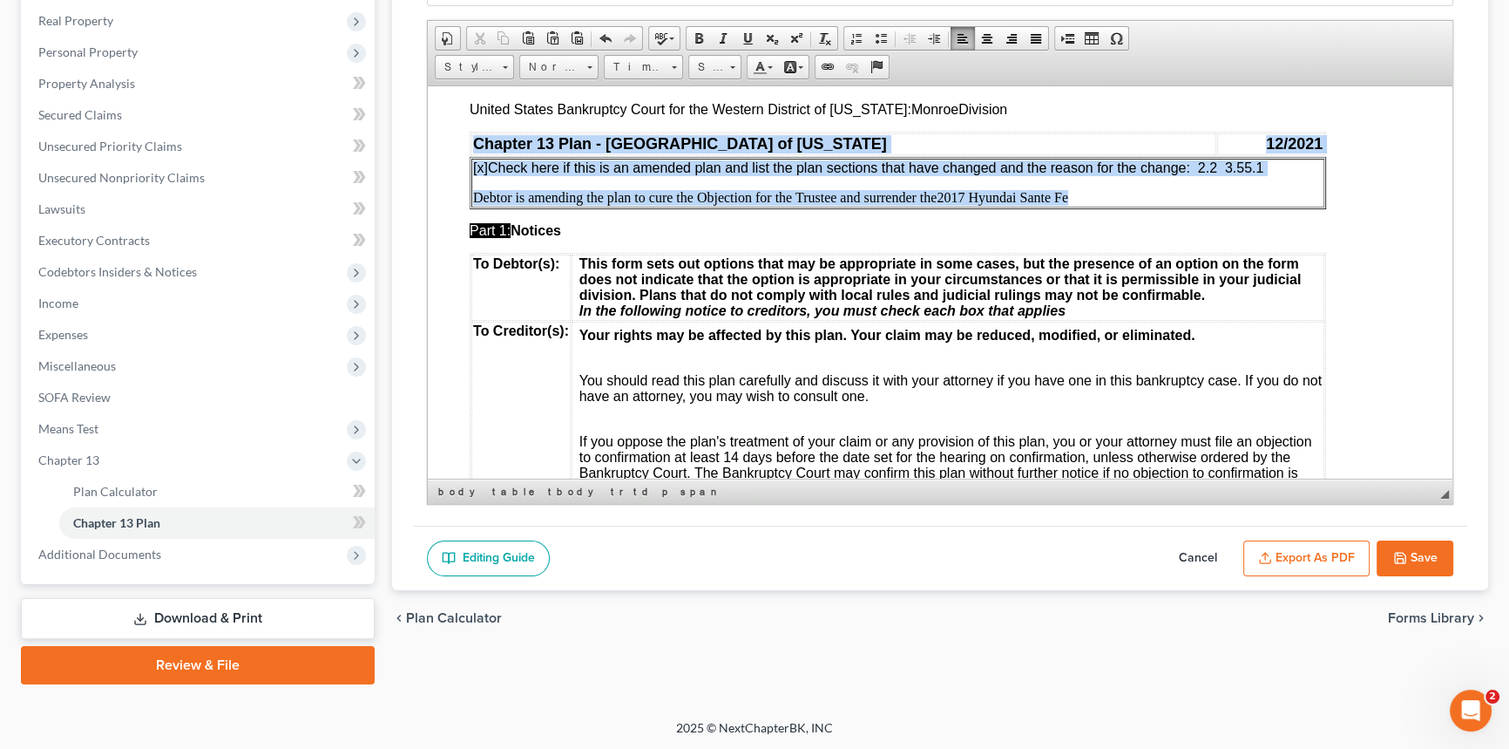
drag, startPoint x: 1074, startPoint y: 201, endPoint x: 468, endPoint y: 200, distance: 605.7
click at [1109, 190] on p "Debtor is amending the plan to cure the Objection for the Trustee and surrender…" at bounding box center [898, 197] width 850 height 16
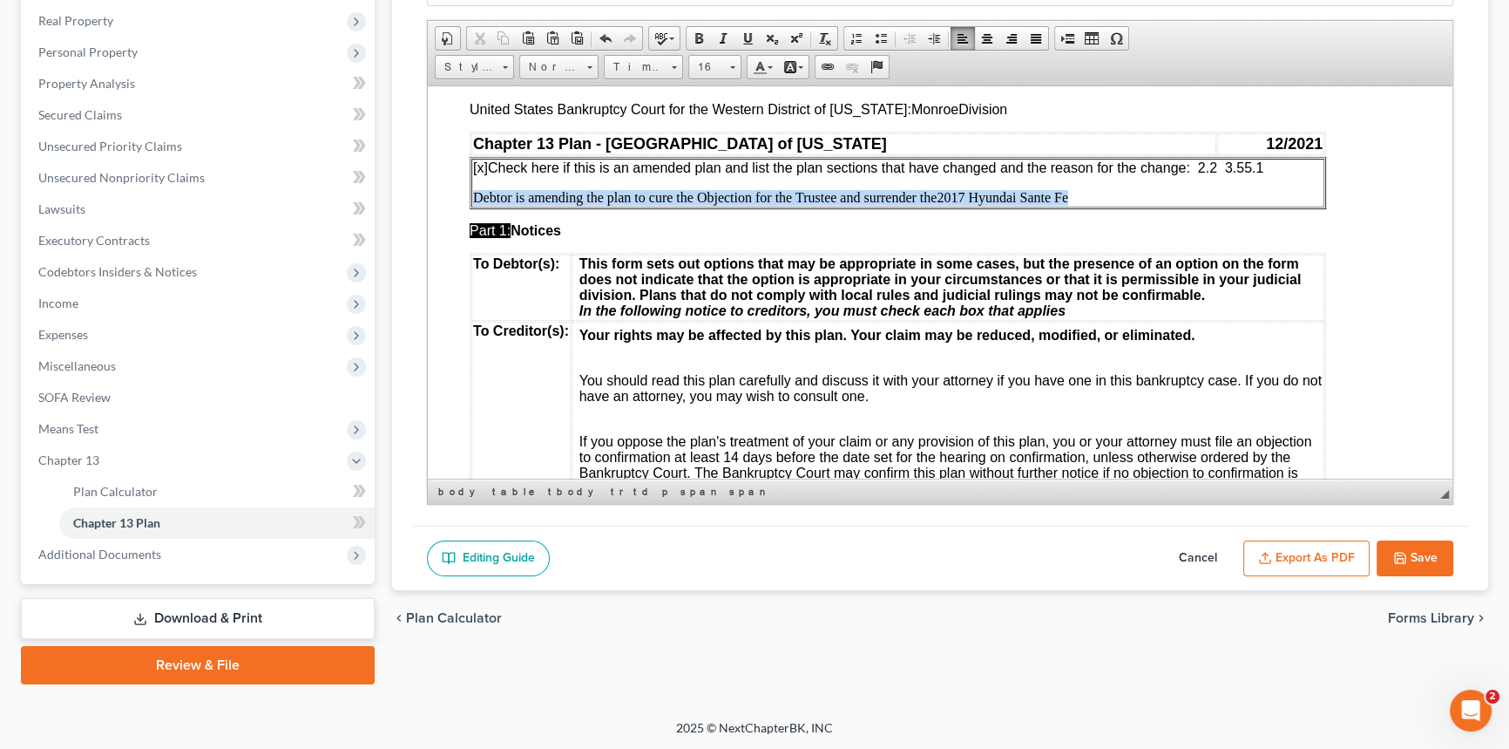
drag, startPoint x: 1078, startPoint y: 198, endPoint x: 474, endPoint y: 207, distance: 604.0
click at [474, 205] on p "Debtor is amending the plan to cure the Objection for the Trustee and surrender…" at bounding box center [898, 197] width 850 height 16
click at [660, 61] on span "Times New Roman" at bounding box center [635, 67] width 61 height 23
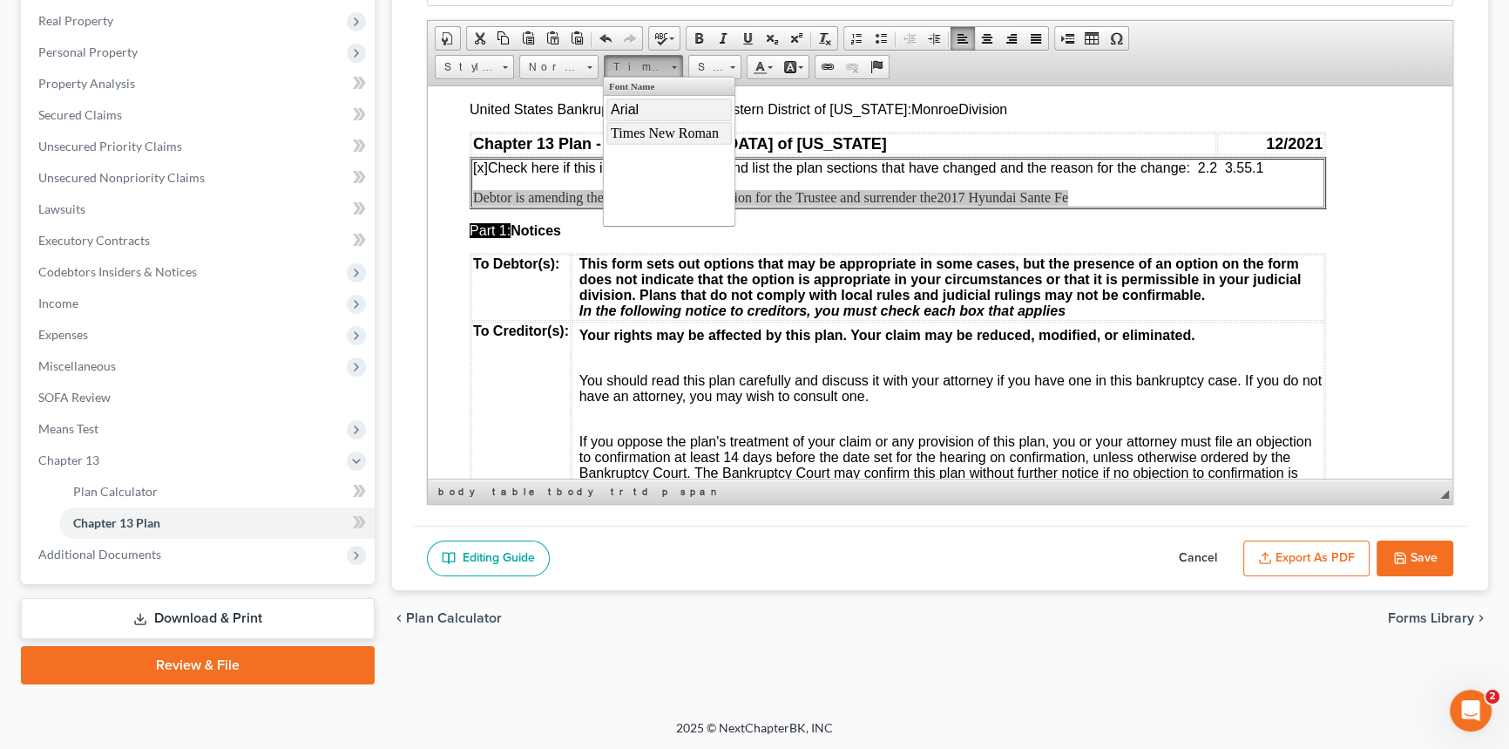
click at [654, 111] on link "Arial" at bounding box center [669, 109] width 125 height 23
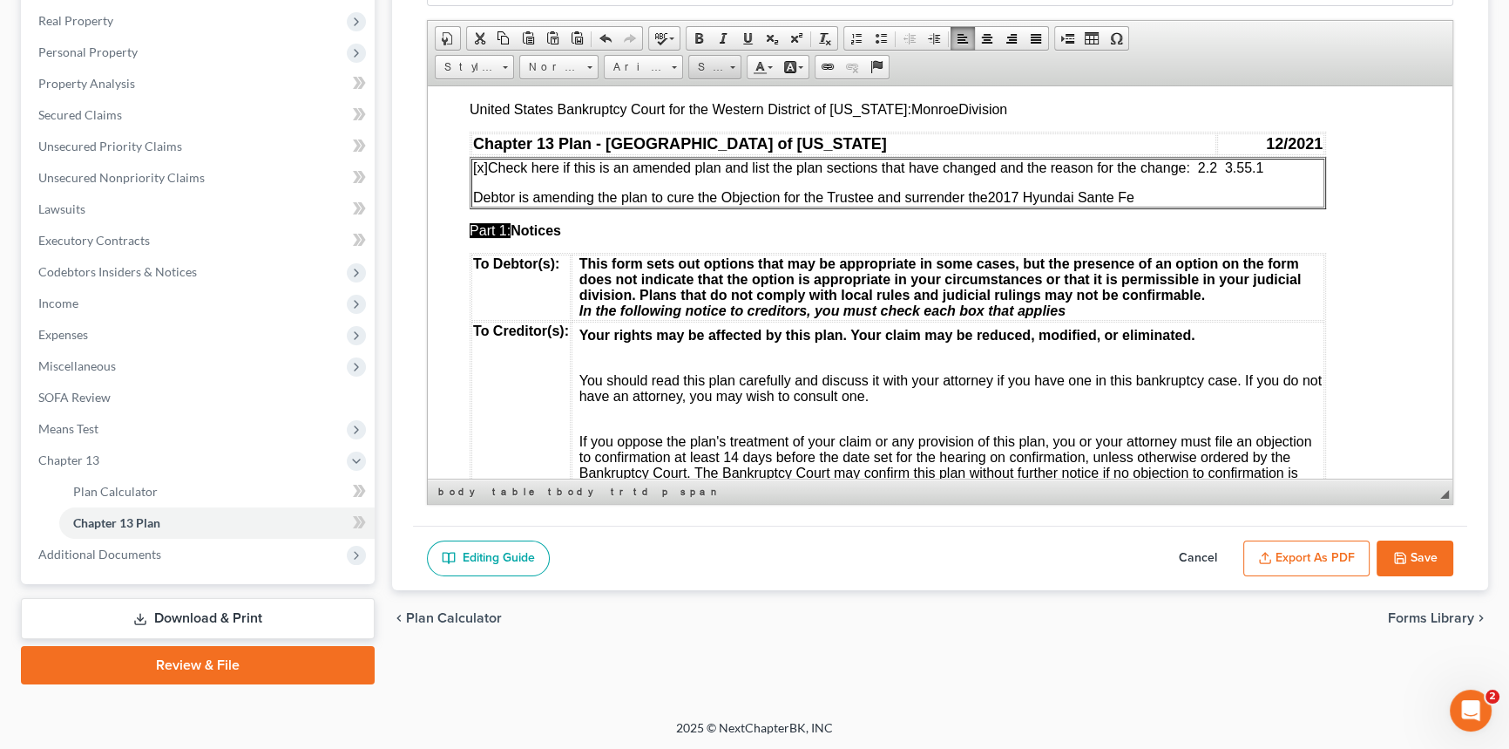
click at [732, 66] on span at bounding box center [732, 67] width 5 height 3
click at [719, 145] on link "14" at bounding box center [740, 148] width 99 height 23
click at [725, 56] on link "14" at bounding box center [714, 67] width 53 height 24
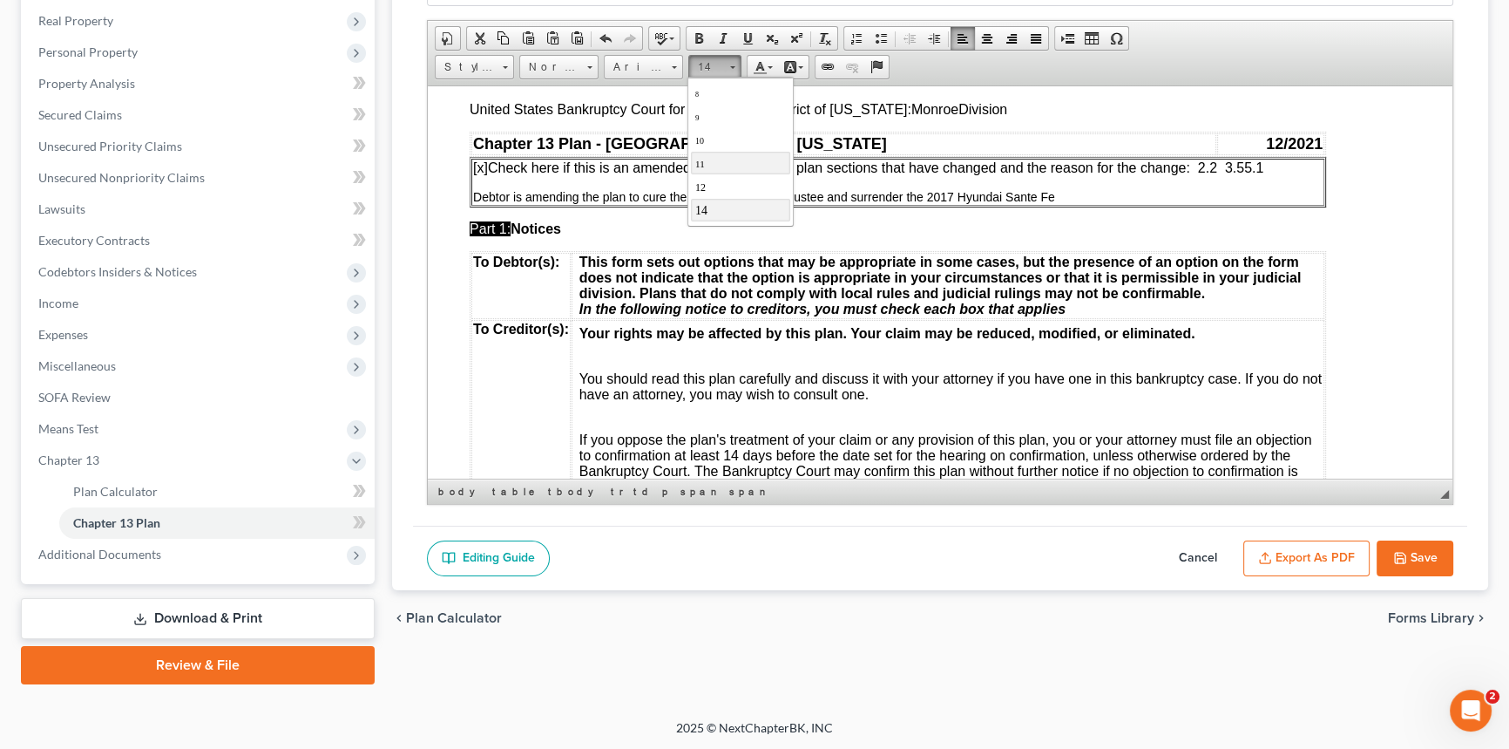
scroll to position [97, 0]
click at [722, 152] on link "16" at bounding box center [740, 153] width 99 height 23
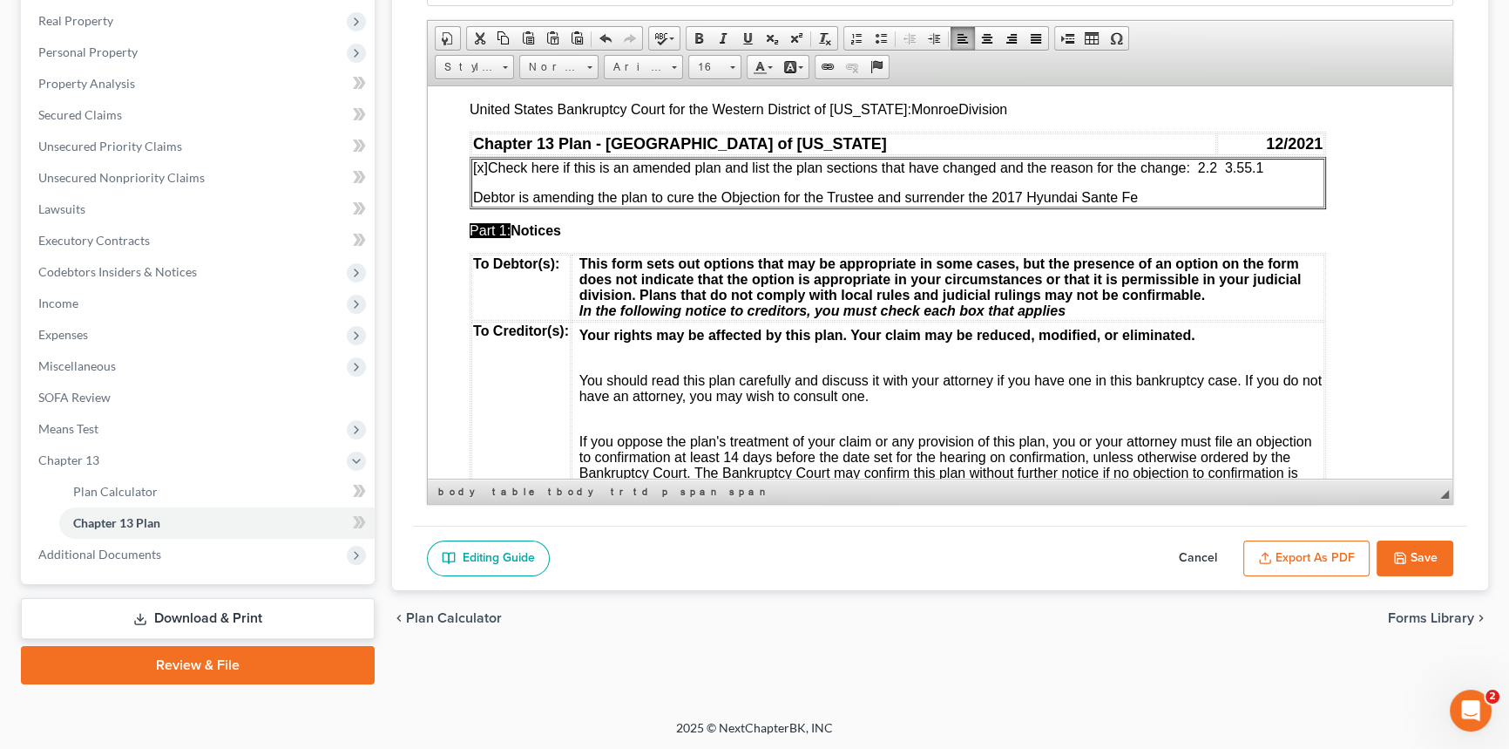
click at [1126, 195] on span "Debtor is amending the plan to cure the Objection for the Trustee and surrender…" at bounding box center [805, 196] width 665 height 15
click at [1156, 197] on p "Debtor is amending the plan to cure the Objection for the Trustee and surrender…" at bounding box center [898, 197] width 850 height 16
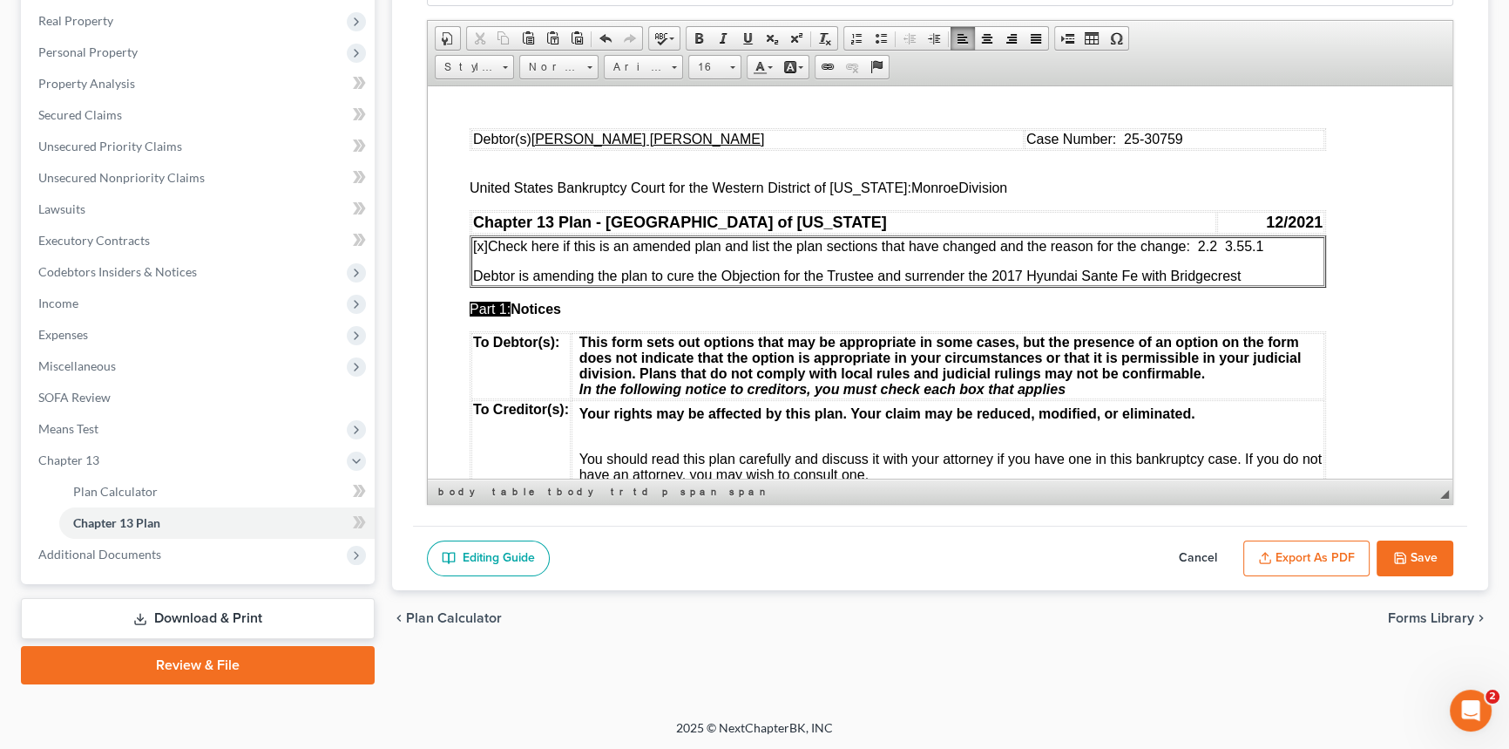
click at [1230, 243] on span "[x] Check here if this is an amended plan and list the plan sections that have …" at bounding box center [868, 245] width 790 height 15
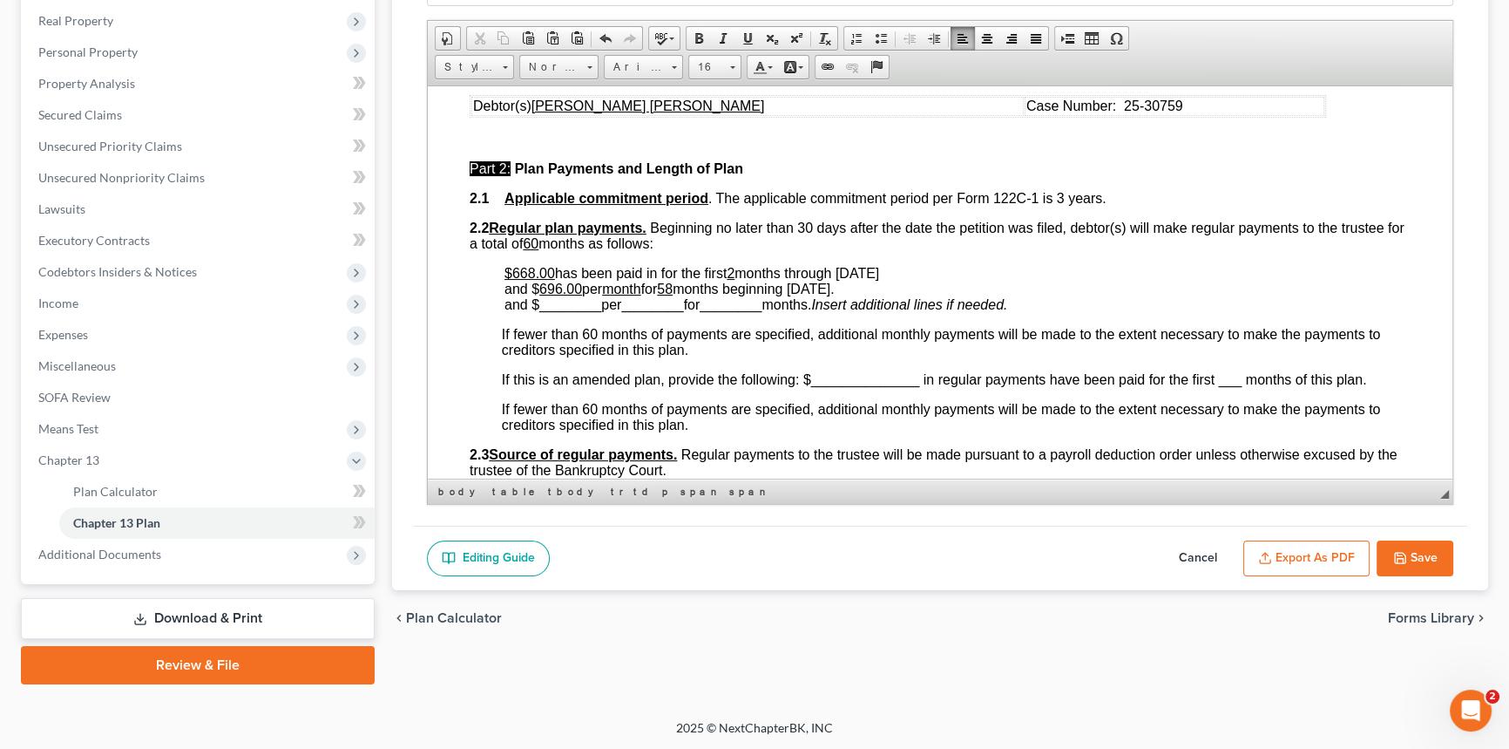
scroll to position [713, 0]
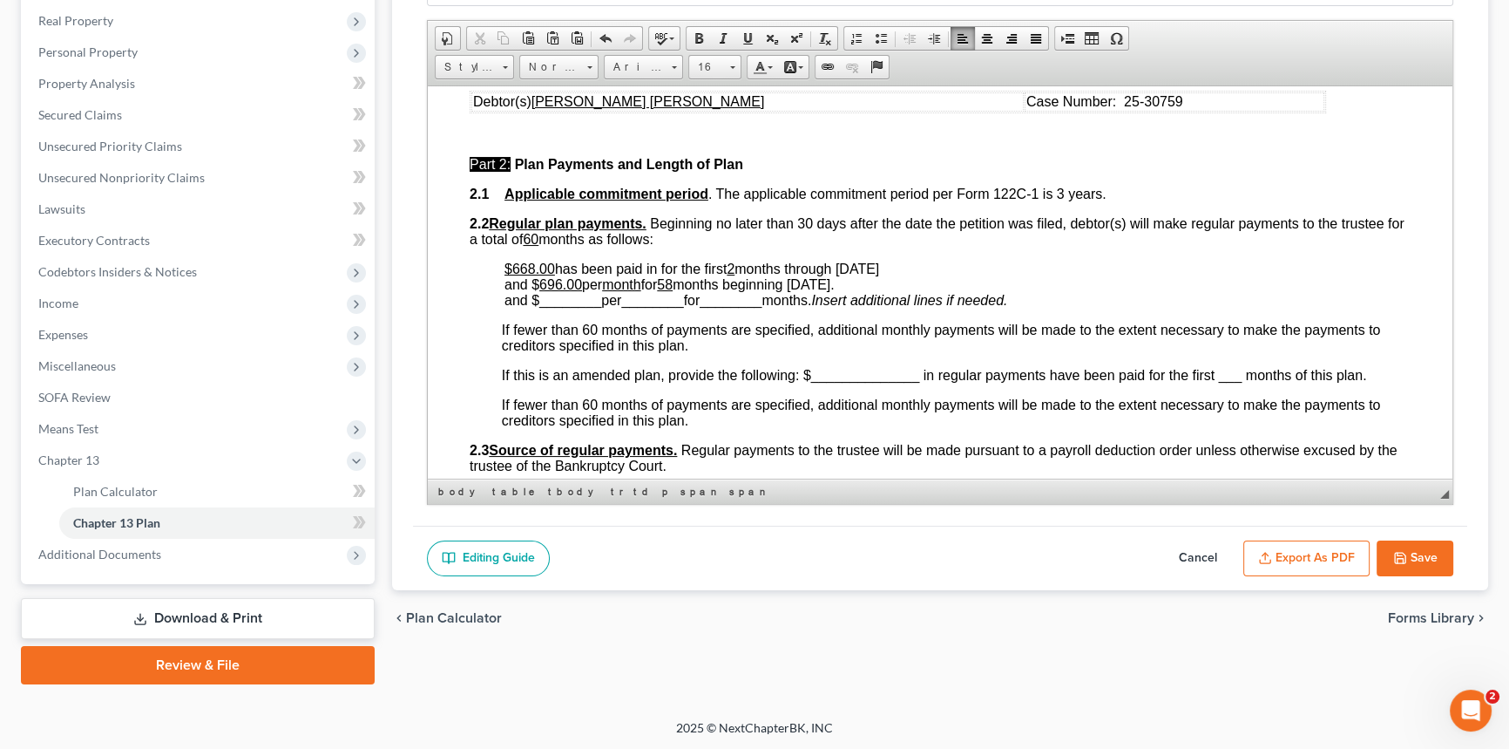
click at [673, 291] on u "58" at bounding box center [665, 283] width 16 height 15
click at [750, 37] on span at bounding box center [748, 38] width 14 height 14
click at [729, 291] on span "and $ 696.00 per month for 1 ​ months beginning [DATE]." at bounding box center [666, 283] width 322 height 15
drag, startPoint x: 724, startPoint y: 310, endPoint x: 784, endPoint y: 308, distance: 60.2
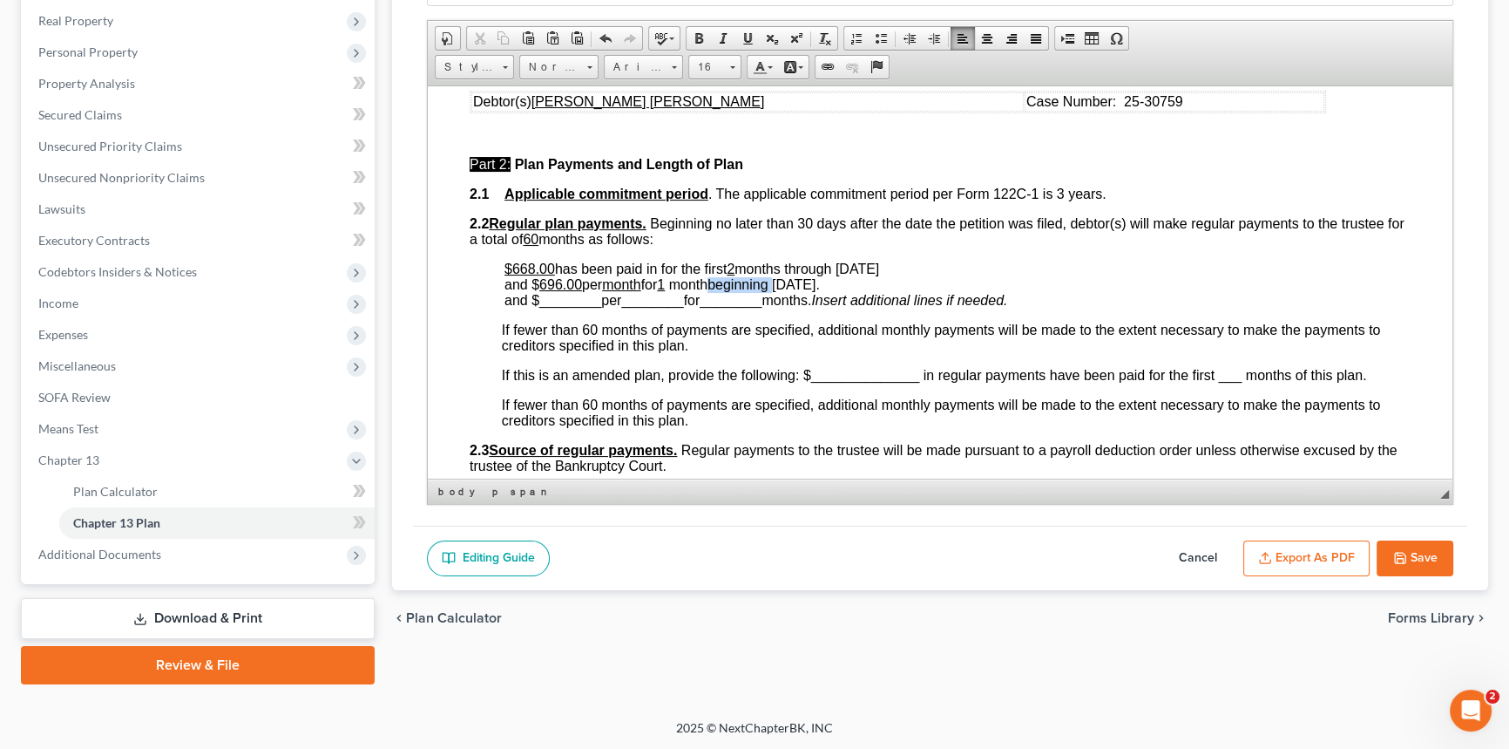
click at [784, 291] on span "and $ 696.00 per month for 1 month beginning [DATE]." at bounding box center [662, 283] width 315 height 15
click at [569, 307] on span "________" at bounding box center [570, 299] width 62 height 15
click at [625, 307] on span "________" at bounding box center [633, 299] width 62 height 15
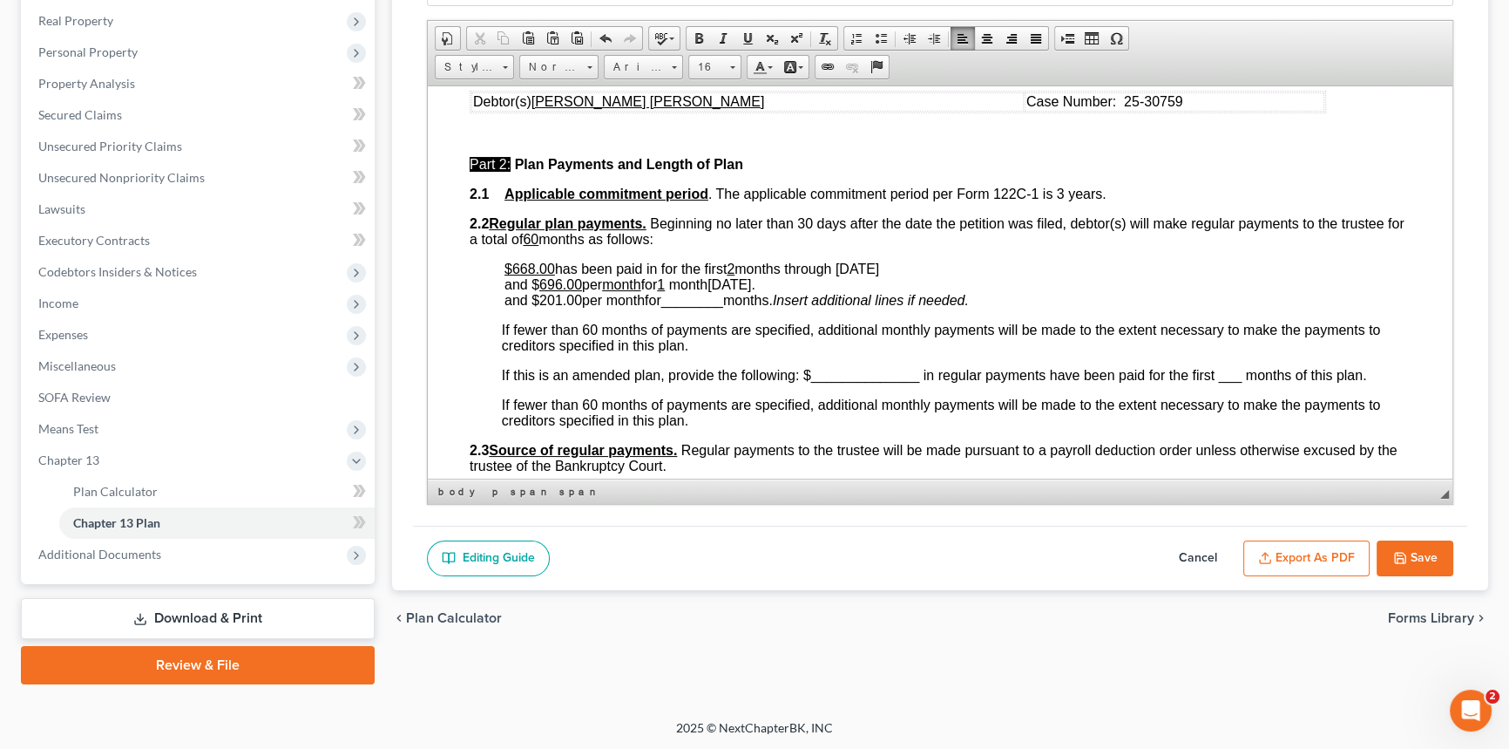
click at [699, 307] on span "________" at bounding box center [692, 299] width 62 height 15
click at [730, 307] on span "and $201.00 per month for 57 months." at bounding box center [618, 299] width 226 height 15
click at [559, 307] on span "and $201.00 per month for 57 months beginning [DATE]." at bounding box center [674, 299] width 338 height 15
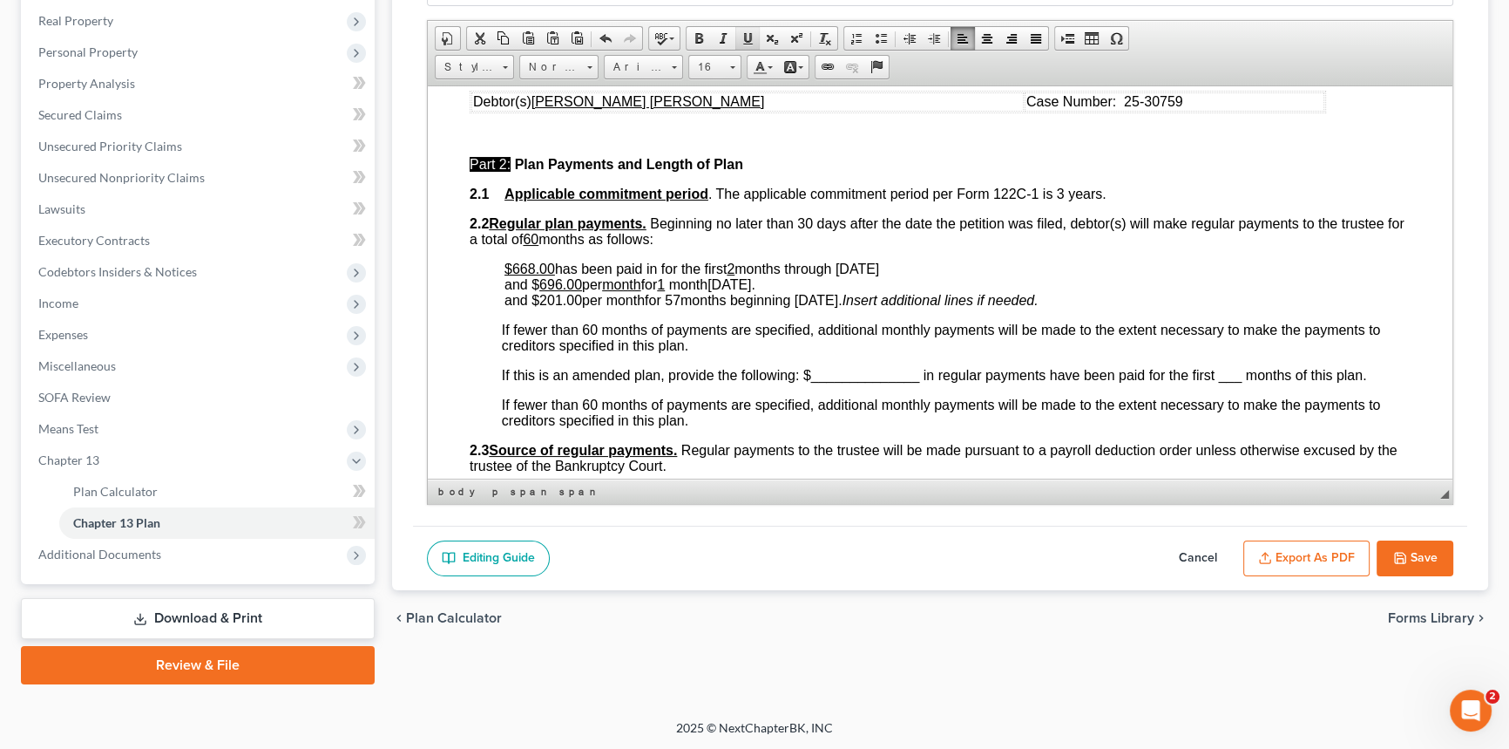
click at [748, 40] on span at bounding box center [748, 38] width 14 height 14
click at [618, 307] on span "and $ 201.00 per month for 57 months beginning [DATE]." at bounding box center [674, 299] width 338 height 15
click at [749, 36] on span at bounding box center [748, 38] width 14 height 14
click at [675, 307] on span "and $ 201.00 per month for 57 months beginning [DATE]." at bounding box center [672, 299] width 334 height 15
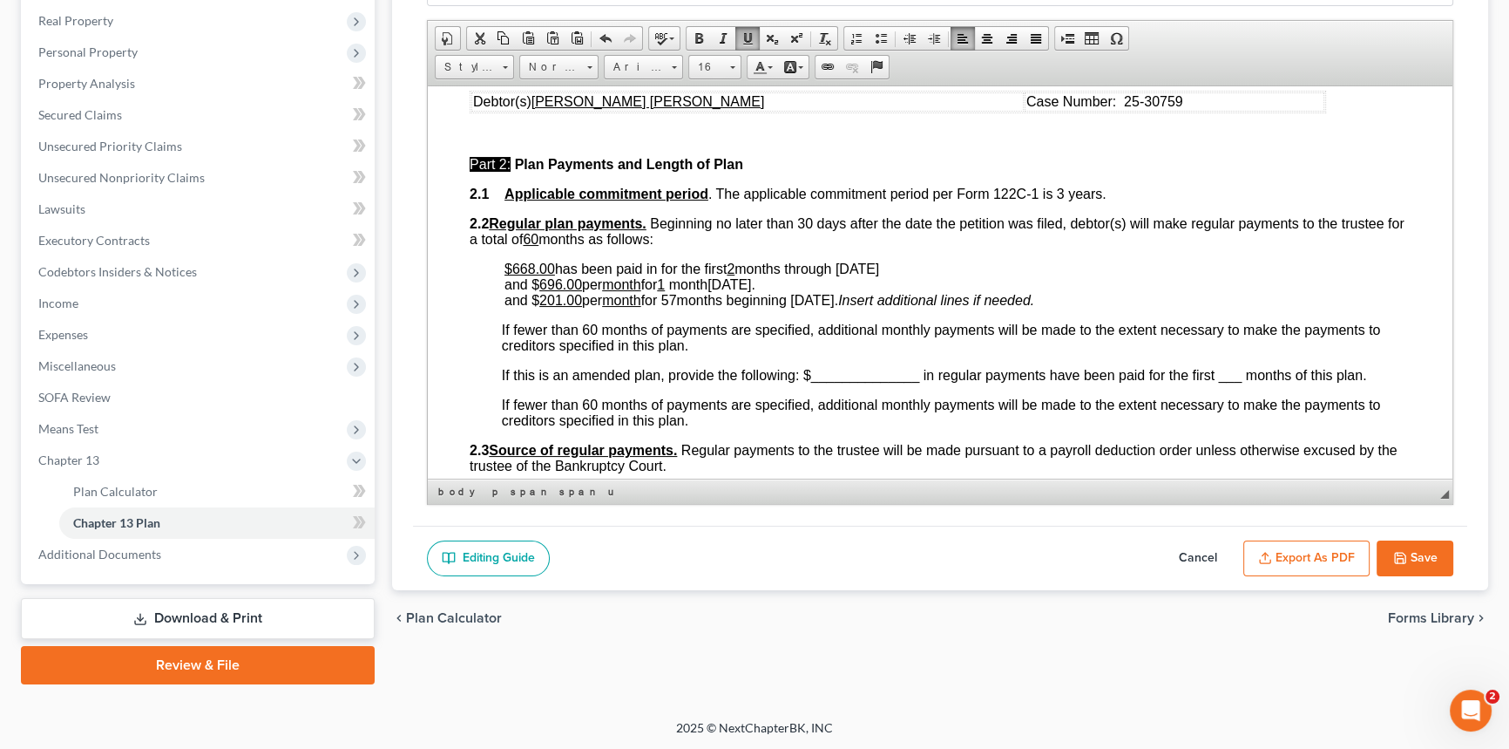
click at [675, 307] on span "and $ 201.00 per month for 57 months beginning [DATE]." at bounding box center [672, 299] width 334 height 15
click at [749, 38] on span at bounding box center [748, 38] width 14 height 14
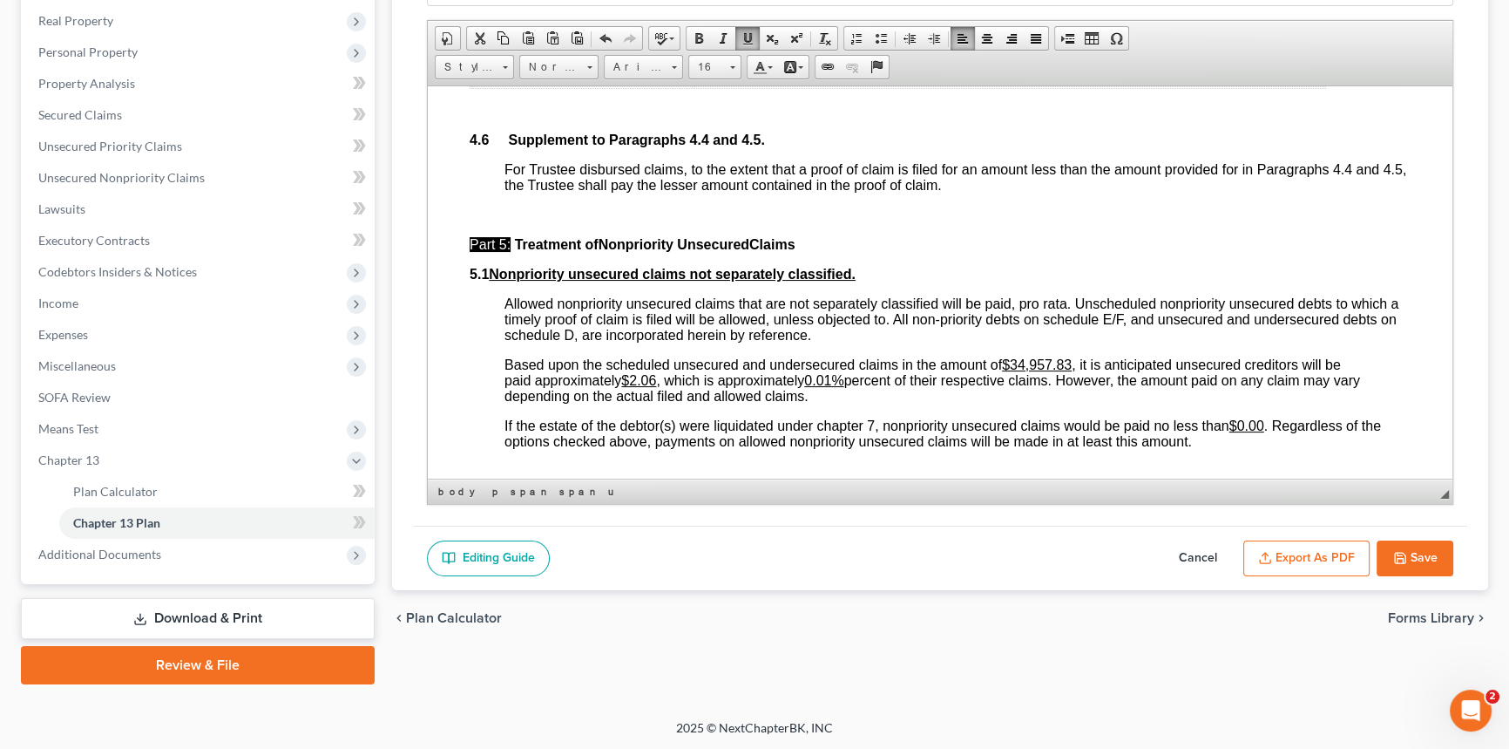
scroll to position [4674, 0]
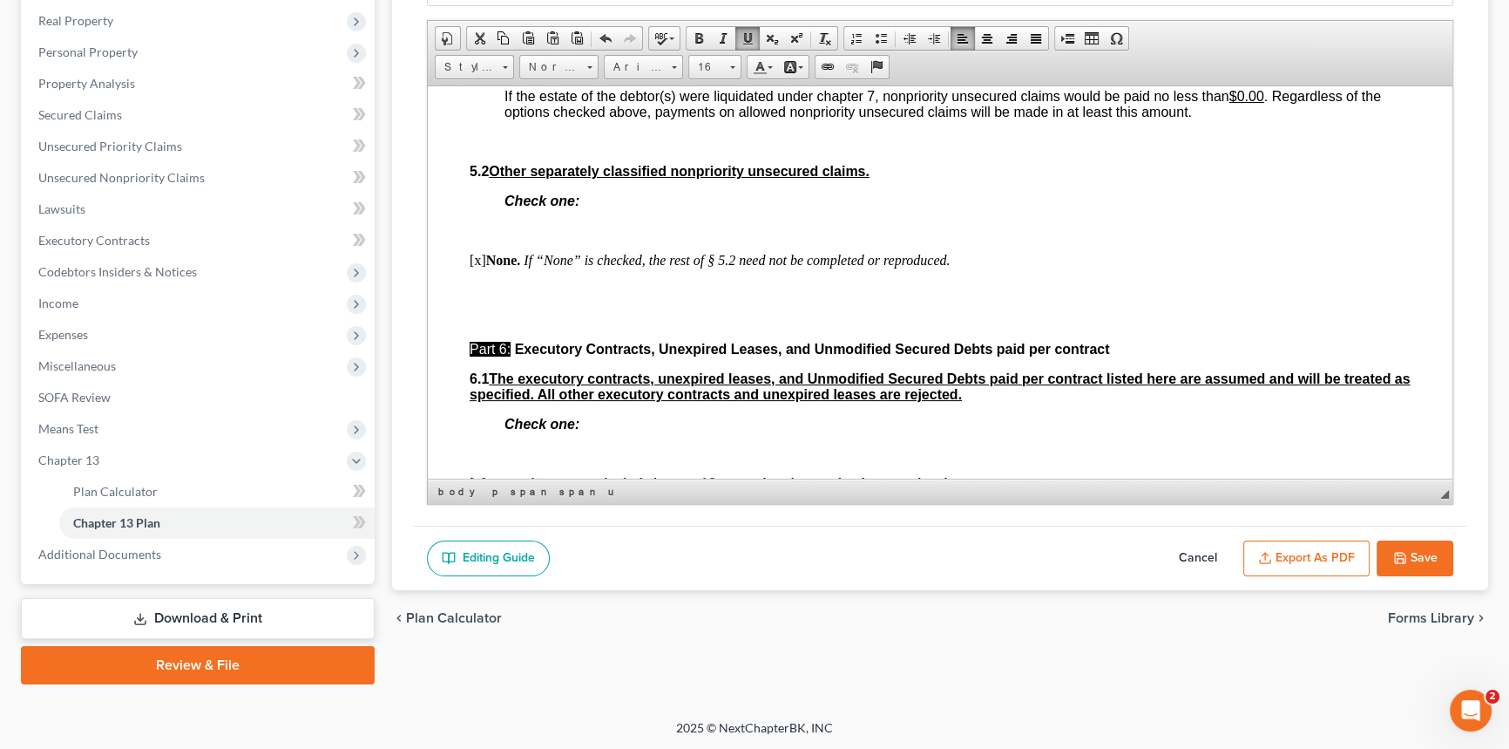
drag, startPoint x: 634, startPoint y: 211, endPoint x: 661, endPoint y: 211, distance: 26.1
click at [661, 73] on span "Based upon the scheduled unsecured and undersecured claims in the amount of $34…" at bounding box center [933, 50] width 856 height 46
click at [848, 58] on u "0.01%" at bounding box center [831, 50] width 39 height 15
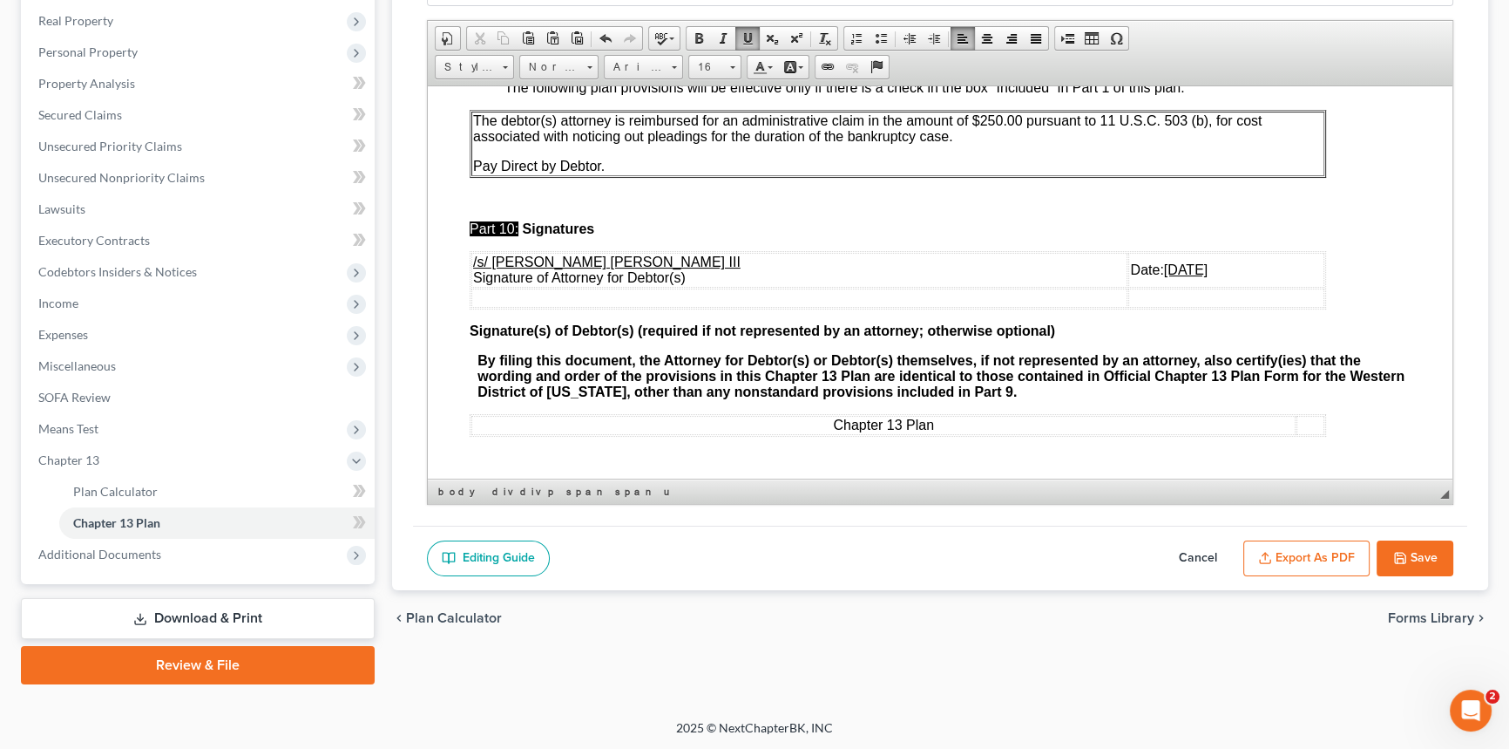
scroll to position [5783, 0]
click at [1129, 287] on td "Date: [DATE]" at bounding box center [1227, 269] width 196 height 35
click at [1317, 553] on button "Export as PDF" at bounding box center [1307, 558] width 126 height 37
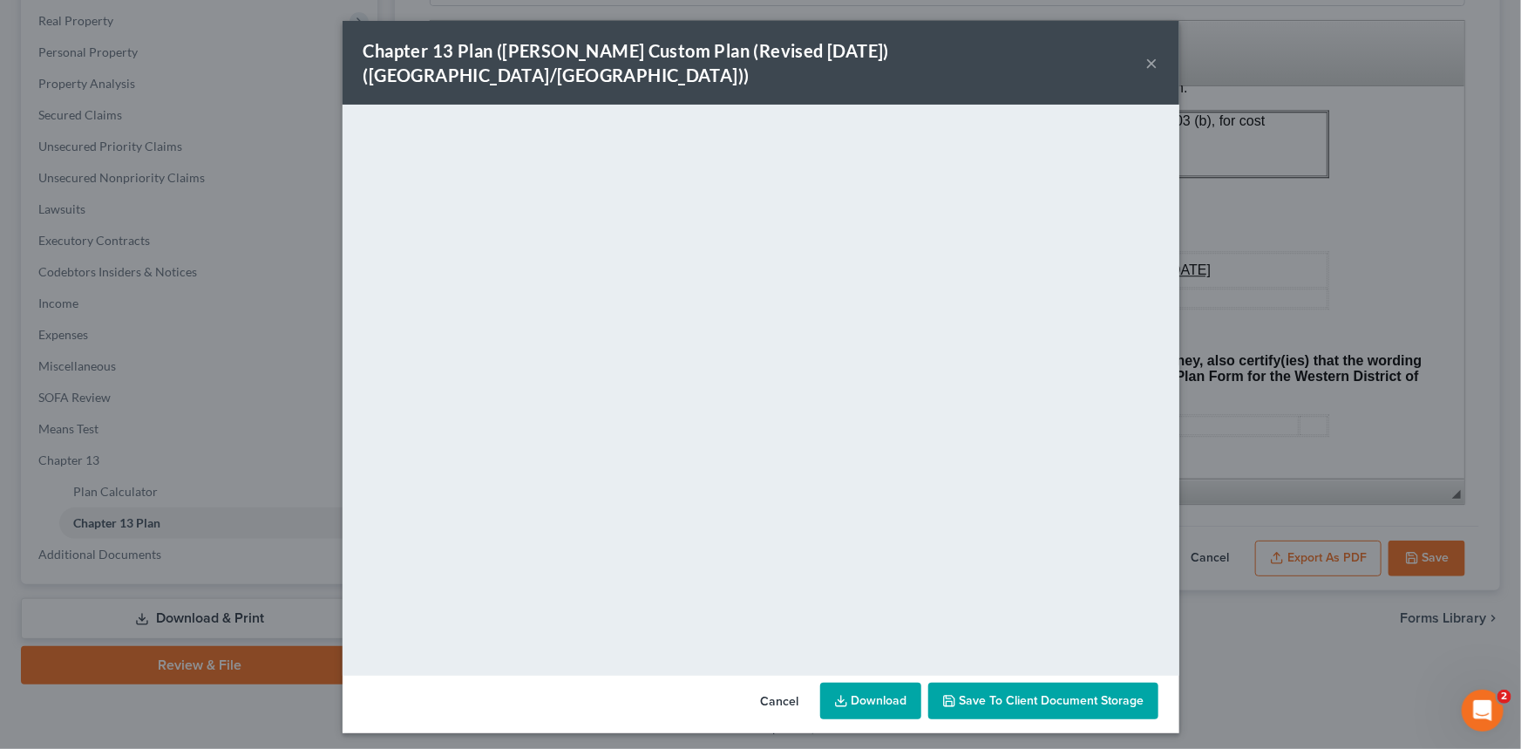
click at [1148, 52] on button "×" at bounding box center [1152, 62] width 12 height 21
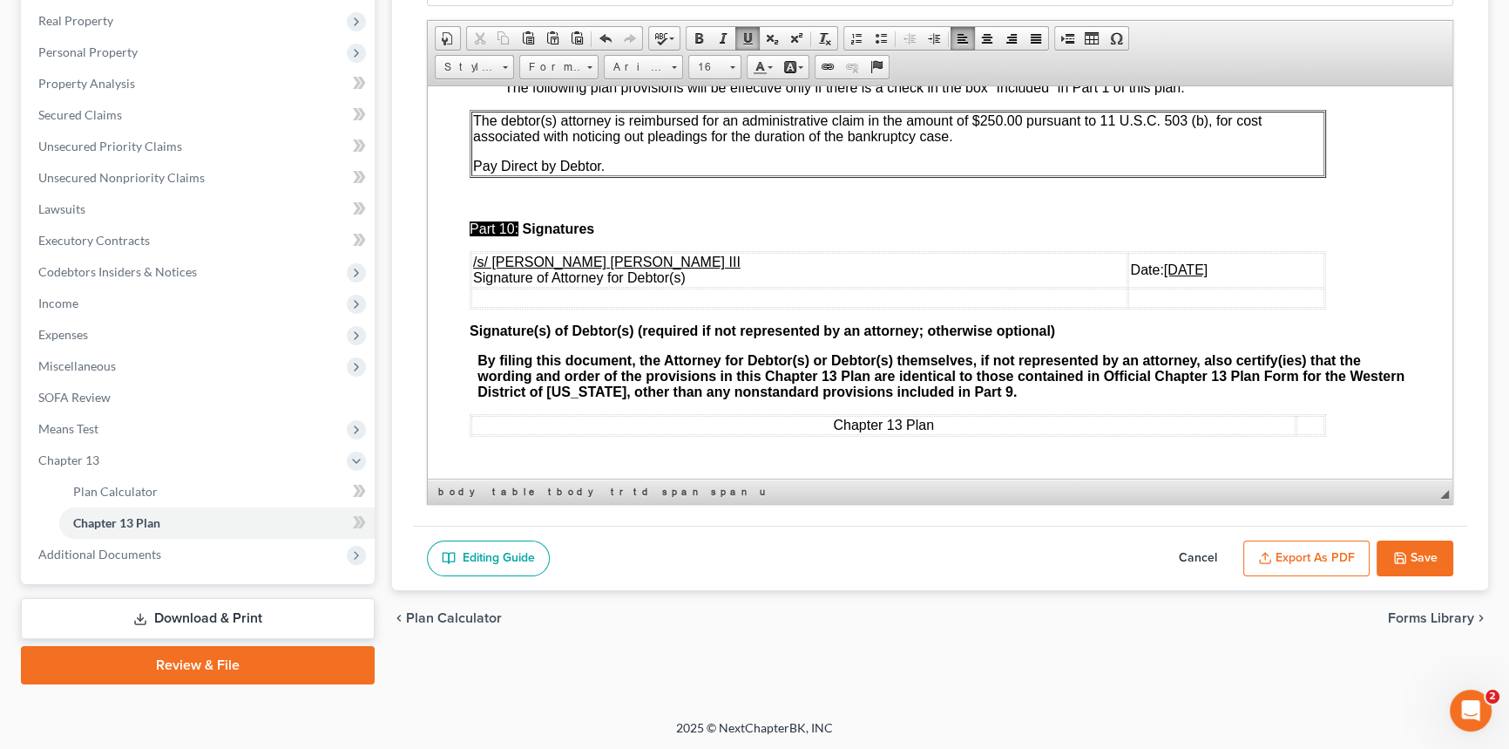
click at [1403, 554] on icon "button" at bounding box center [1401, 558] width 14 height 14
select select "1"
